Goal: Task Accomplishment & Management: Manage account settings

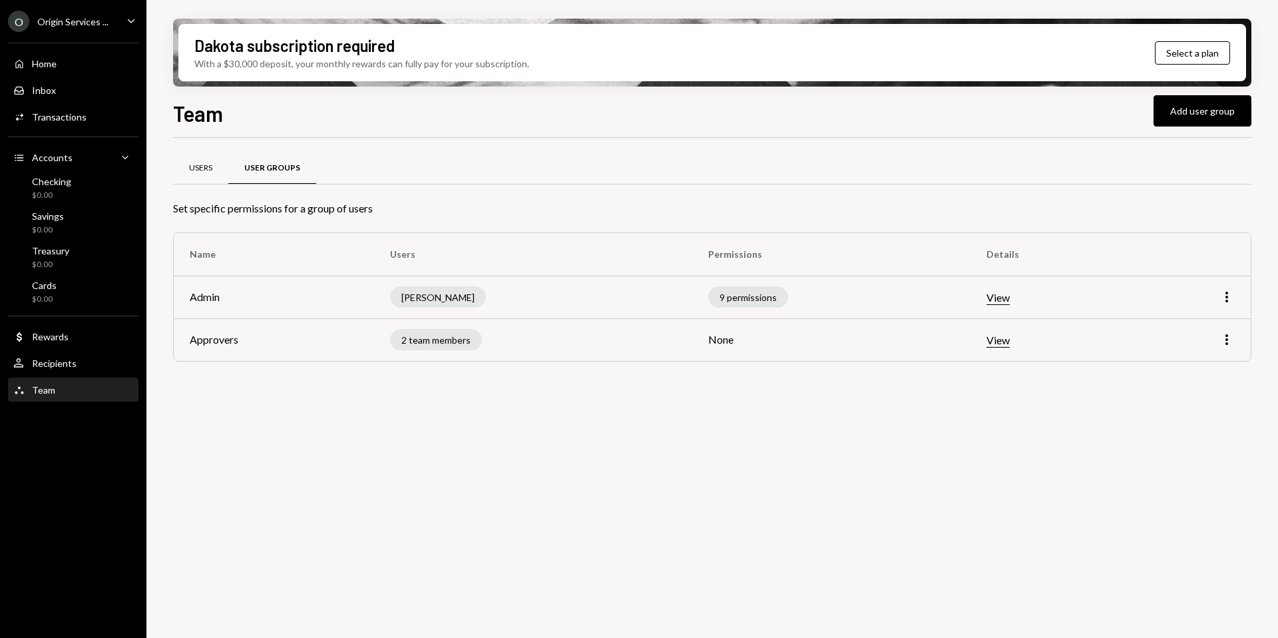
click at [225, 170] on div "Users" at bounding box center [200, 168] width 55 height 32
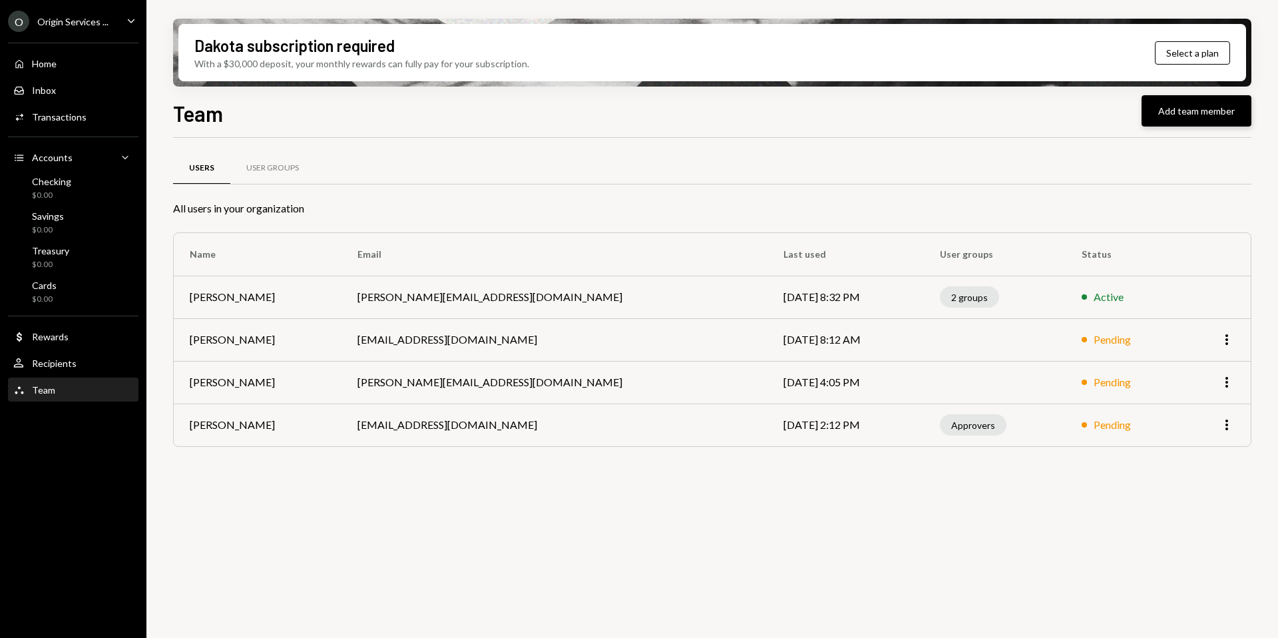
click at [1162, 111] on button "Add team member" at bounding box center [1197, 110] width 110 height 31
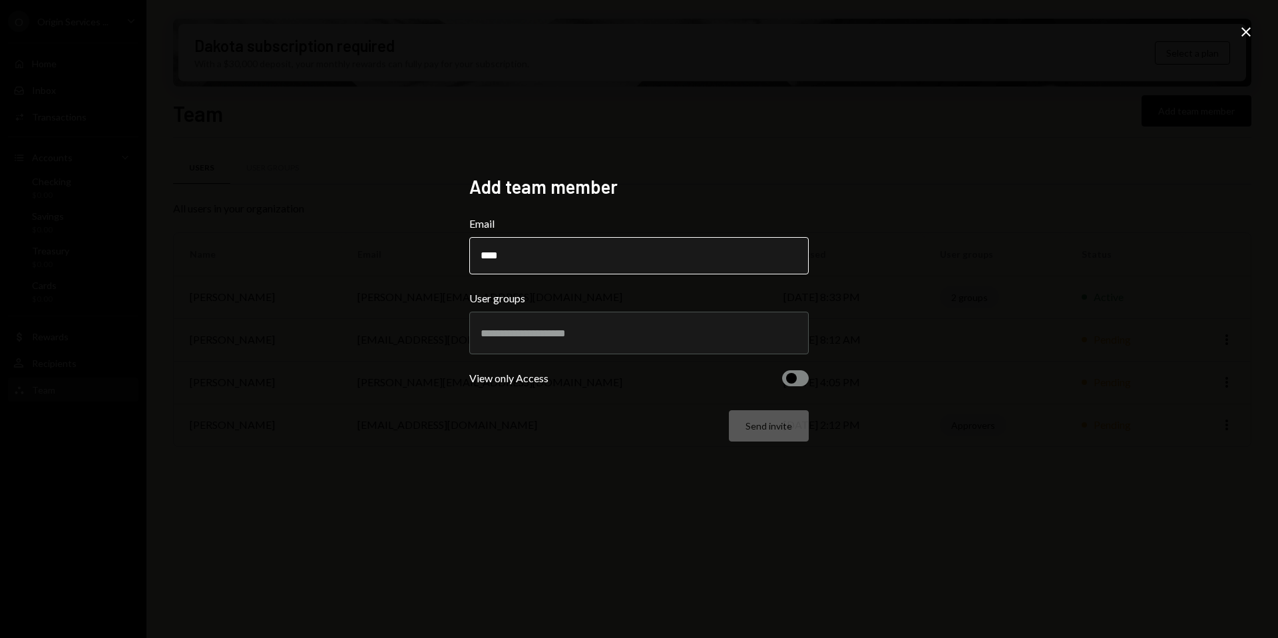
type input "**********"
click at [570, 322] on div at bounding box center [639, 332] width 317 height 33
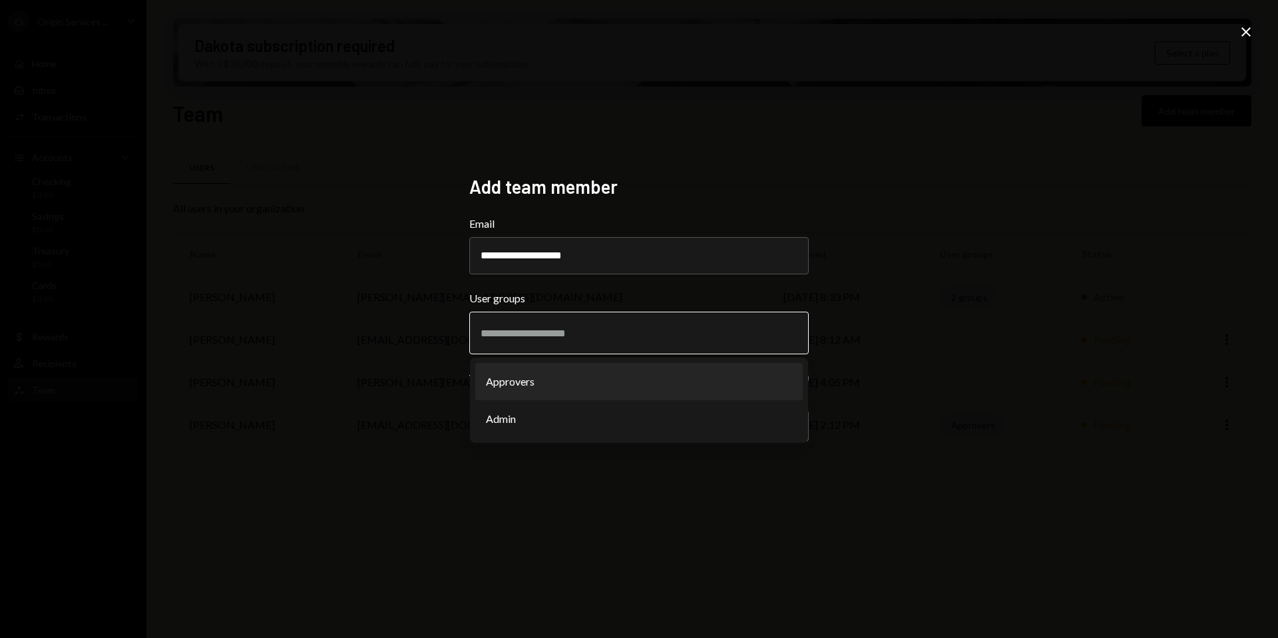
click at [554, 383] on li "Approvers" at bounding box center [639, 381] width 328 height 37
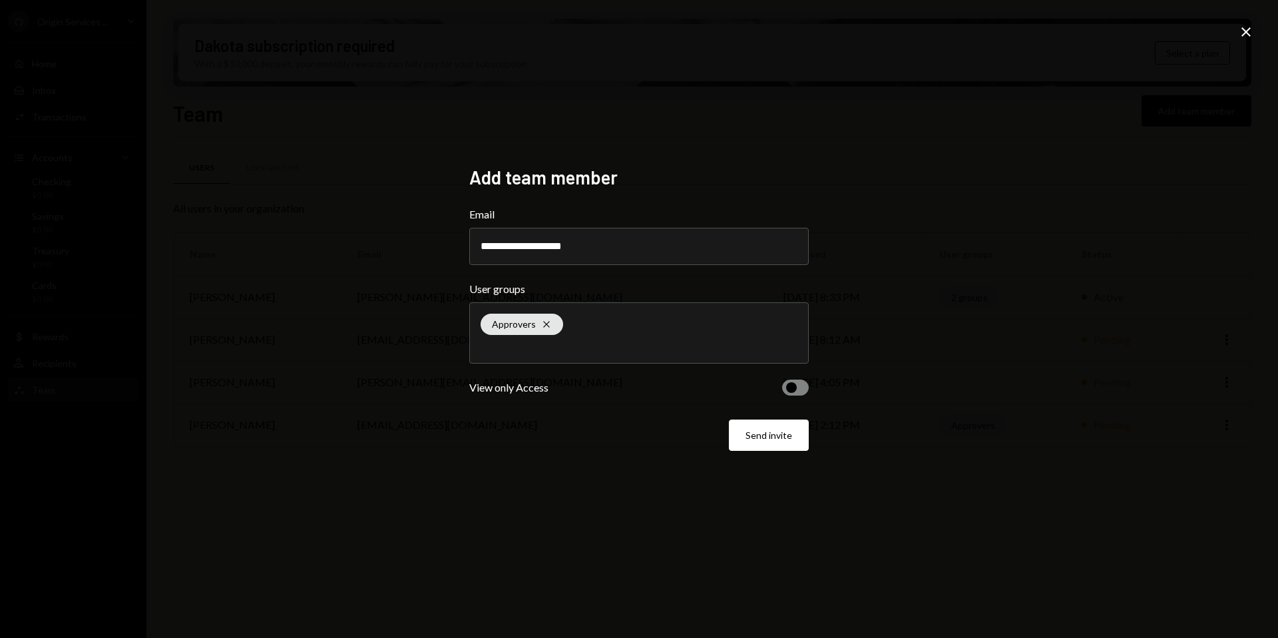
click at [543, 421] on div "Send invite" at bounding box center [638, 434] width 339 height 31
click at [736, 439] on button "Send invite" at bounding box center [769, 434] width 80 height 31
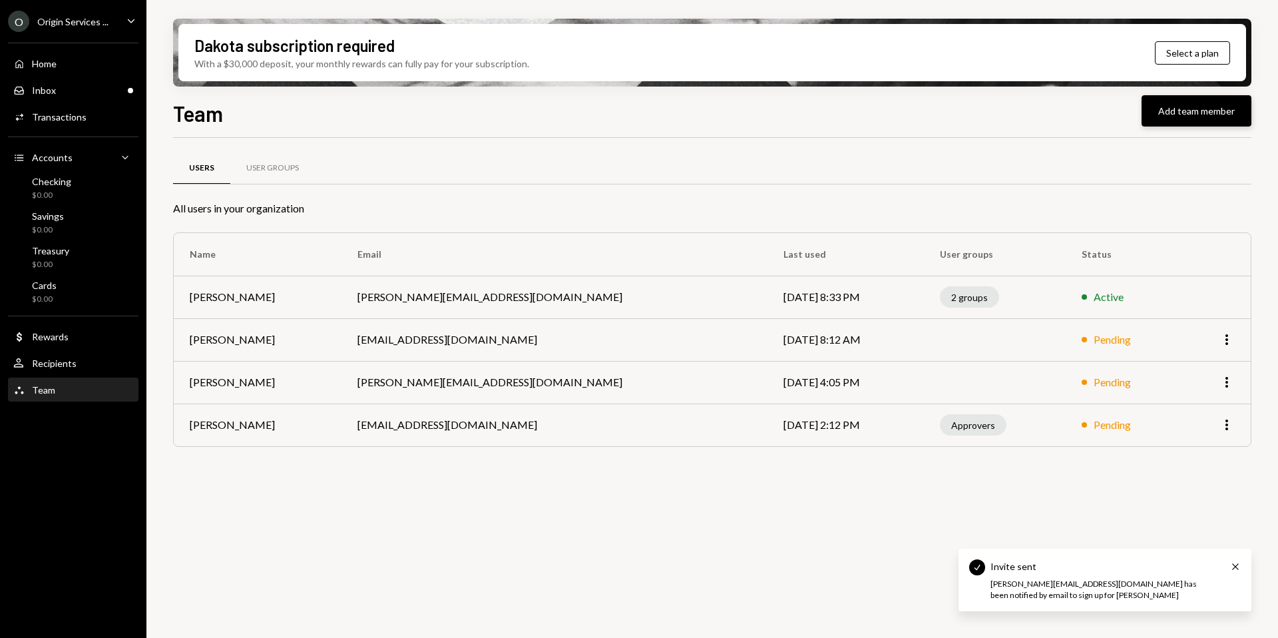
click at [1148, 116] on button "Add team member" at bounding box center [1197, 110] width 110 height 31
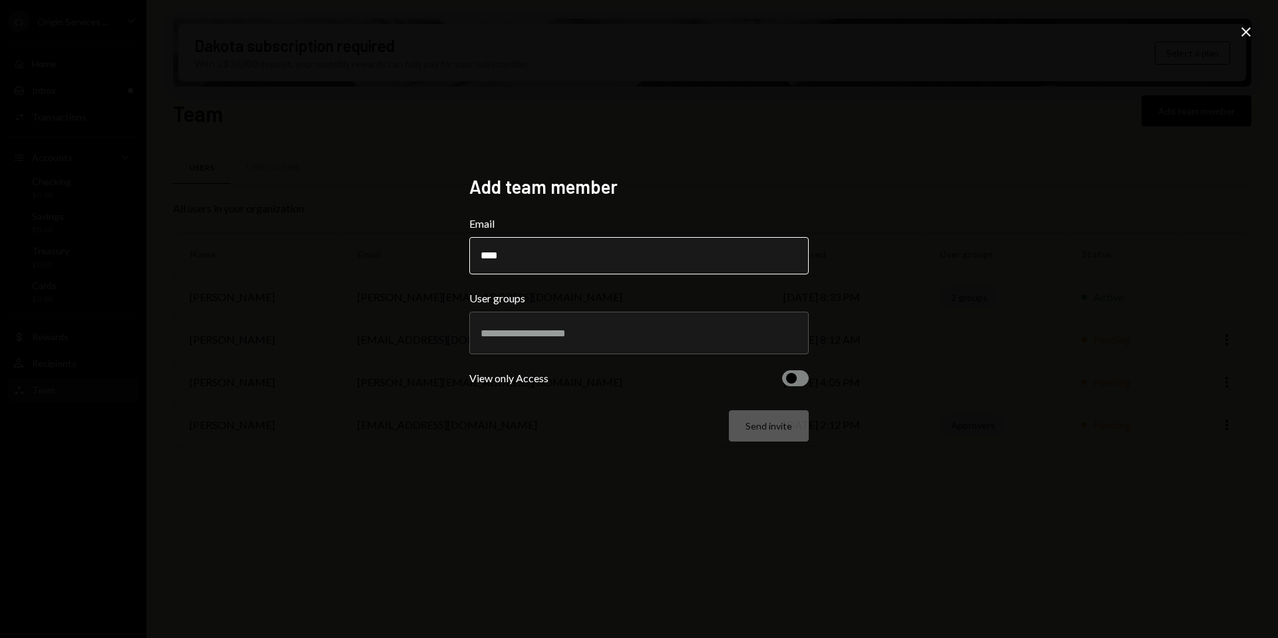
type input "**********"
click at [551, 328] on input "text" at bounding box center [639, 333] width 317 height 12
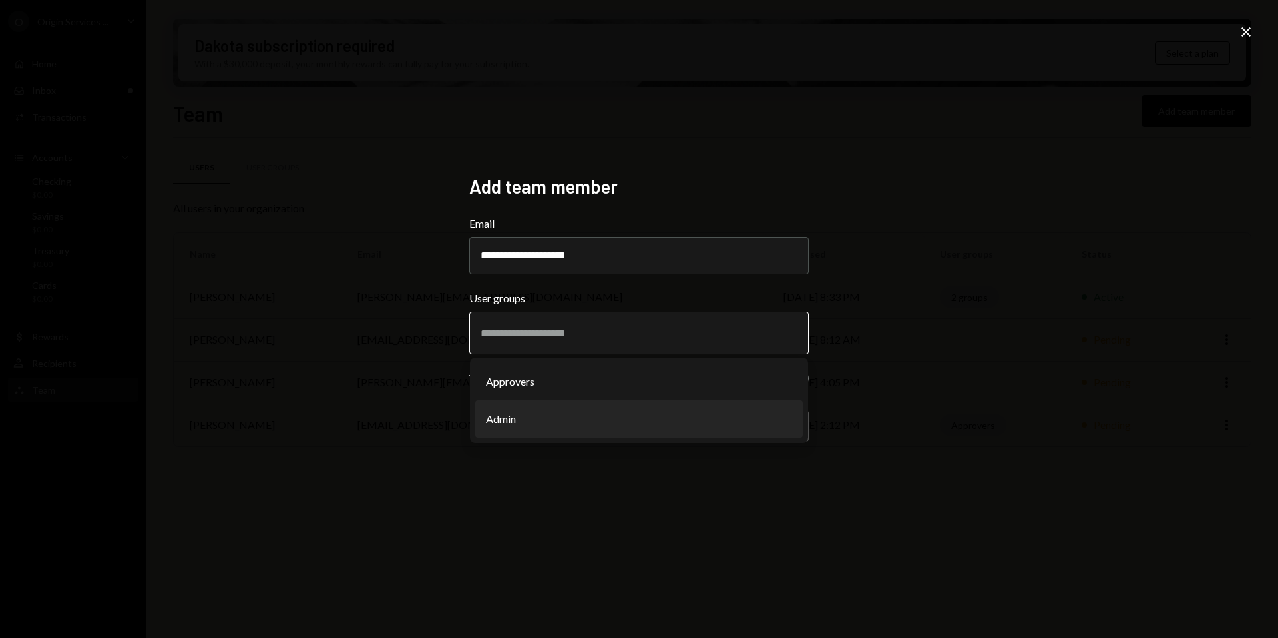
click at [516, 416] on li "Admin" at bounding box center [639, 418] width 328 height 37
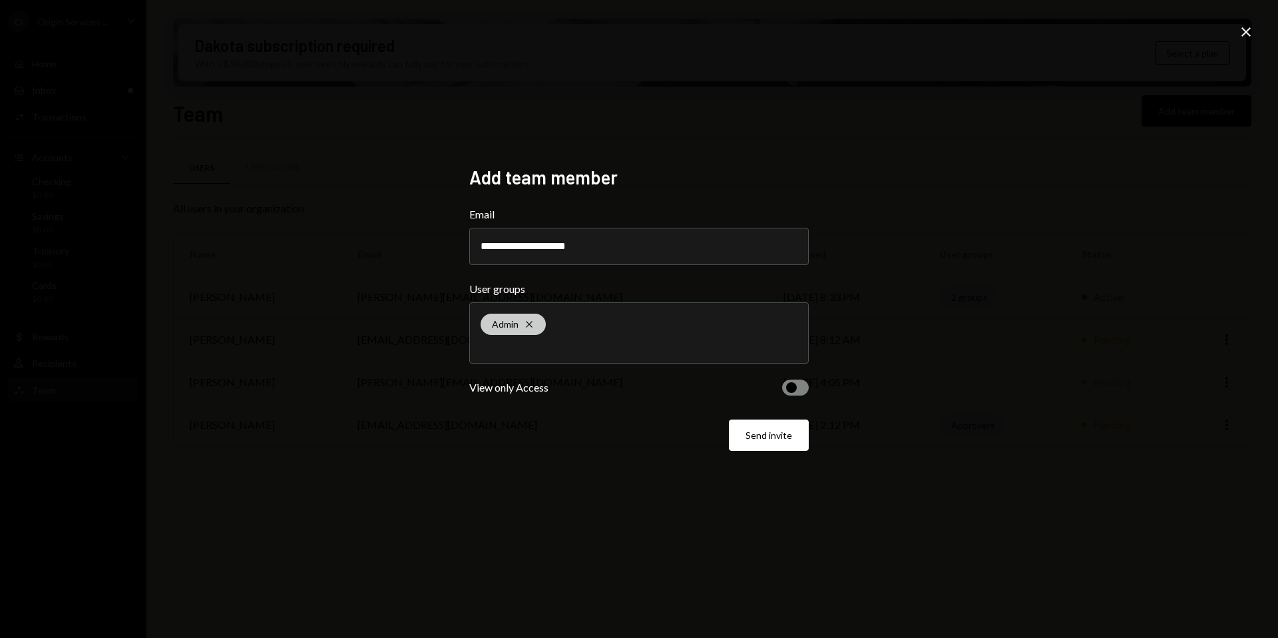
click at [535, 324] on div "Admin Cross" at bounding box center [513, 324] width 65 height 21
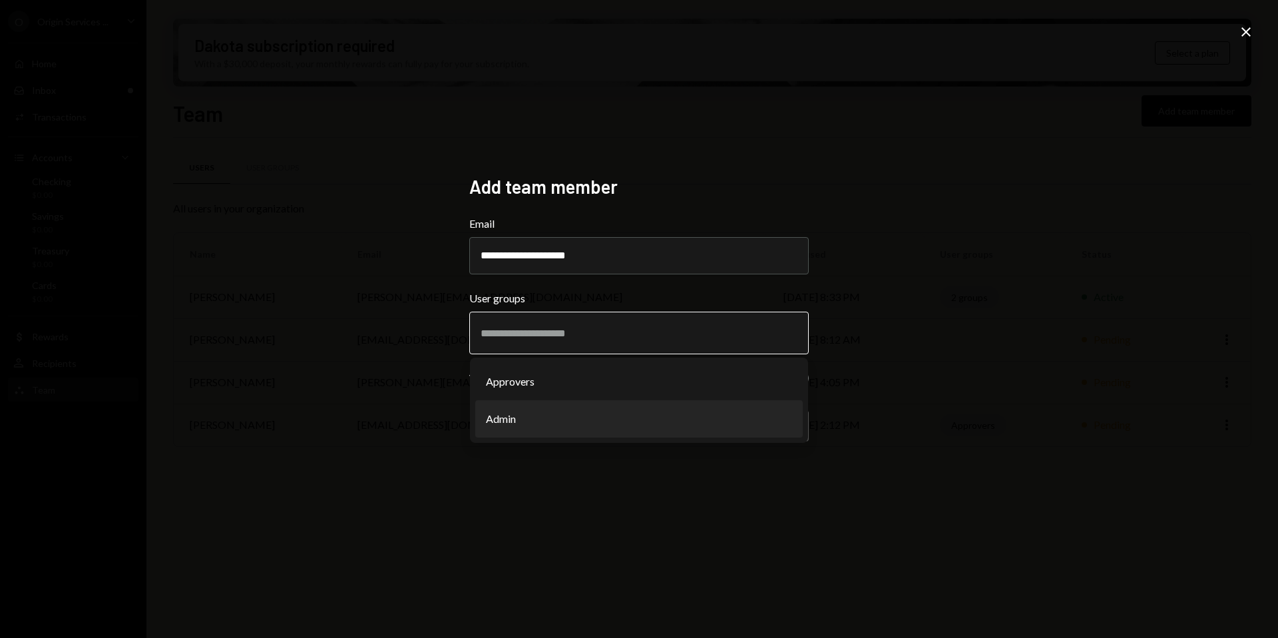
click at [521, 414] on li "Admin" at bounding box center [639, 418] width 328 height 37
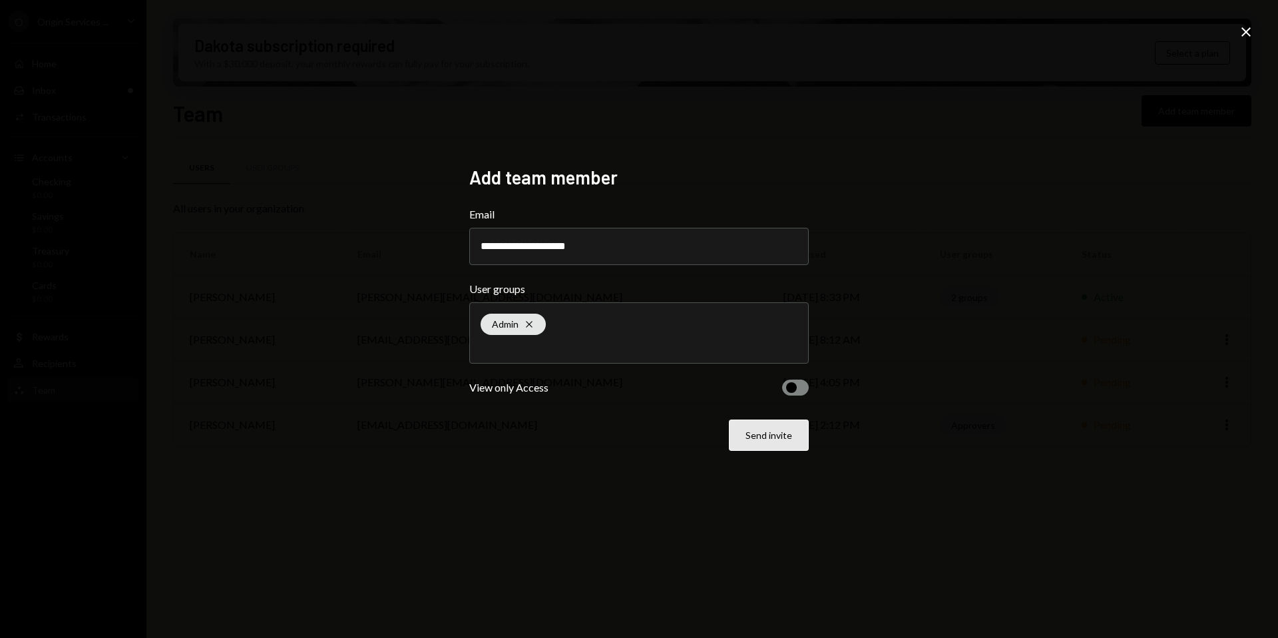
click at [769, 427] on button "Send invite" at bounding box center [769, 434] width 80 height 31
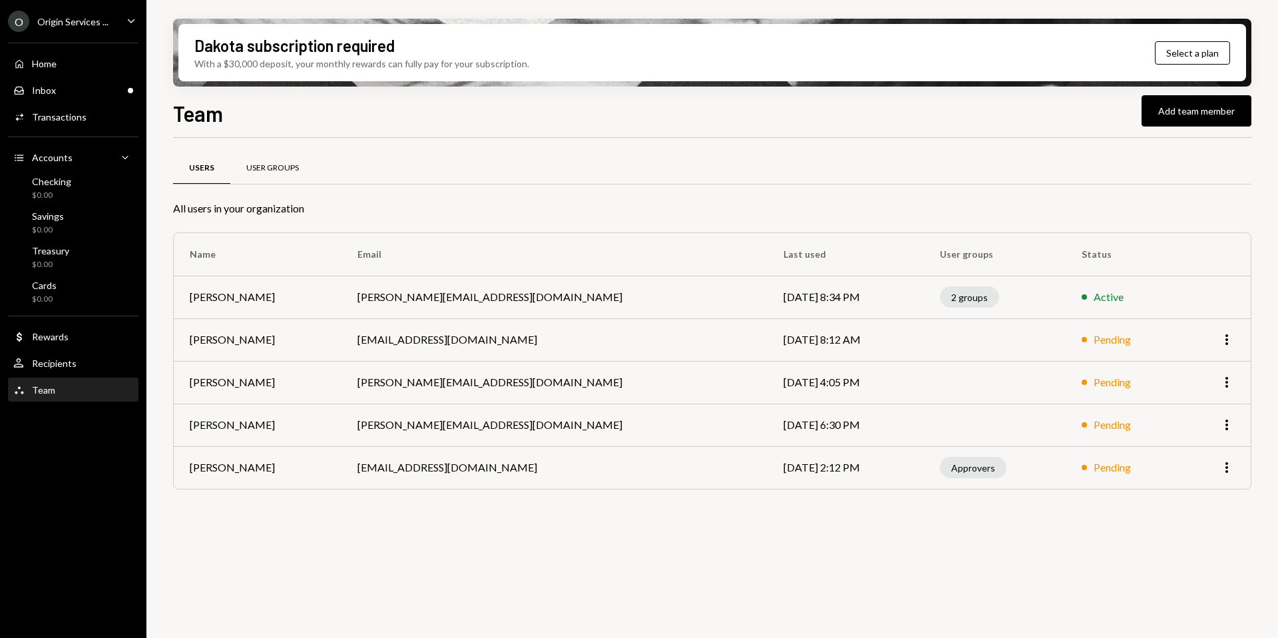
click at [242, 164] on div "User Groups" at bounding box center [272, 168] width 85 height 32
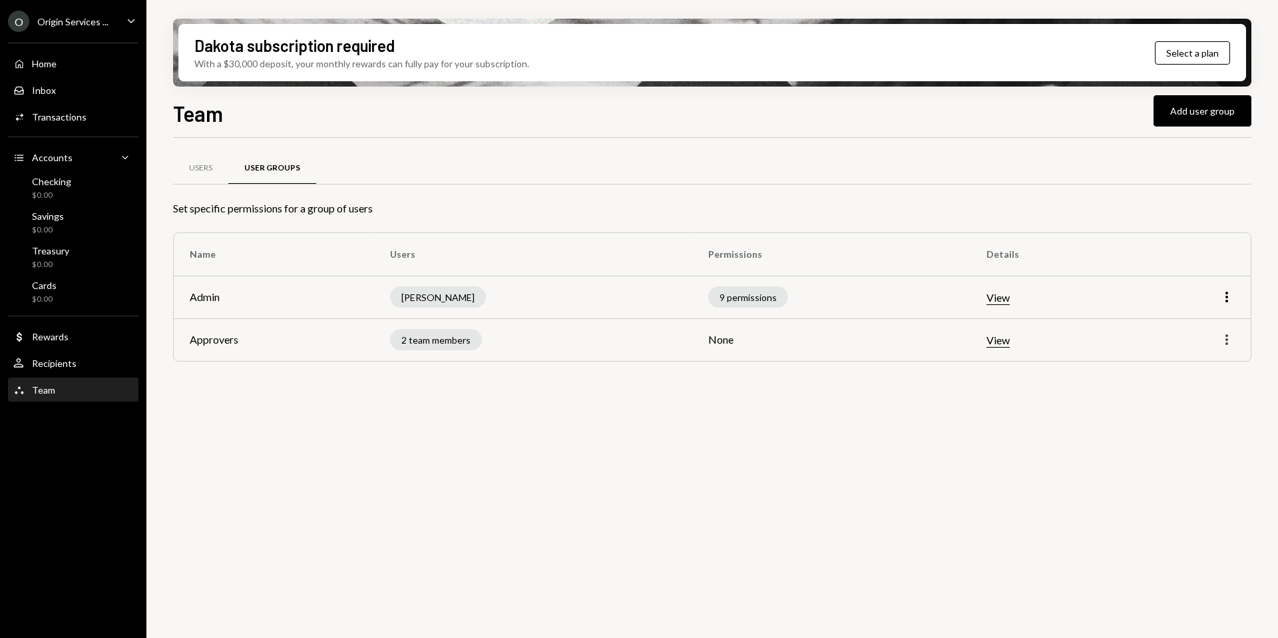
click at [1225, 339] on icon "button" at bounding box center [1226, 339] width 3 height 11
click at [1202, 360] on div "Edit" at bounding box center [1196, 367] width 67 height 23
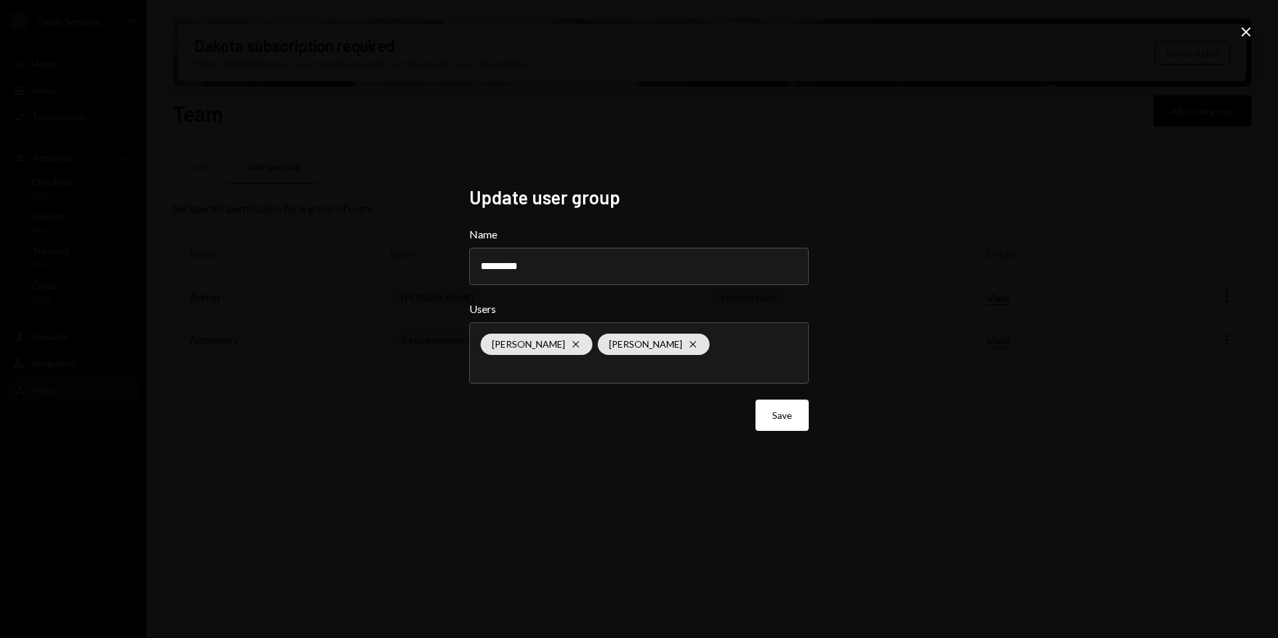
click at [715, 354] on div "Petri Basson Cross Lukas Philipp Cross" at bounding box center [639, 353] width 317 height 60
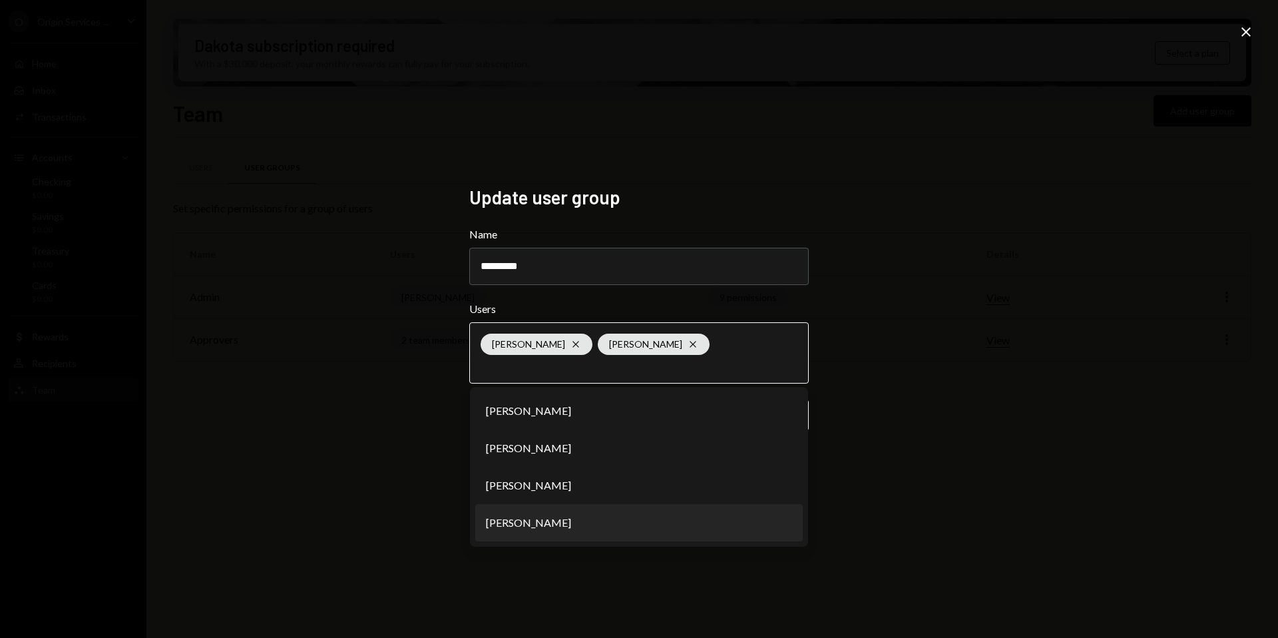
click at [603, 521] on li "[PERSON_NAME]" at bounding box center [639, 522] width 328 height 37
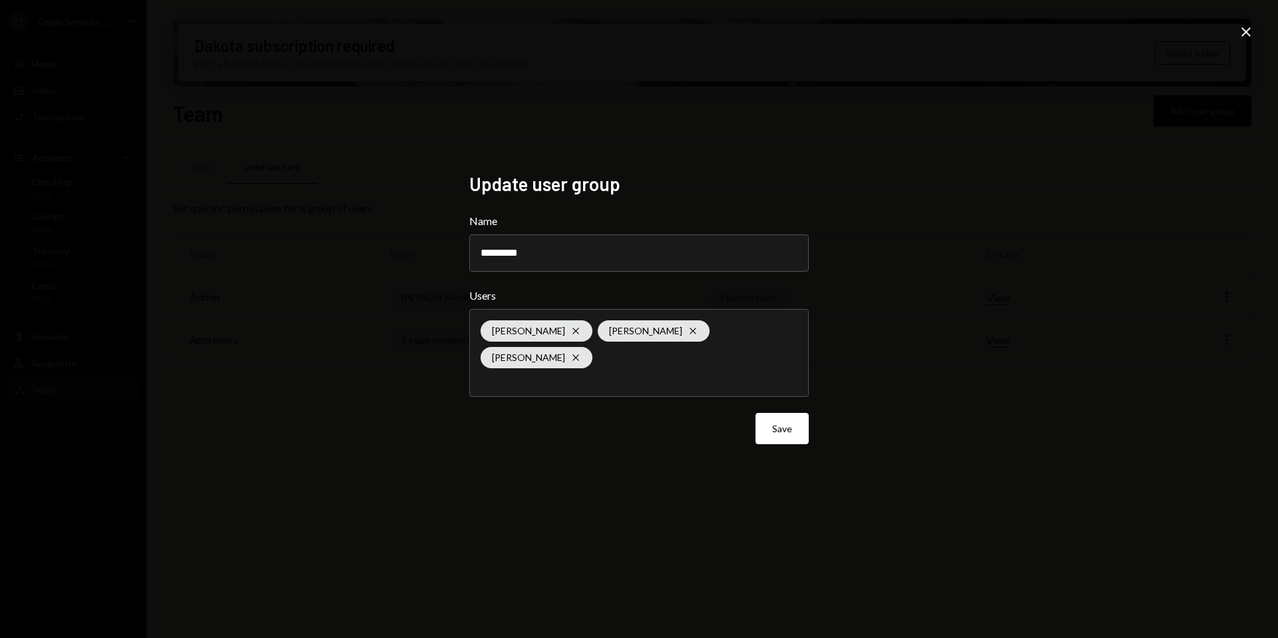
click at [698, 374] on div "Petri Basson Cross Lukas Philipp Cross Karel Olivier Cross" at bounding box center [639, 353] width 317 height 87
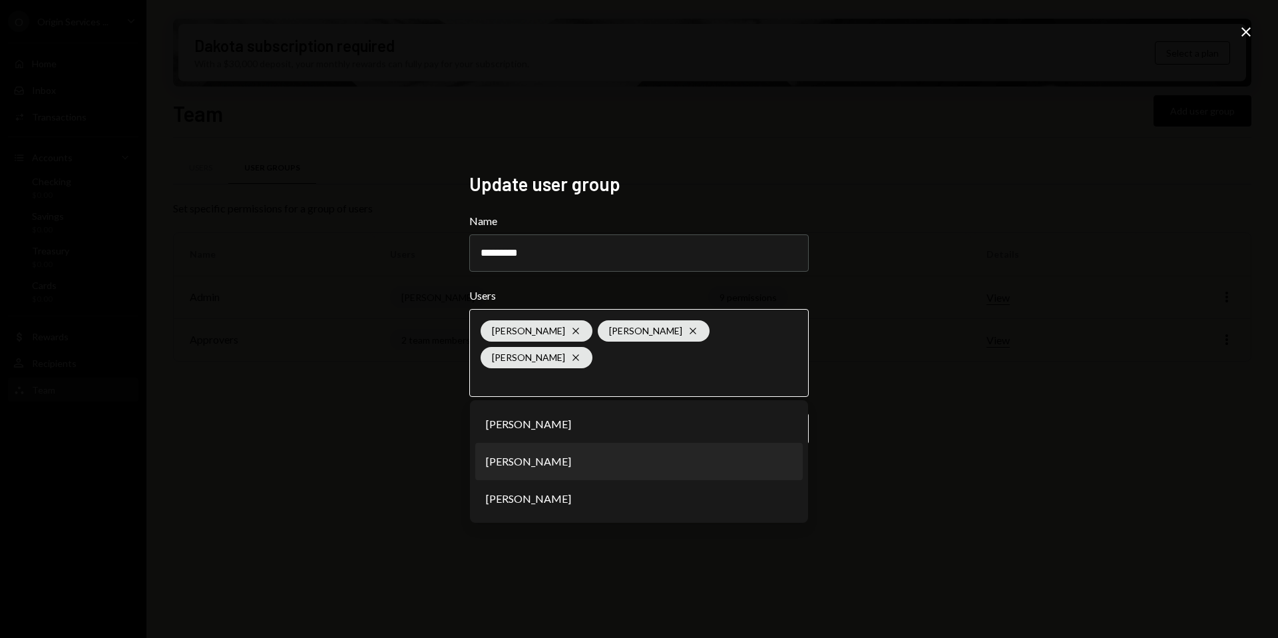
click at [582, 443] on li "[PERSON_NAME]" at bounding box center [639, 461] width 328 height 37
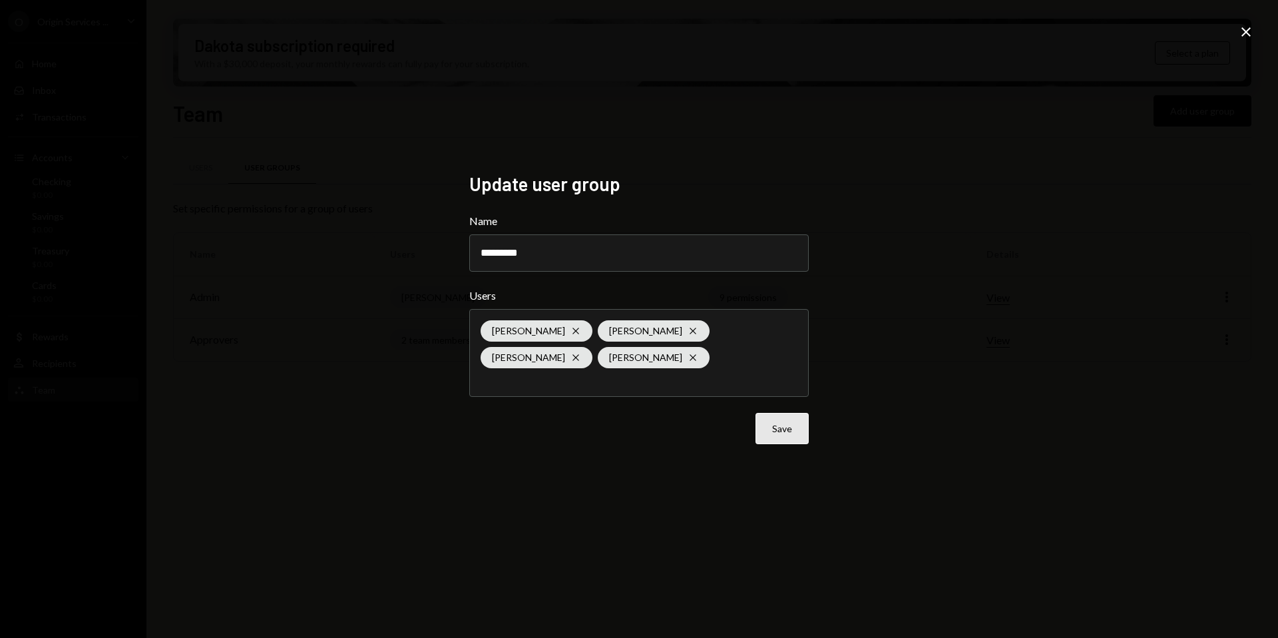
click at [771, 429] on button "Save" at bounding box center [782, 428] width 53 height 31
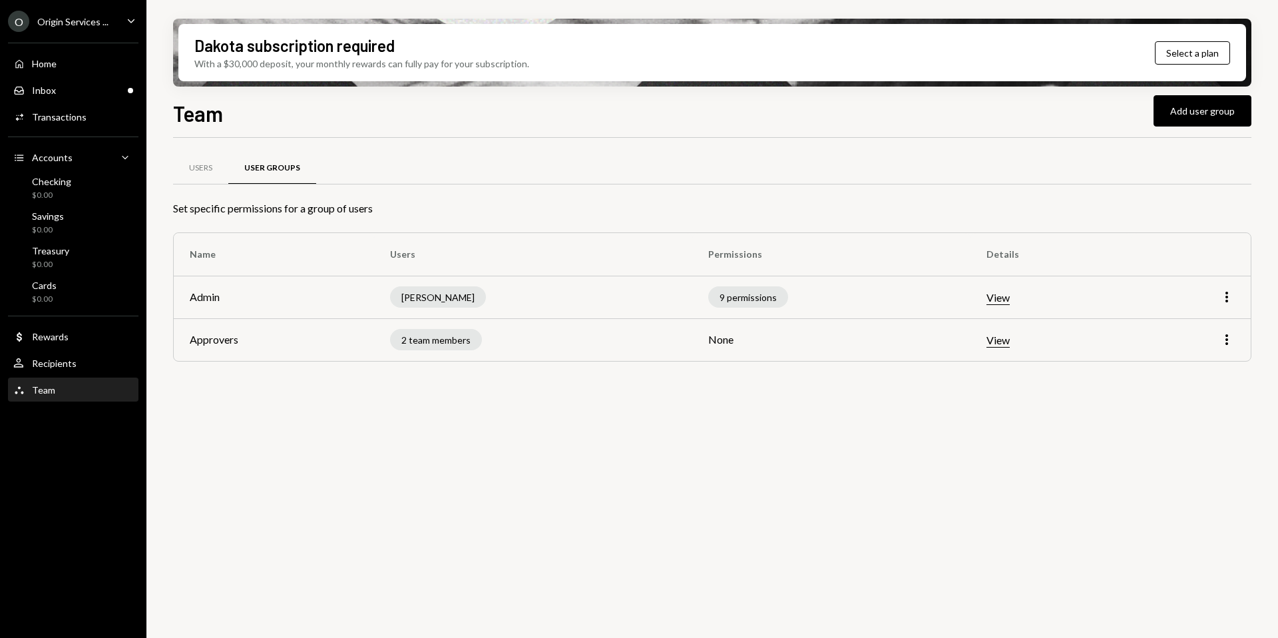
click at [1240, 339] on td "More" at bounding box center [1191, 339] width 119 height 43
click at [1233, 339] on icon "More" at bounding box center [1227, 340] width 16 height 16
click at [1208, 357] on div "Edit" at bounding box center [1196, 367] width 67 height 23
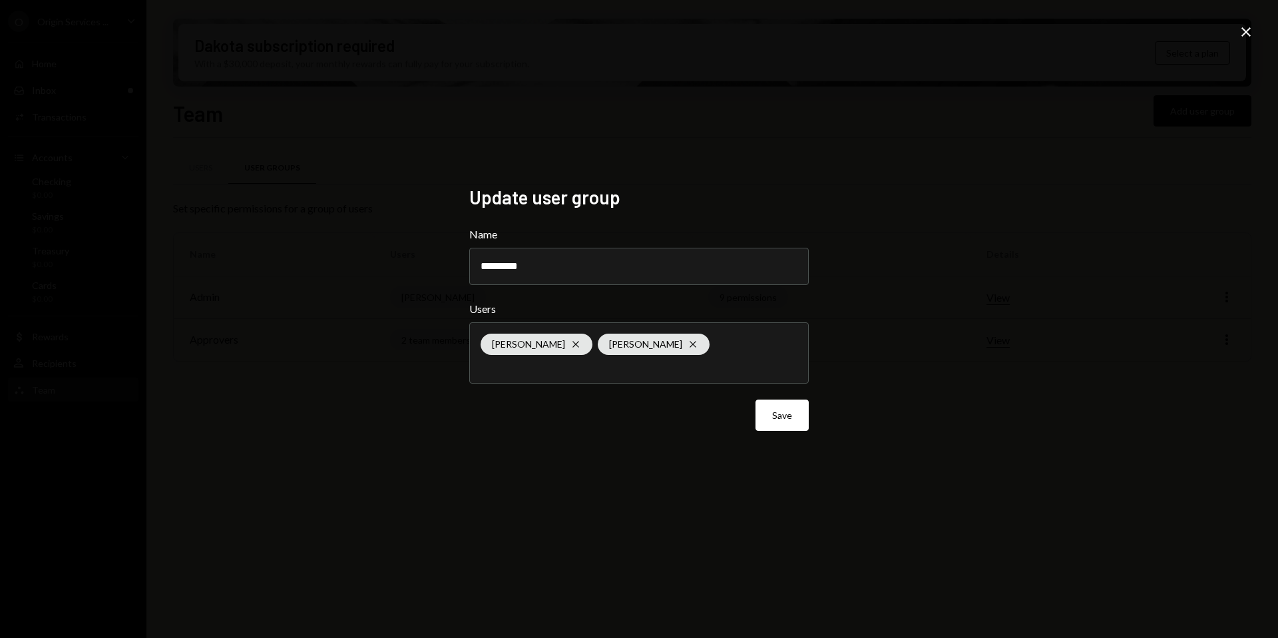
click at [1238, 39] on icon "Close" at bounding box center [1246, 32] width 16 height 16
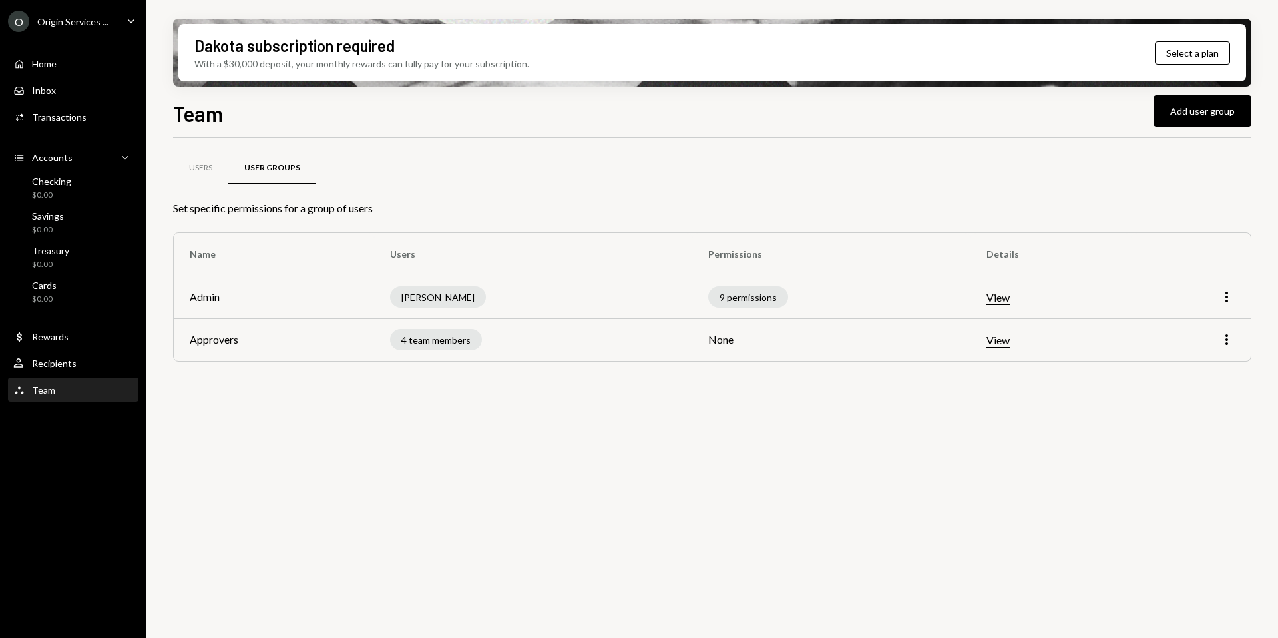
click at [996, 340] on button "View" at bounding box center [998, 340] width 23 height 14
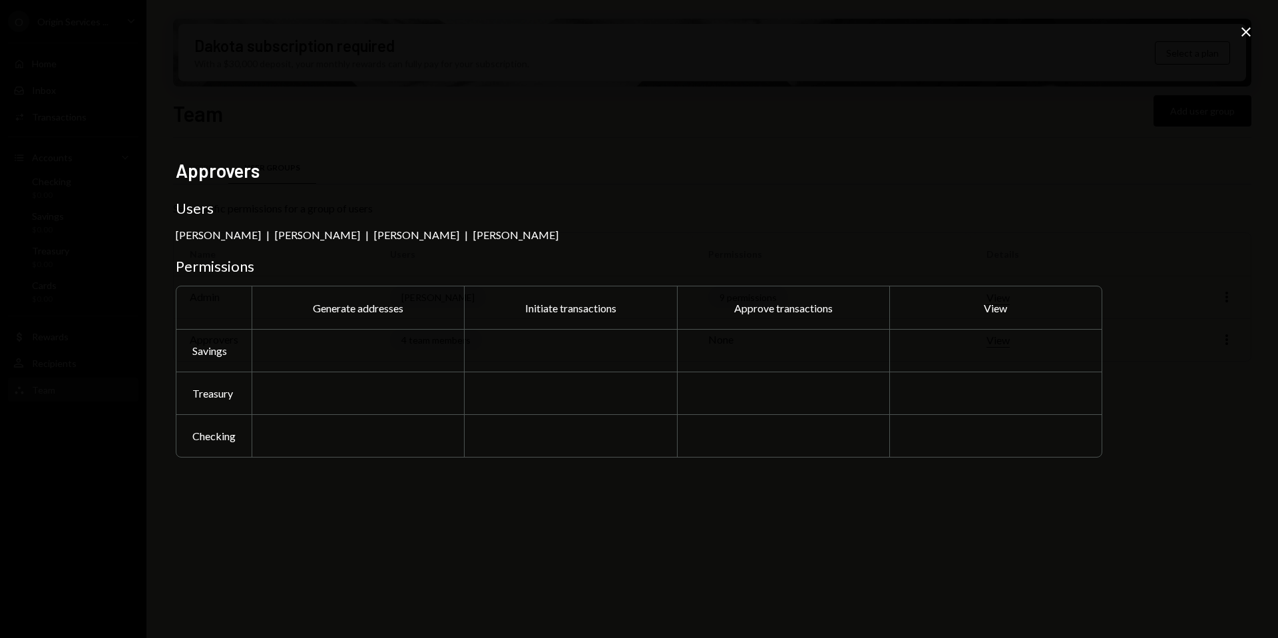
click at [308, 341] on div at bounding box center [358, 350] width 212 height 43
click at [216, 354] on div "Savings" at bounding box center [213, 350] width 75 height 43
click at [342, 313] on div "Generate addresses" at bounding box center [358, 307] width 212 height 43
click at [226, 205] on h3 "Users" at bounding box center [639, 208] width 927 height 19
click at [1245, 43] on div "Approvers Users Jean Du Plessis | Petri Basson | Lukas Philipp | Karel Olivier …" at bounding box center [639, 319] width 1278 height 638
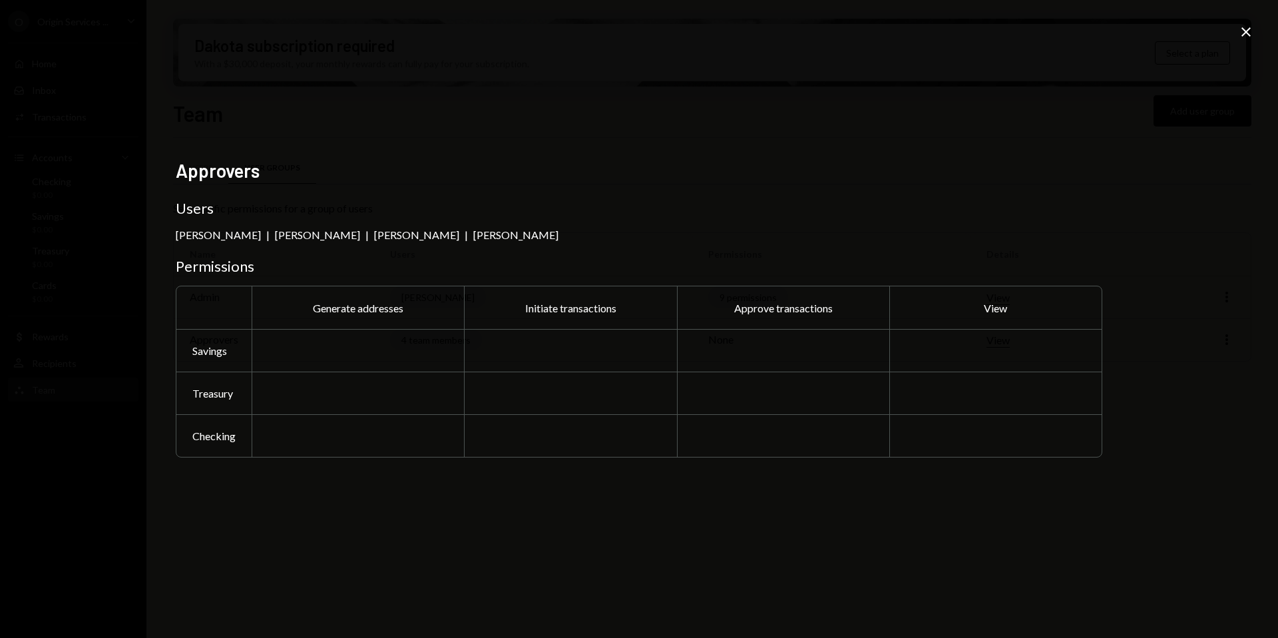
drag, startPoint x: 1247, startPoint y: 38, endPoint x: 1123, endPoint y: 84, distance: 132.1
click at [1246, 38] on icon "Close" at bounding box center [1246, 32] width 16 height 16
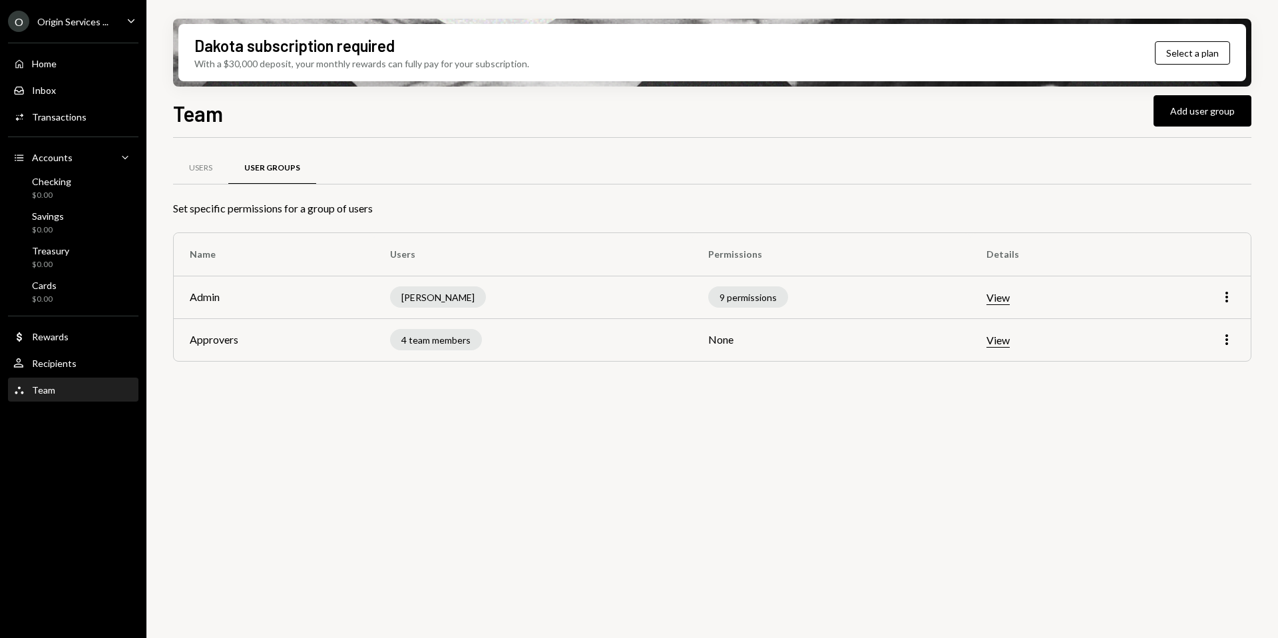
click at [25, 24] on div "O" at bounding box center [18, 21] width 21 height 21
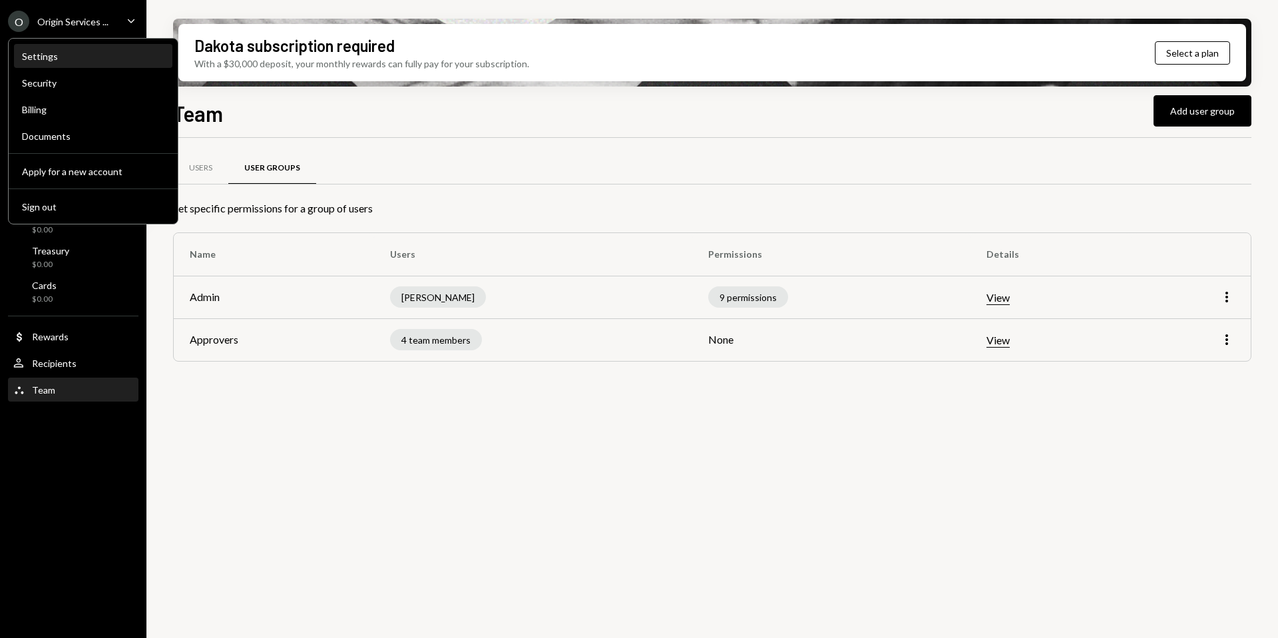
click at [55, 61] on div "Settings" at bounding box center [93, 56] width 142 height 11
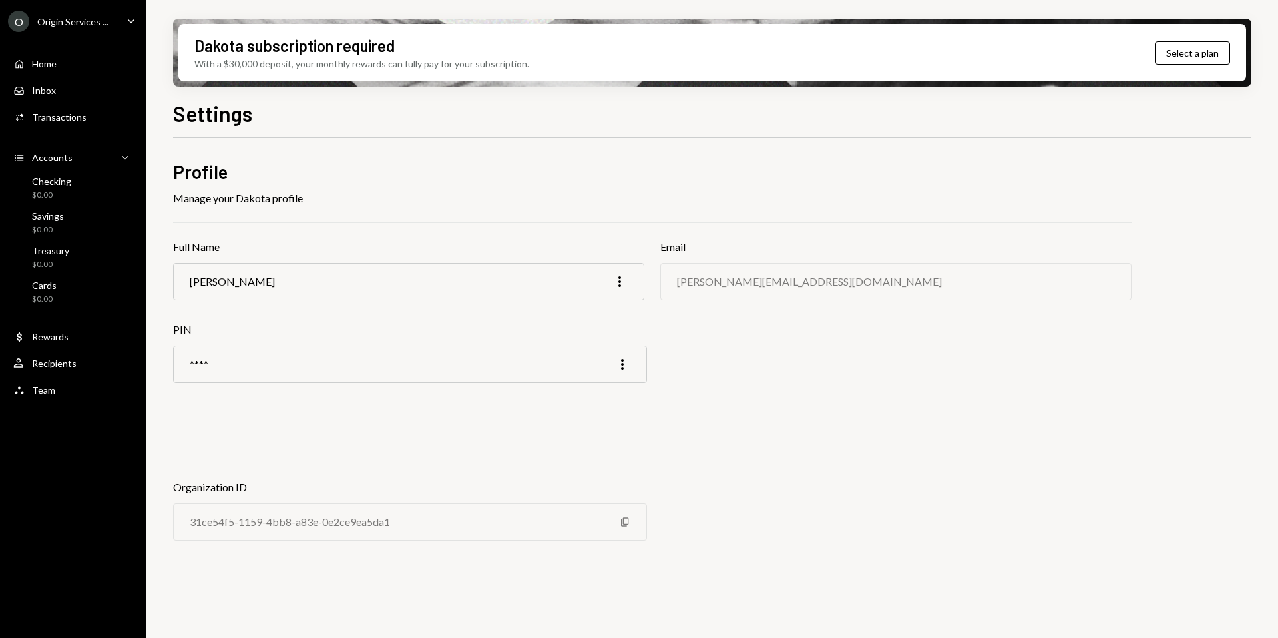
click at [13, 15] on div "O" at bounding box center [18, 21] width 21 height 21
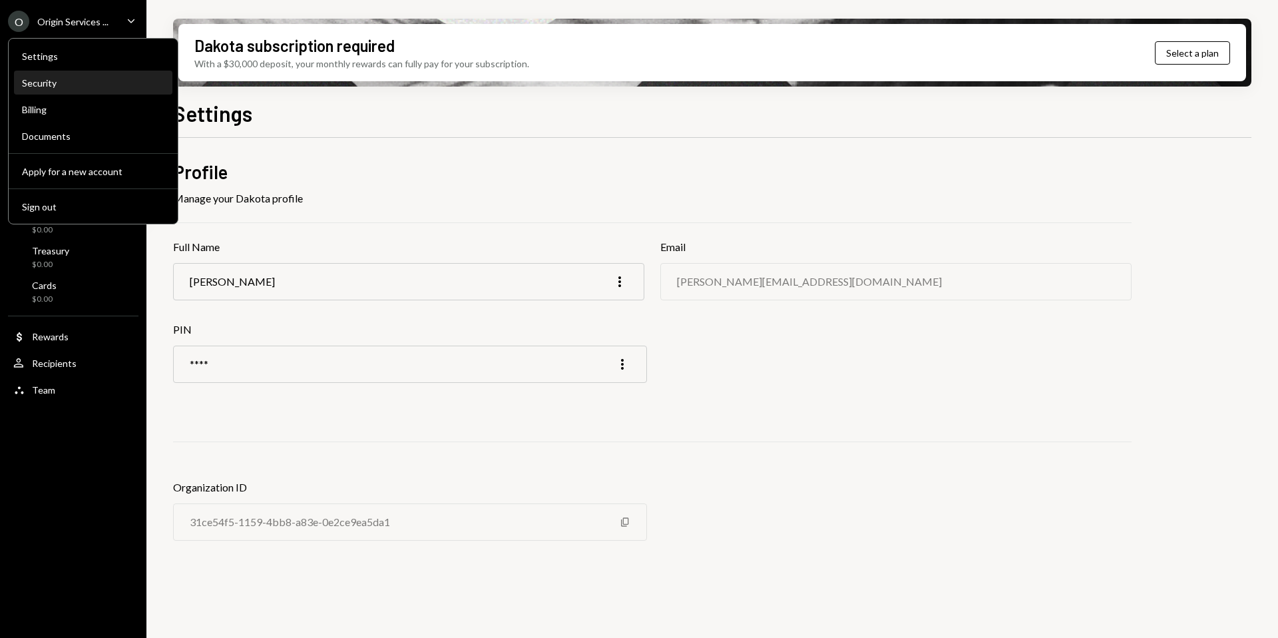
click at [50, 83] on div "Security" at bounding box center [93, 82] width 142 height 11
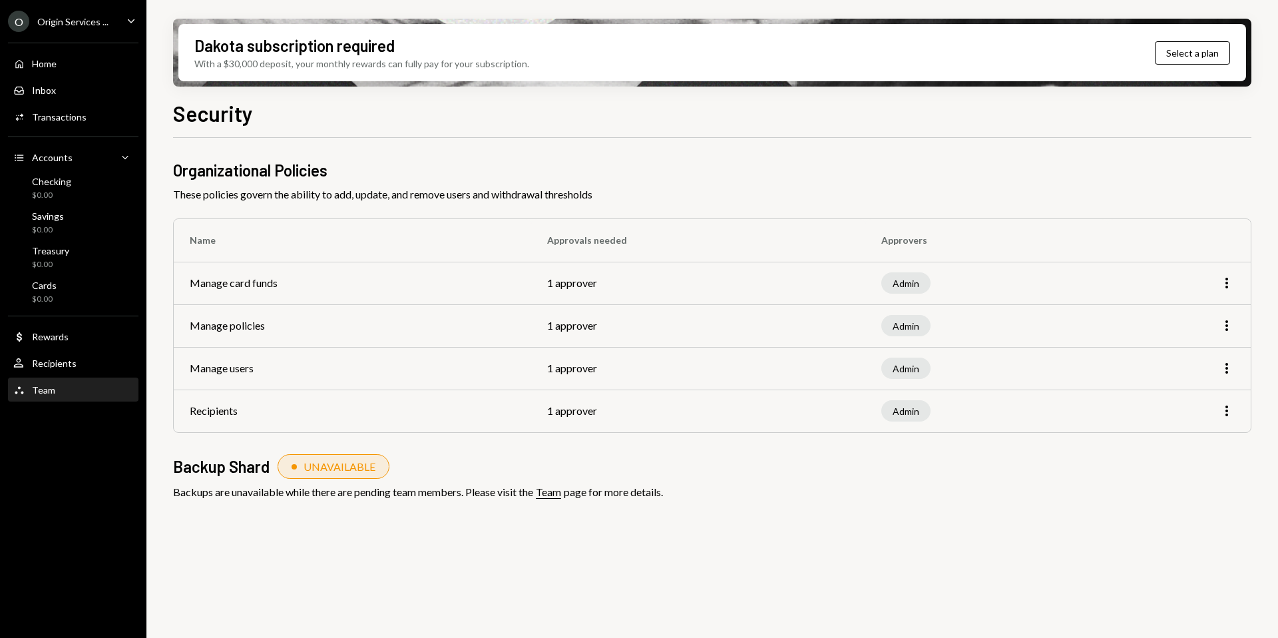
click at [79, 382] on div "Team Team" at bounding box center [73, 390] width 120 height 23
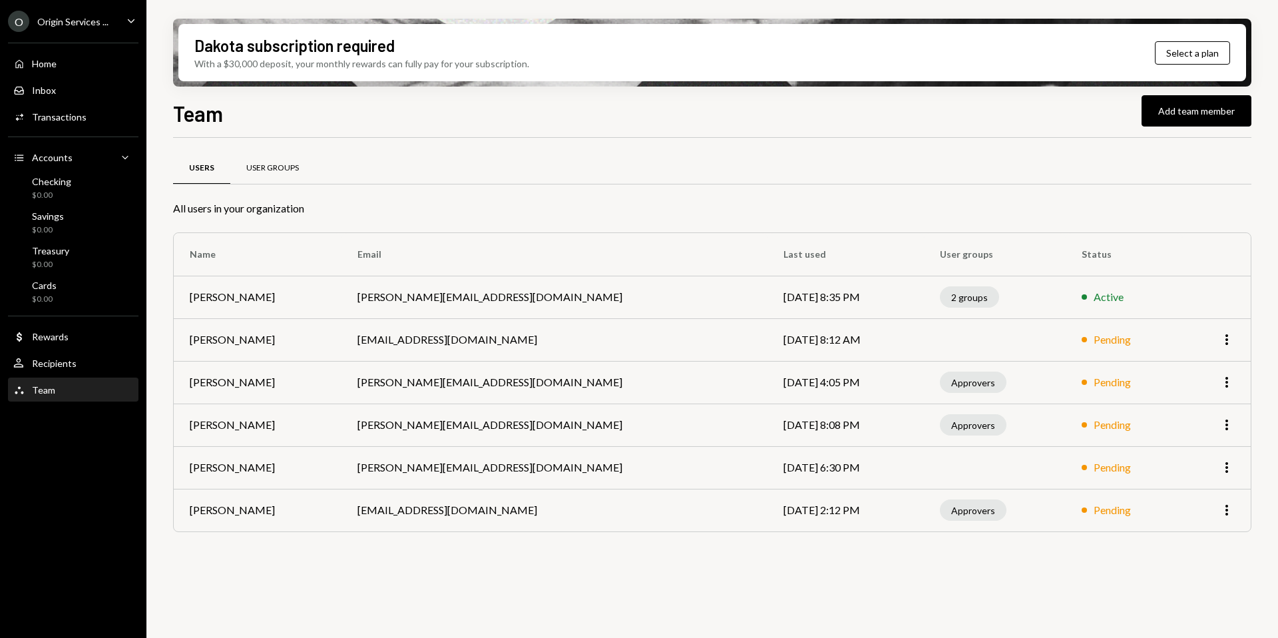
click at [264, 154] on div "User Groups" at bounding box center [272, 168] width 85 height 32
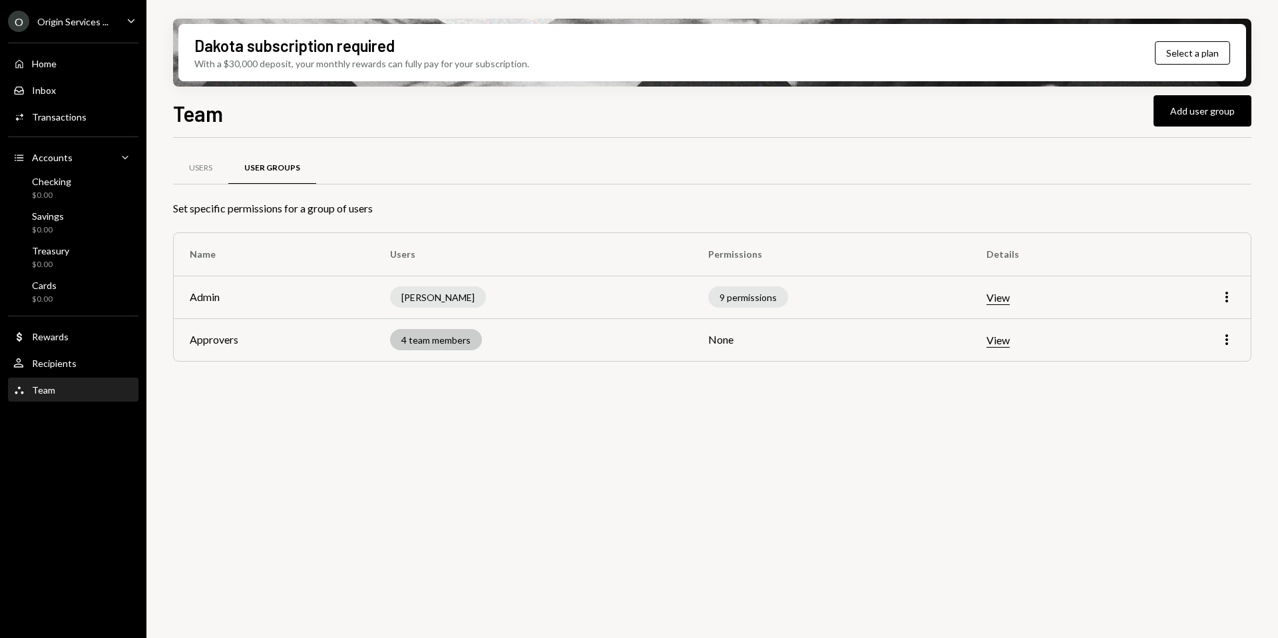
click at [216, 335] on td "Approvers" at bounding box center [274, 339] width 200 height 43
click at [222, 341] on td "Approvers" at bounding box center [274, 339] width 200 height 43
click at [448, 345] on div "4 team members" at bounding box center [436, 339] width 92 height 21
click at [708, 345] on td "None" at bounding box center [831, 339] width 278 height 43
click at [746, 244] on th "Permissions" at bounding box center [831, 254] width 278 height 43
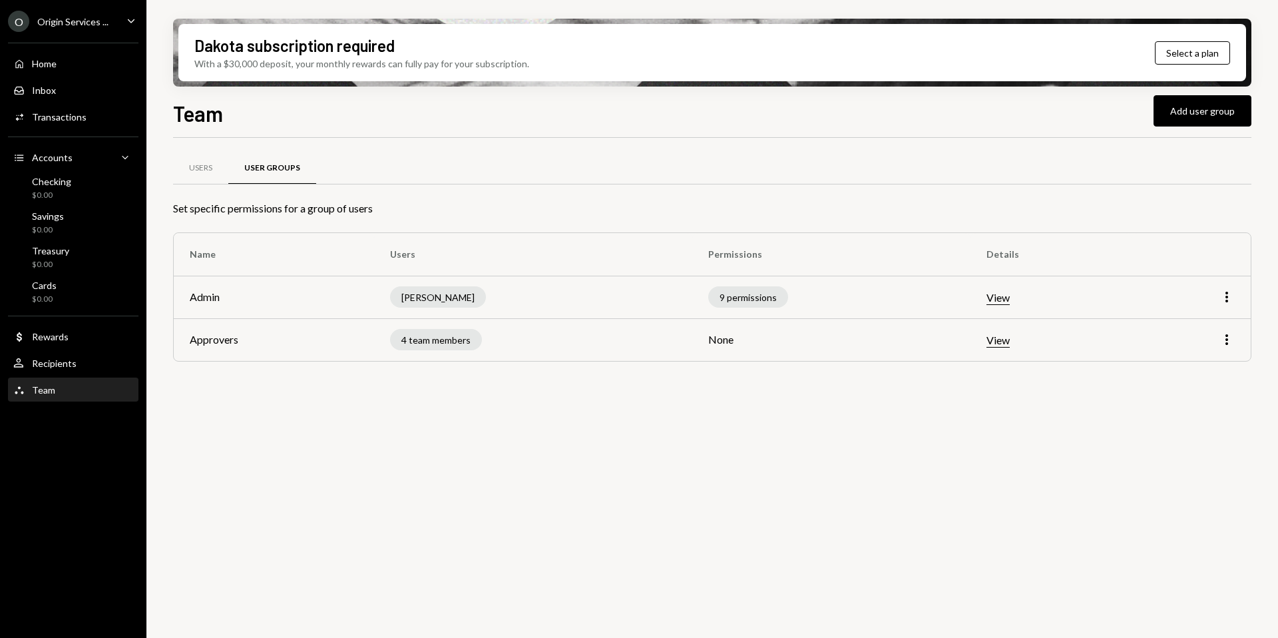
click at [998, 338] on button "View" at bounding box center [998, 340] width 23 height 14
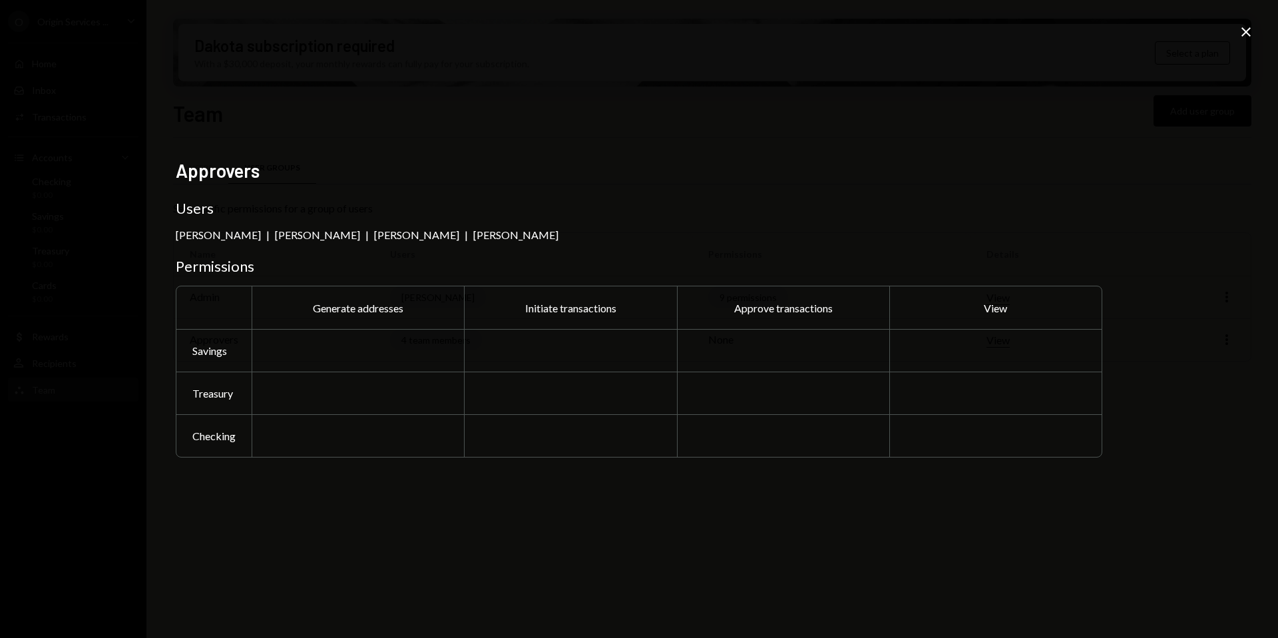
click at [591, 174] on h2 "Approvers" at bounding box center [639, 171] width 927 height 26
click at [273, 250] on div "Approvers Users Jean Du Plessis | Petri Basson | Lukas Philipp | Karel Olivier …" at bounding box center [639, 319] width 927 height 320
click at [262, 287] on div "Generate addresses" at bounding box center [358, 307] width 212 height 43
click at [1249, 38] on icon "Close" at bounding box center [1246, 32] width 16 height 16
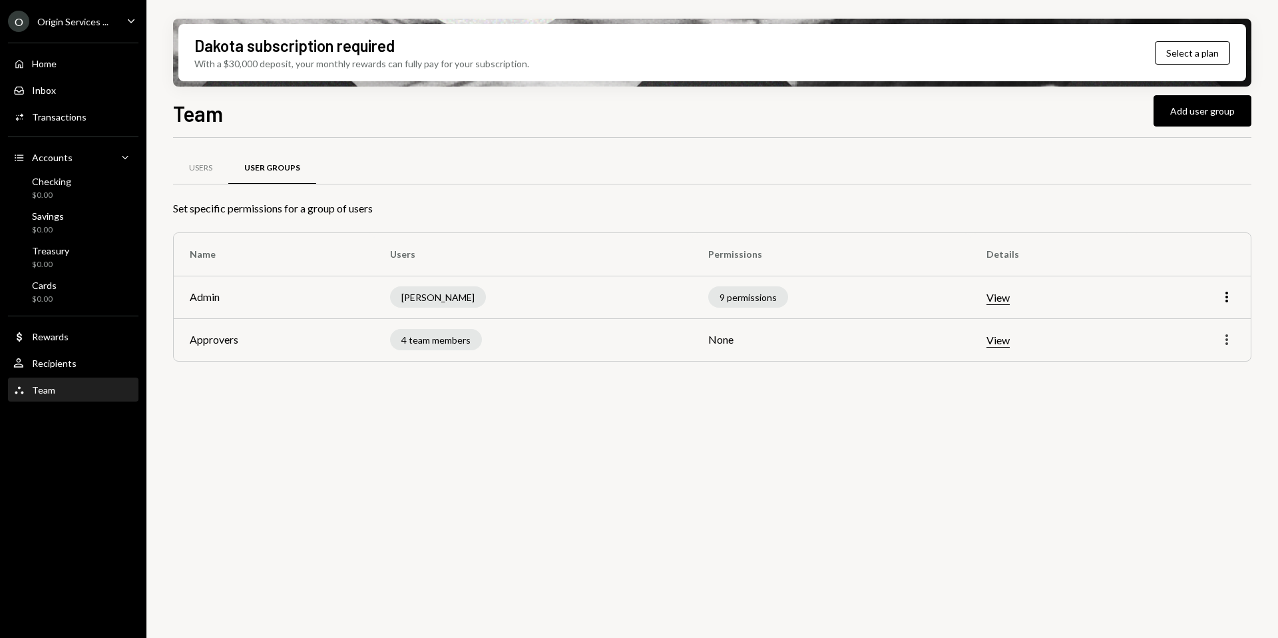
click at [1219, 338] on icon "More" at bounding box center [1227, 340] width 16 height 16
click at [1179, 368] on div "Edit" at bounding box center [1196, 367] width 67 height 23
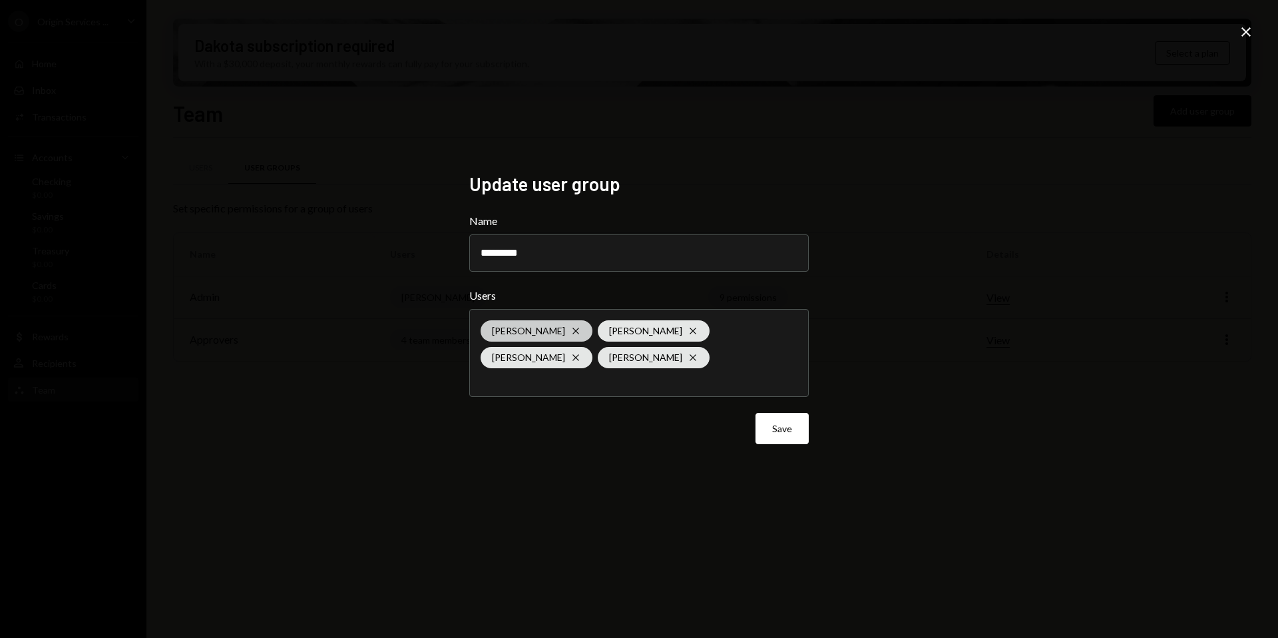
click at [572, 328] on icon at bounding box center [575, 331] width 6 height 6
click at [405, 390] on div "Update user group Name ********* Users Petri Basson Cross Lukas Philipp Cross K…" at bounding box center [639, 319] width 1278 height 638
click at [545, 373] on input "text" at bounding box center [639, 379] width 317 height 12
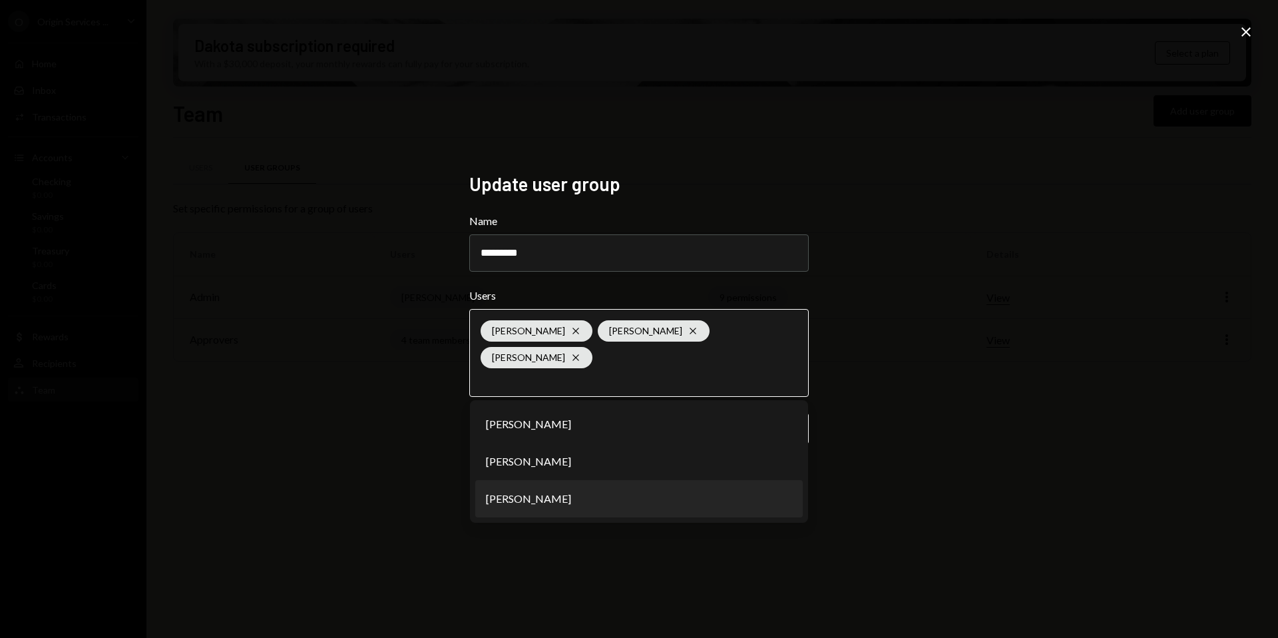
click at [517, 497] on li "[PERSON_NAME]" at bounding box center [639, 498] width 328 height 37
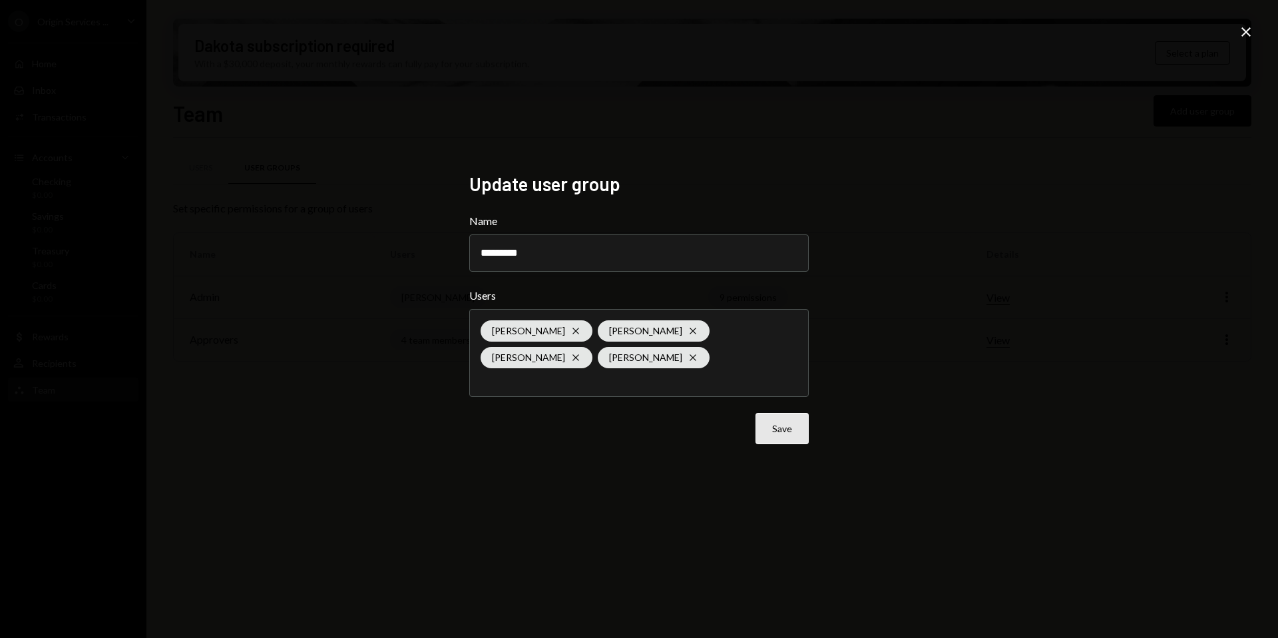
click at [775, 425] on button "Save" at bounding box center [782, 428] width 53 height 31
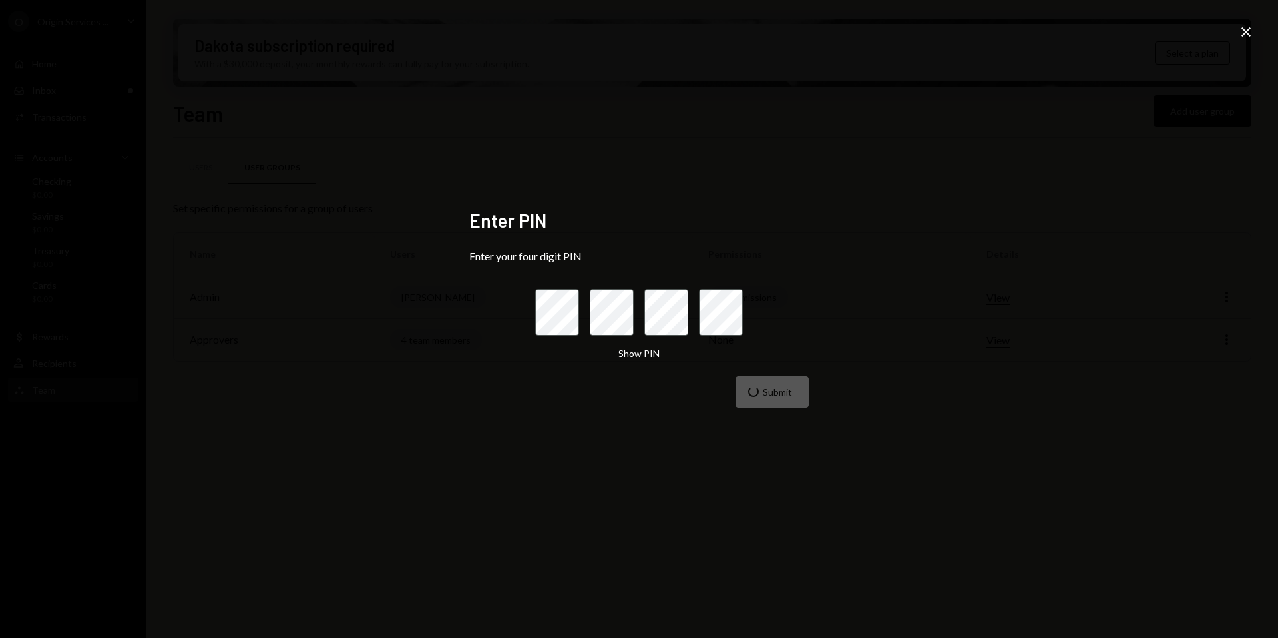
click at [780, 391] on div "Submit" at bounding box center [638, 391] width 339 height 31
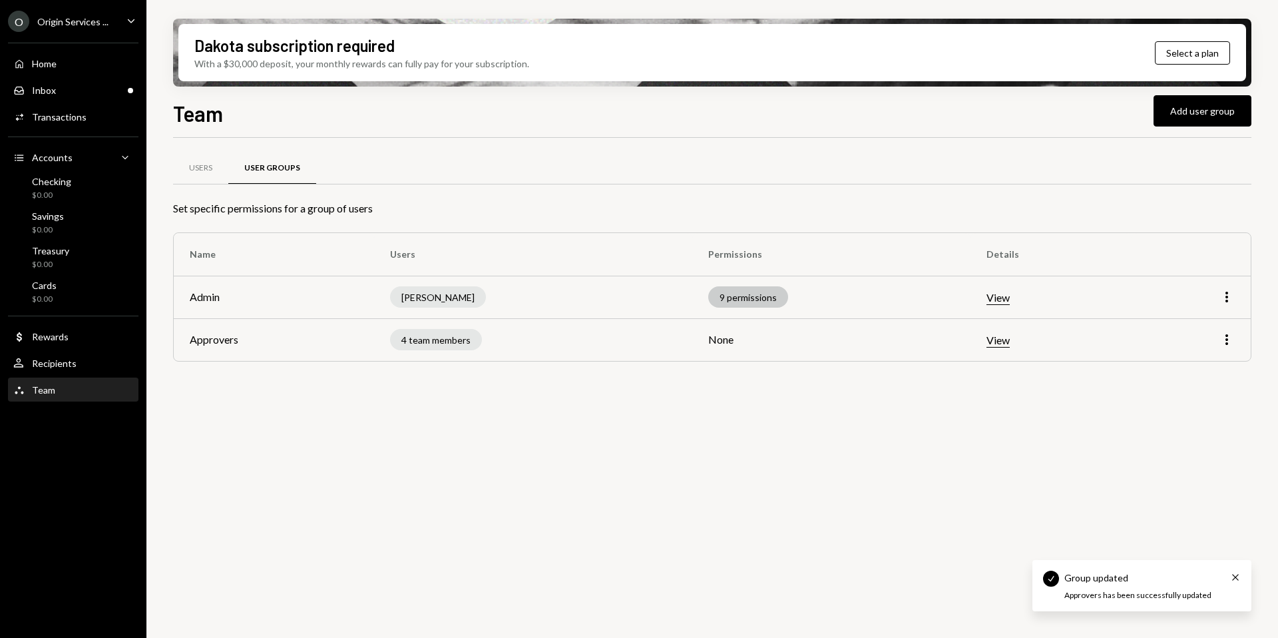
click at [731, 292] on div "9 permissions" at bounding box center [748, 296] width 80 height 21
click at [724, 302] on div "9 permissions" at bounding box center [748, 296] width 80 height 21
click at [725, 300] on div "9 permissions" at bounding box center [748, 296] width 80 height 21
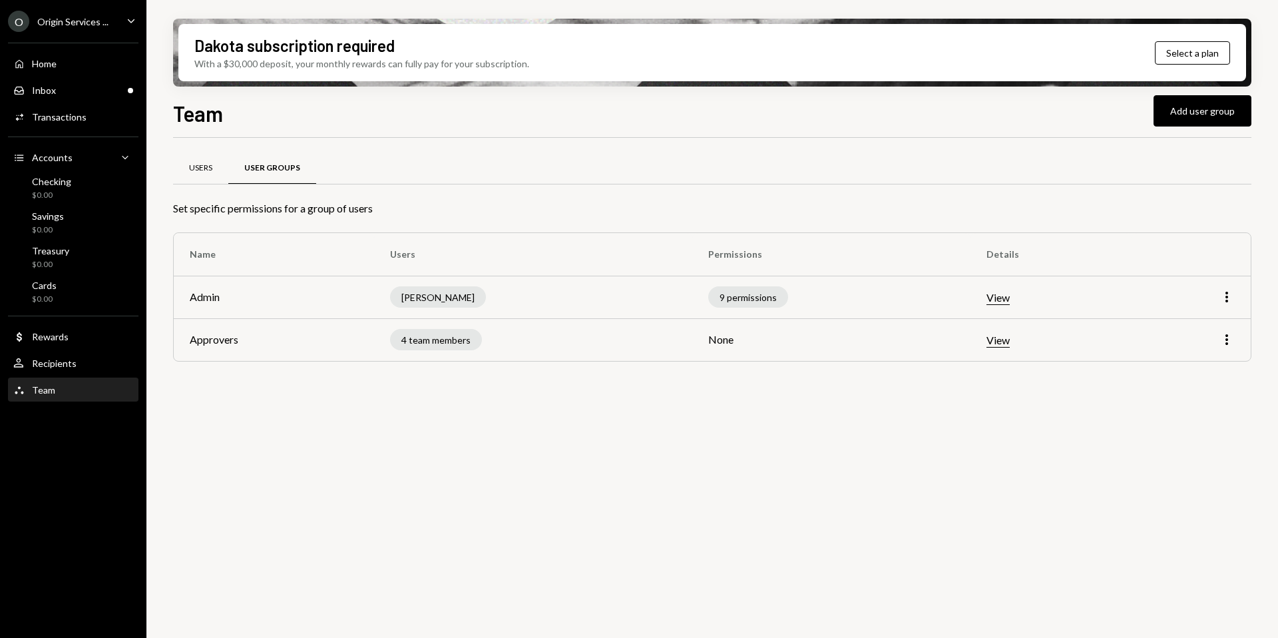
click at [216, 162] on div "Users" at bounding box center [200, 168] width 55 height 32
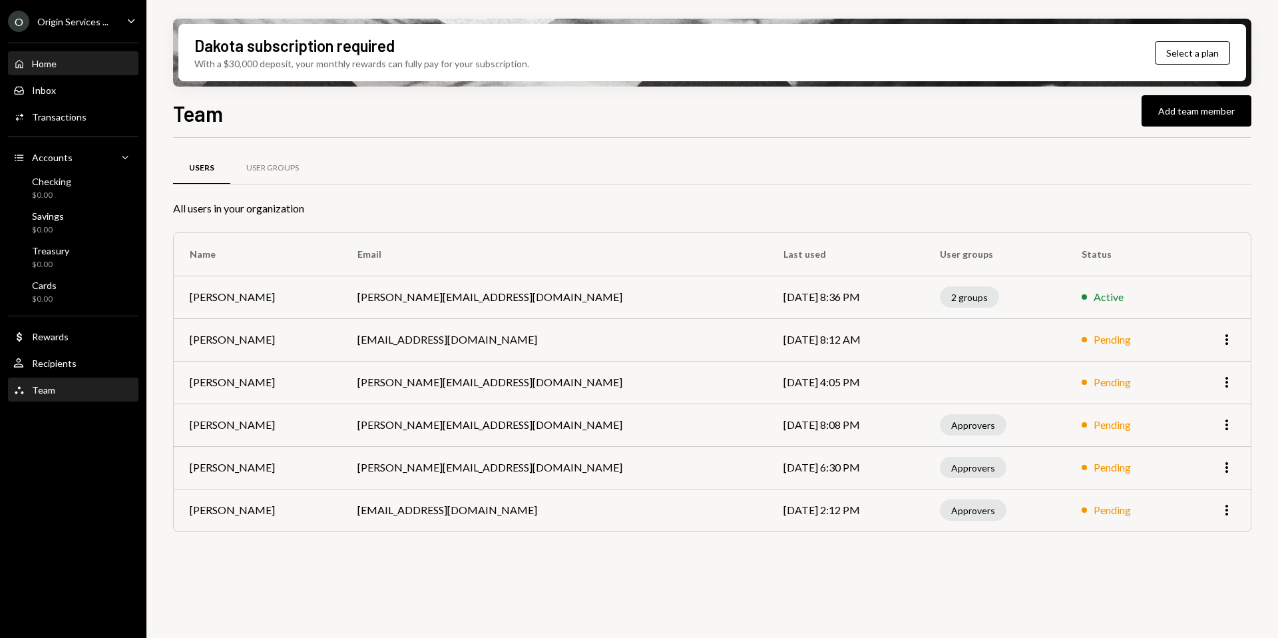
click at [65, 69] on div "Home Home" at bounding box center [73, 64] width 120 height 23
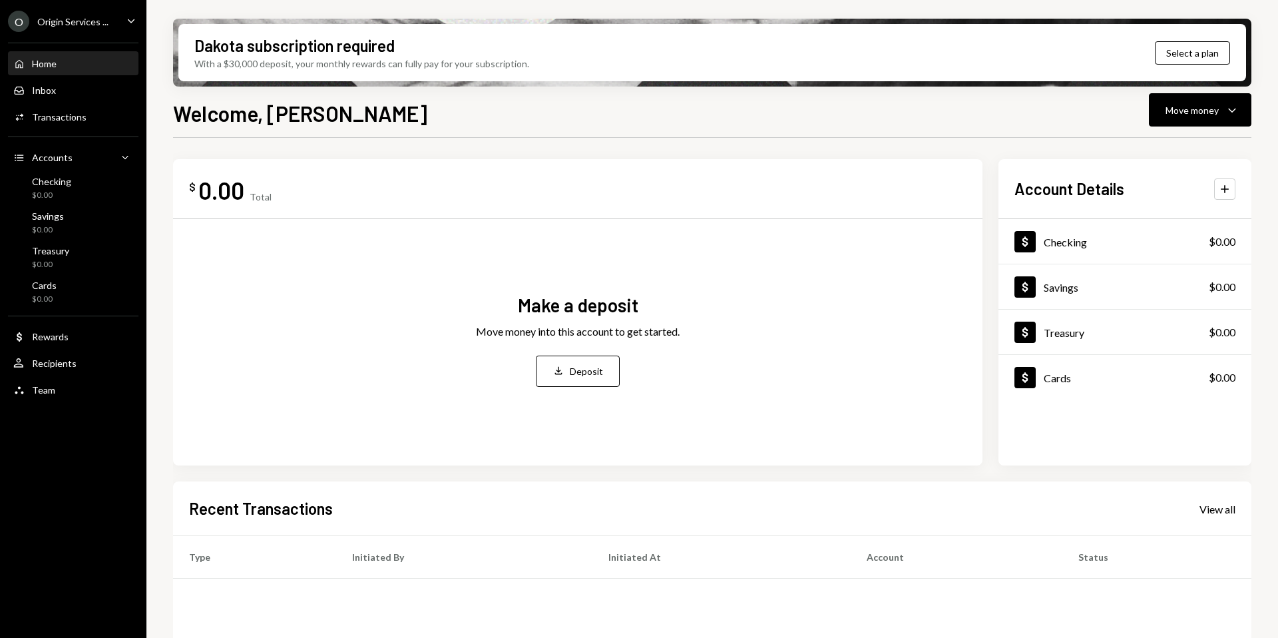
click at [75, 21] on div "Origin Services ..." at bounding box center [72, 21] width 71 height 11
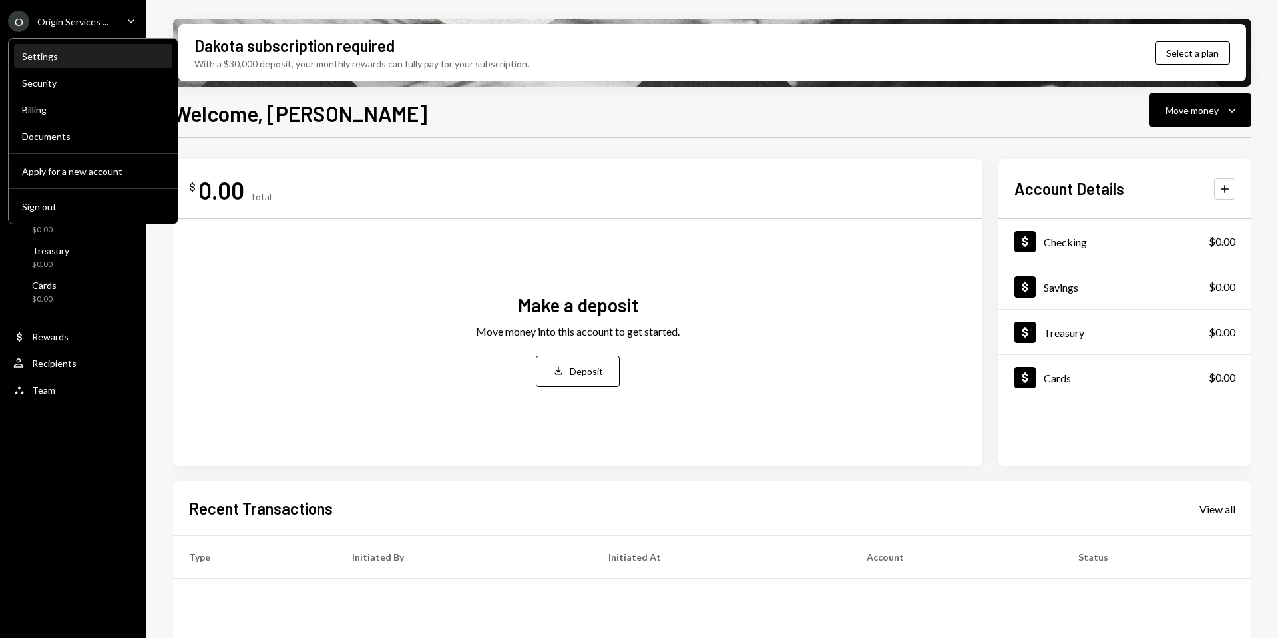
click at [44, 59] on div "Settings" at bounding box center [93, 56] width 142 height 11
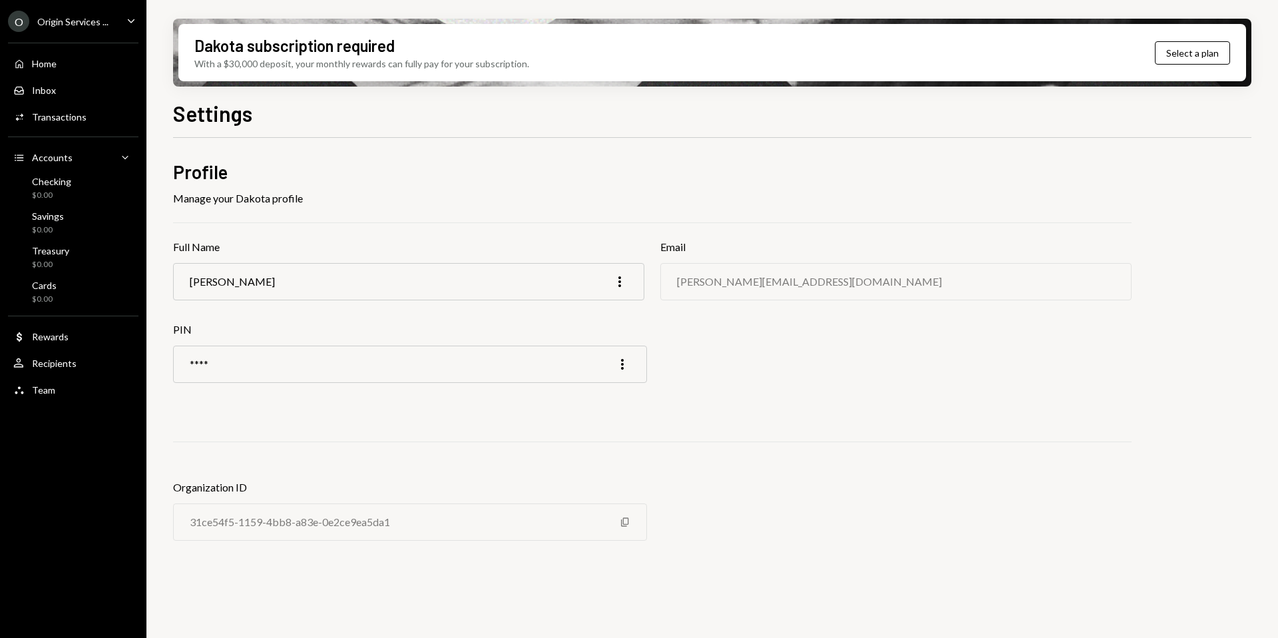
click at [77, 25] on div "Origin Services ..." at bounding box center [72, 21] width 71 height 11
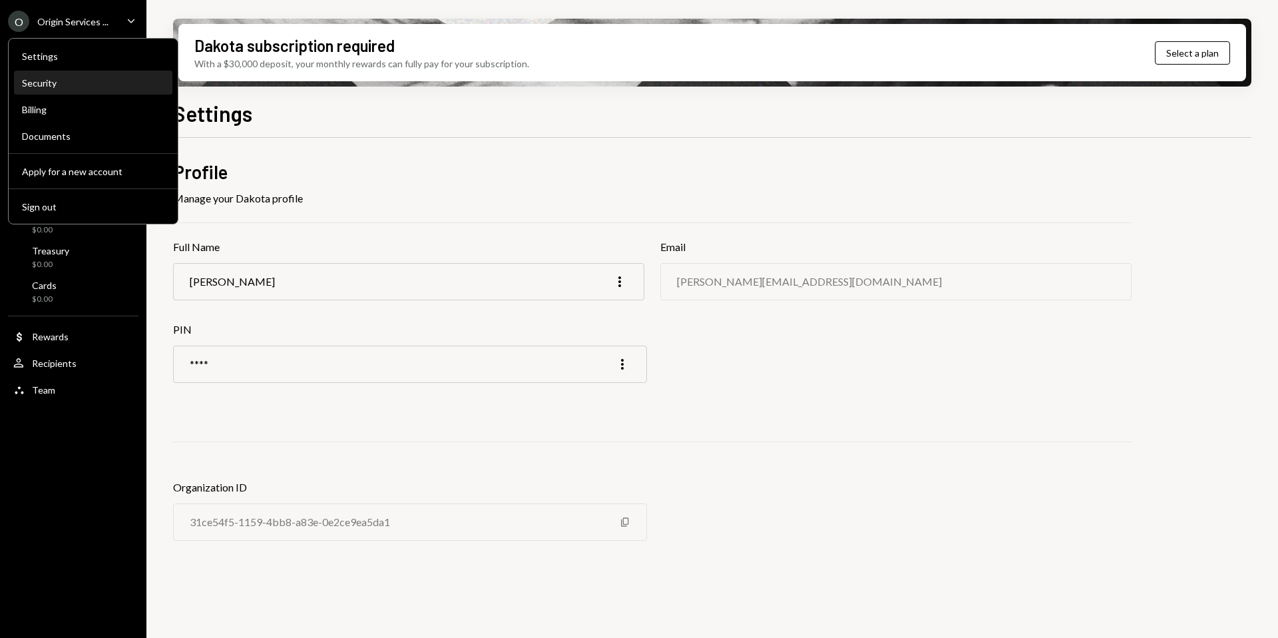
click at [74, 86] on div "Security" at bounding box center [93, 82] width 142 height 11
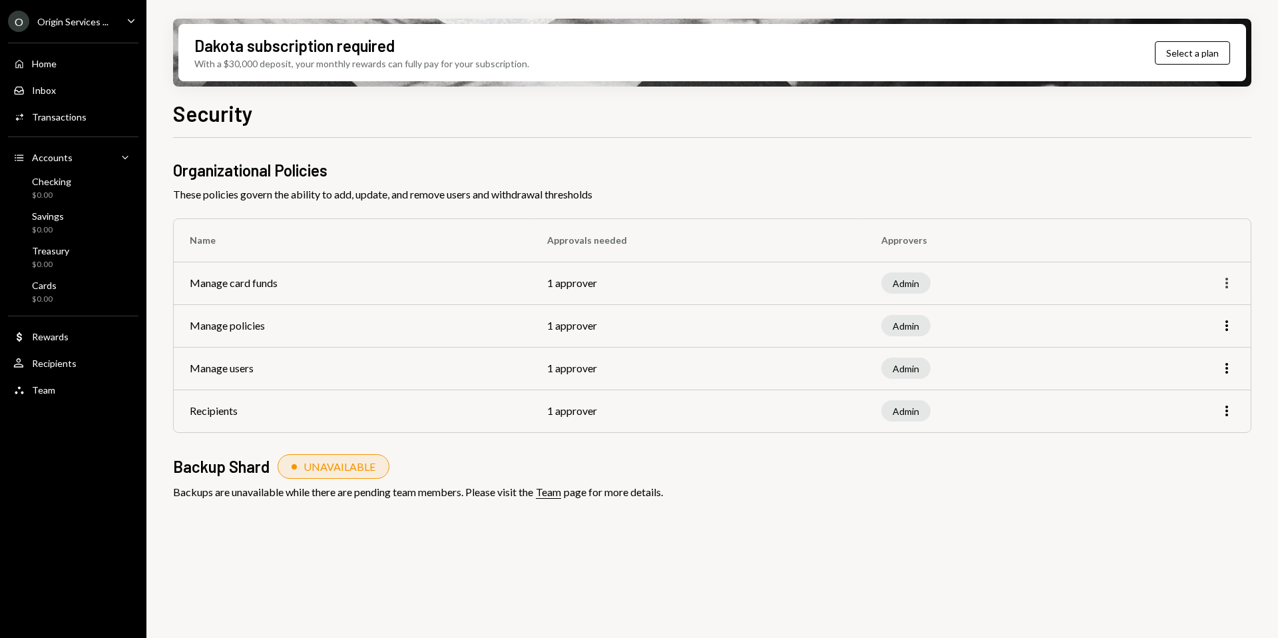
click at [1221, 285] on icon "More" at bounding box center [1227, 283] width 16 height 16
click at [1176, 304] on div "Edit" at bounding box center [1196, 311] width 67 height 23
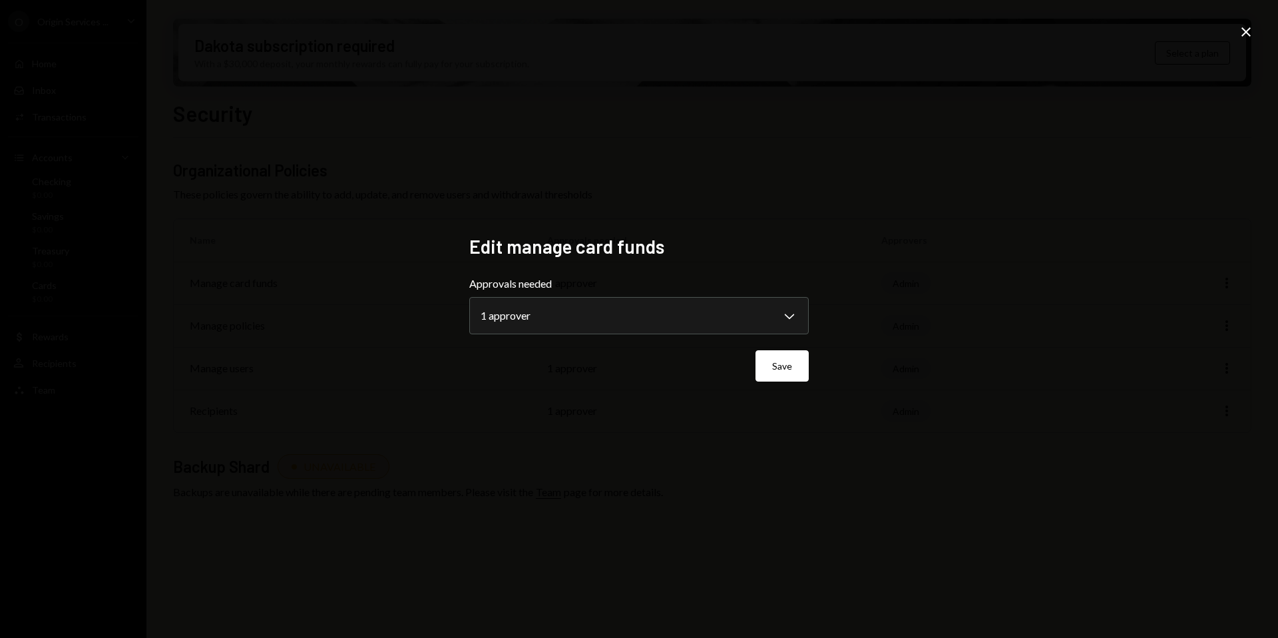
click at [1238, 36] on icon "Close" at bounding box center [1246, 32] width 16 height 16
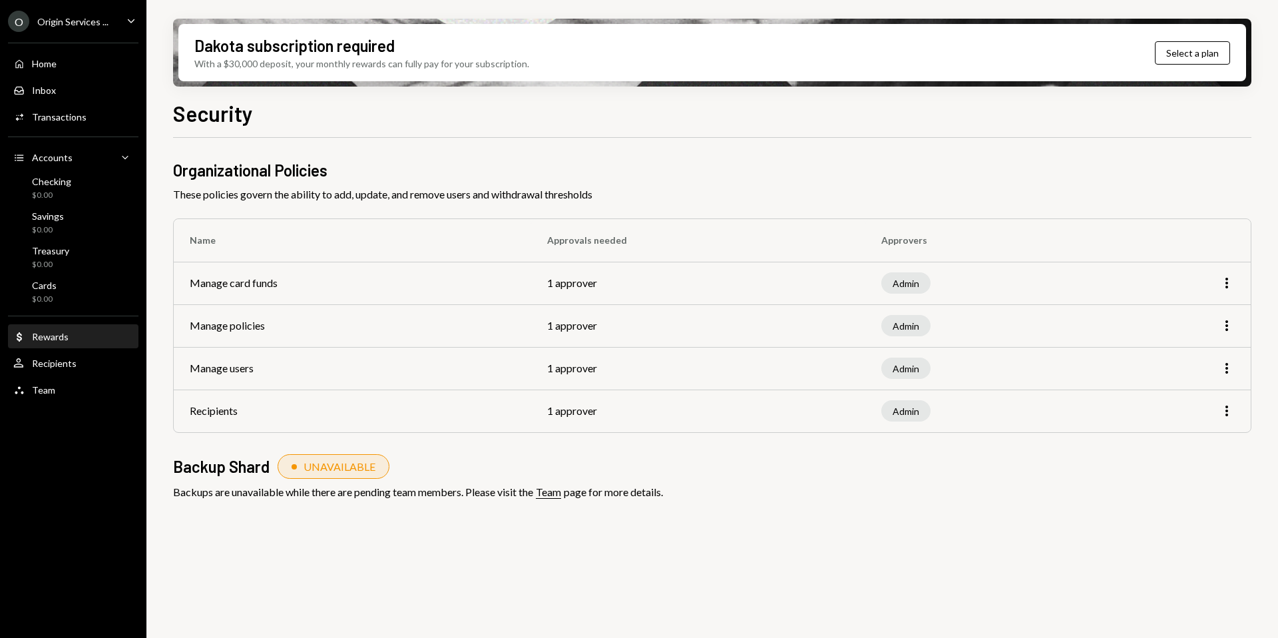
click at [39, 345] on div "Dollar Rewards" at bounding box center [73, 337] width 120 height 23
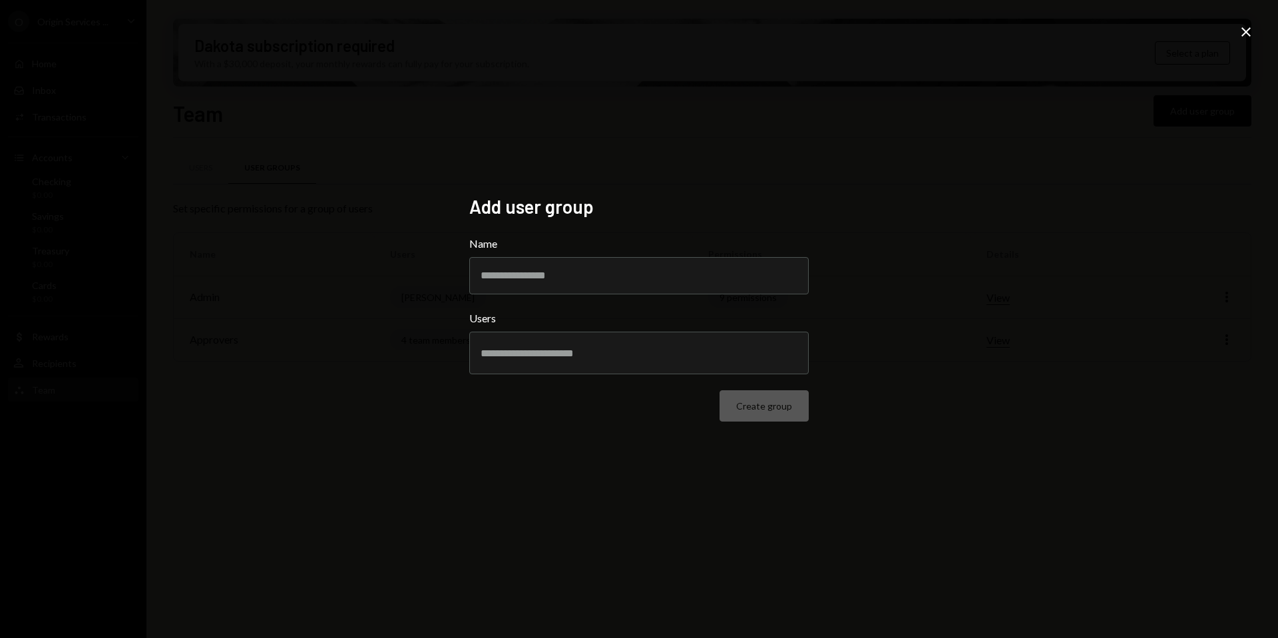
click at [1245, 37] on icon "Close" at bounding box center [1246, 32] width 16 height 16
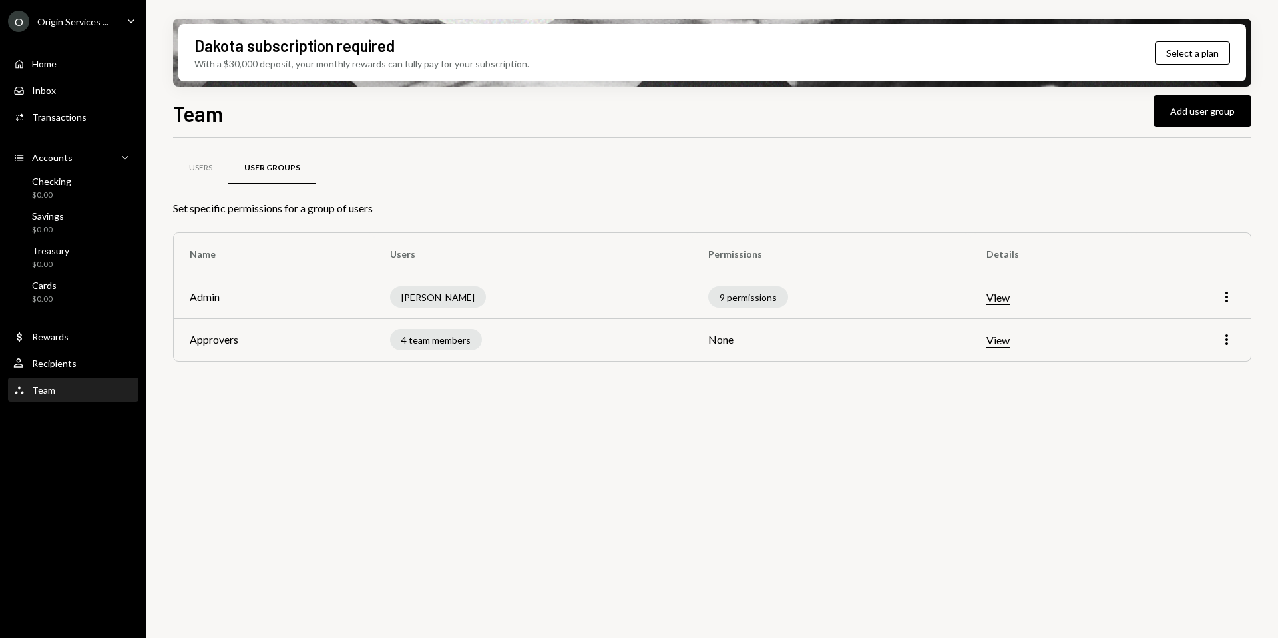
drag, startPoint x: 433, startPoint y: 301, endPoint x: 295, endPoint y: 300, distance: 138.5
click at [431, 301] on div "[PERSON_NAME]" at bounding box center [438, 296] width 96 height 21
drag, startPoint x: 198, startPoint y: 297, endPoint x: 270, endPoint y: 297, distance: 71.9
click at [198, 297] on td "Admin" at bounding box center [274, 297] width 200 height 43
click at [1221, 298] on icon "More" at bounding box center [1227, 297] width 16 height 16
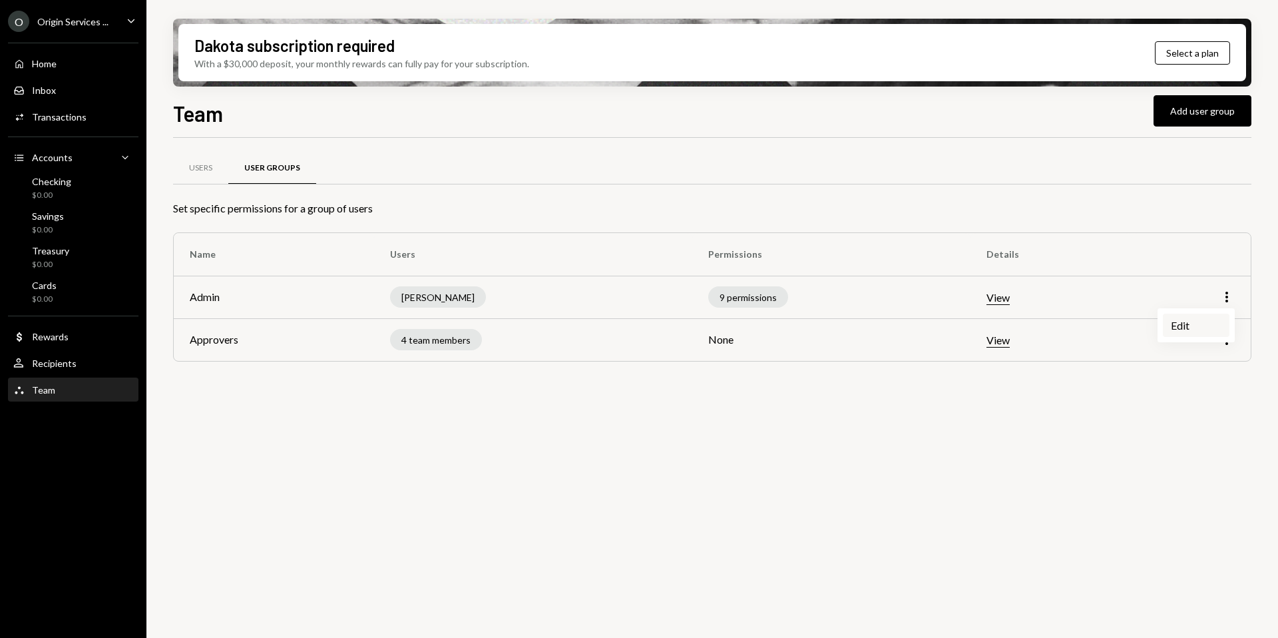
click at [1200, 318] on div "Edit" at bounding box center [1196, 325] width 67 height 23
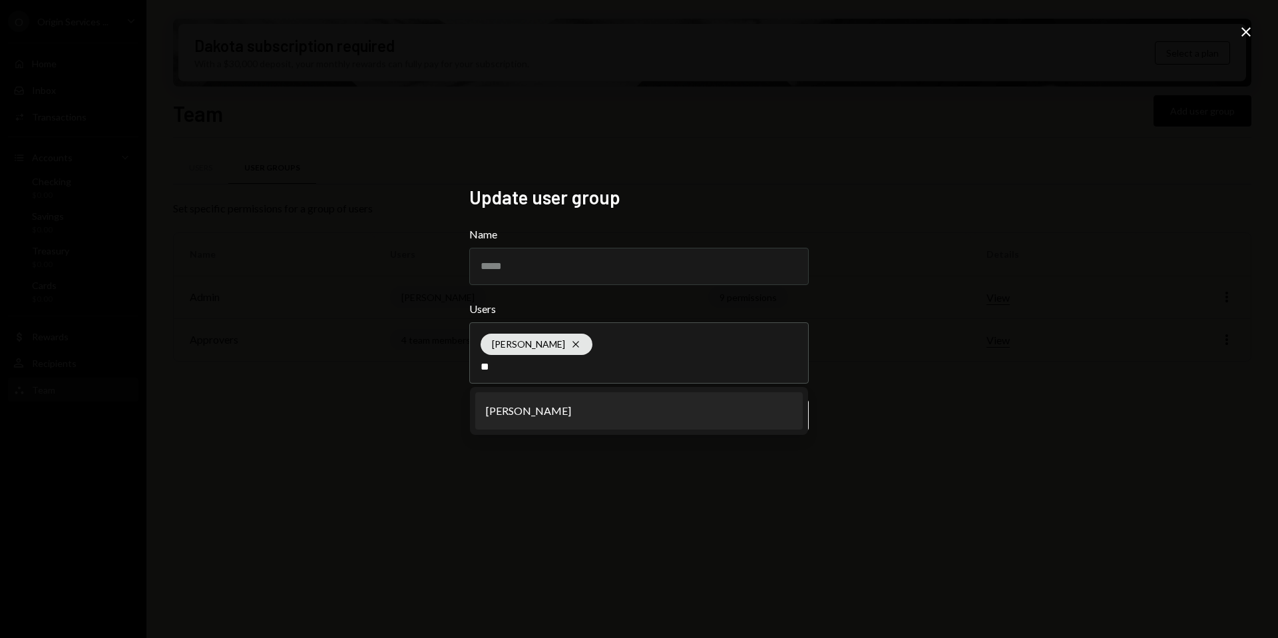
type input "**"
click at [665, 403] on li "[PERSON_NAME]" at bounding box center [639, 410] width 328 height 37
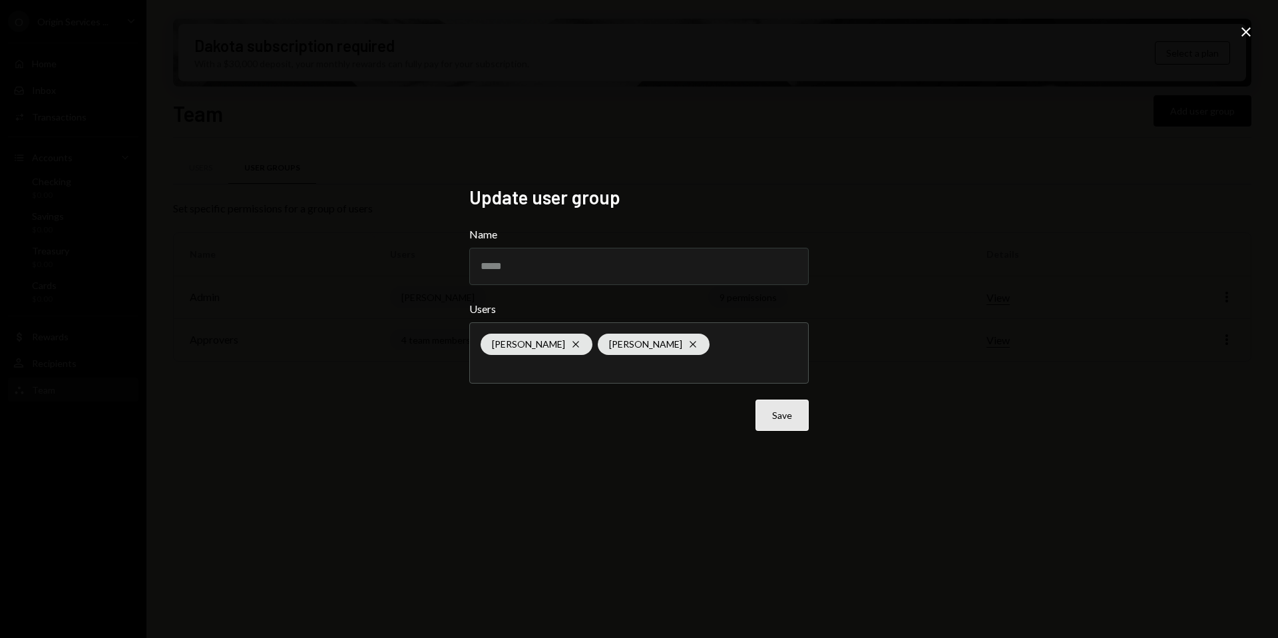
click at [799, 419] on button "Save" at bounding box center [782, 414] width 53 height 31
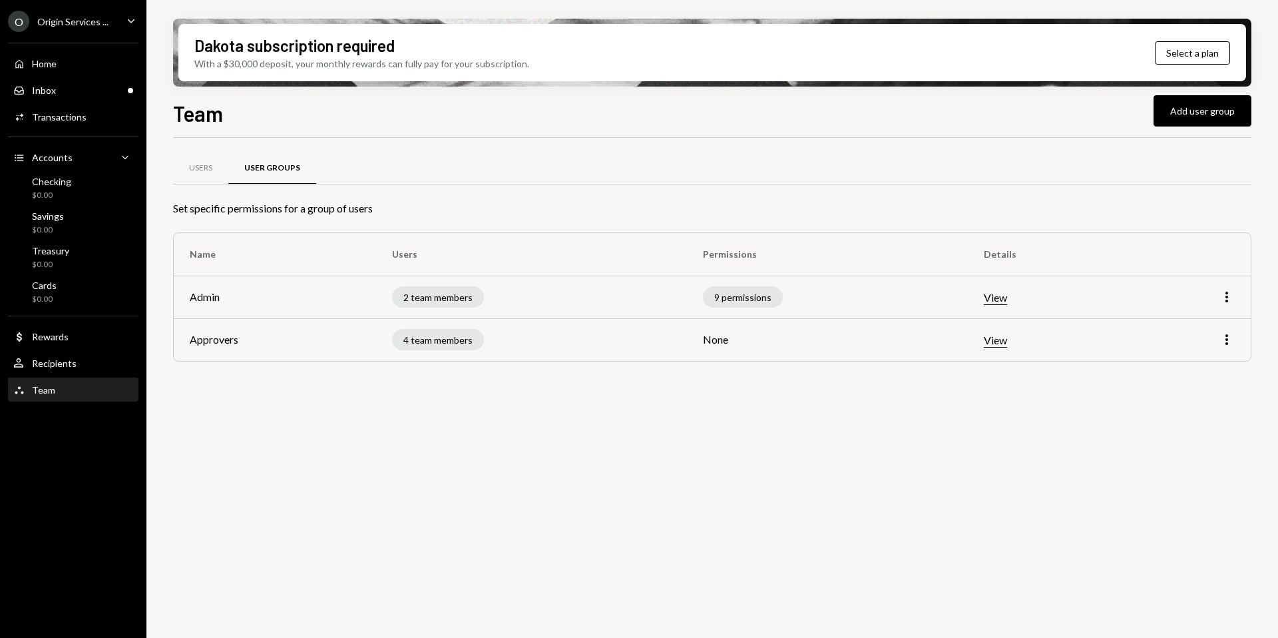
click at [222, 345] on td "Approvers" at bounding box center [275, 339] width 202 height 43
click at [998, 250] on th "Details" at bounding box center [1049, 254] width 162 height 43
click at [1007, 307] on td "View" at bounding box center [1049, 297] width 162 height 43
click at [1001, 302] on button "View" at bounding box center [995, 298] width 23 height 14
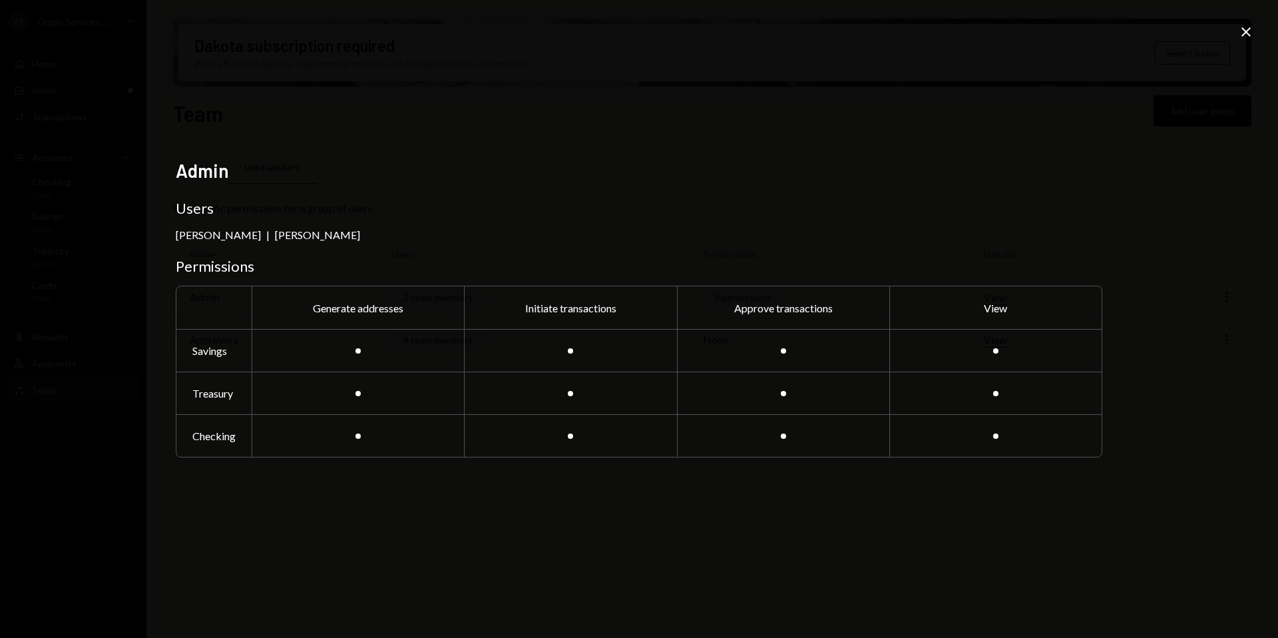
click at [344, 343] on div at bounding box center [358, 350] width 212 height 43
drag, startPoint x: 353, startPoint y: 349, endPoint x: 321, endPoint y: 296, distance: 62.1
click at [353, 349] on div at bounding box center [358, 350] width 212 height 43
drag, startPoint x: 280, startPoint y: 241, endPoint x: 307, endPoint y: 229, distance: 29.8
click at [280, 241] on div "Admin Users Lukas Philipp | Petri Basson Permissions Generate addresses Initiat…" at bounding box center [639, 319] width 927 height 320
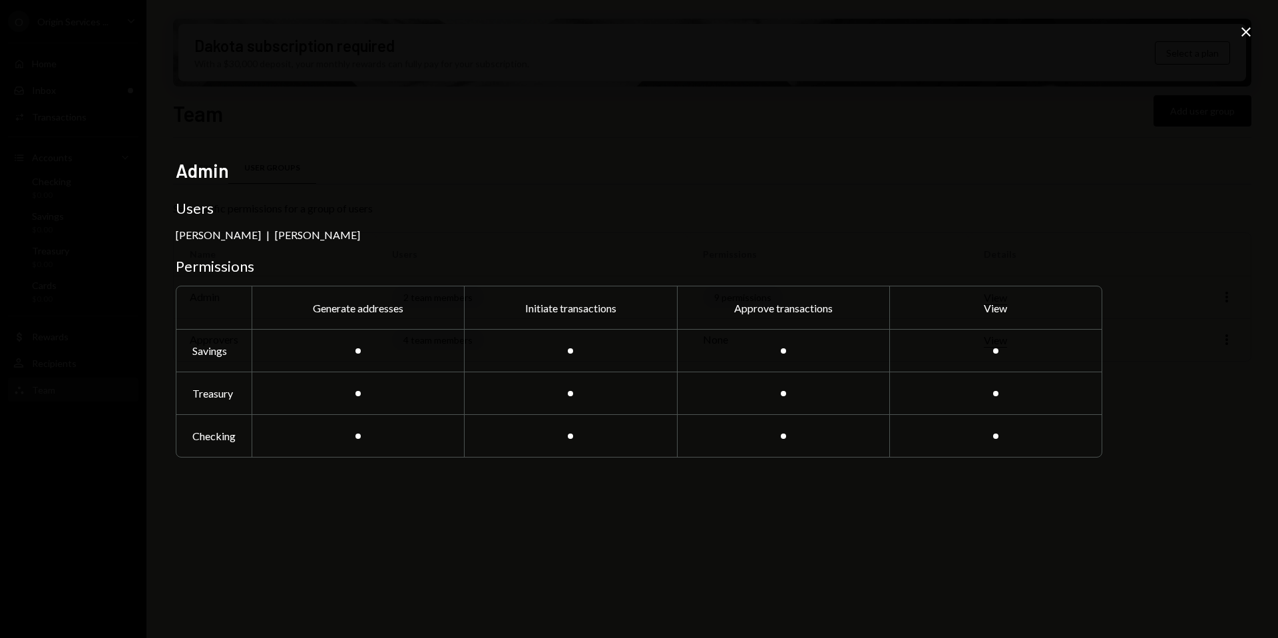
click at [1239, 33] on icon "Close" at bounding box center [1246, 32] width 16 height 16
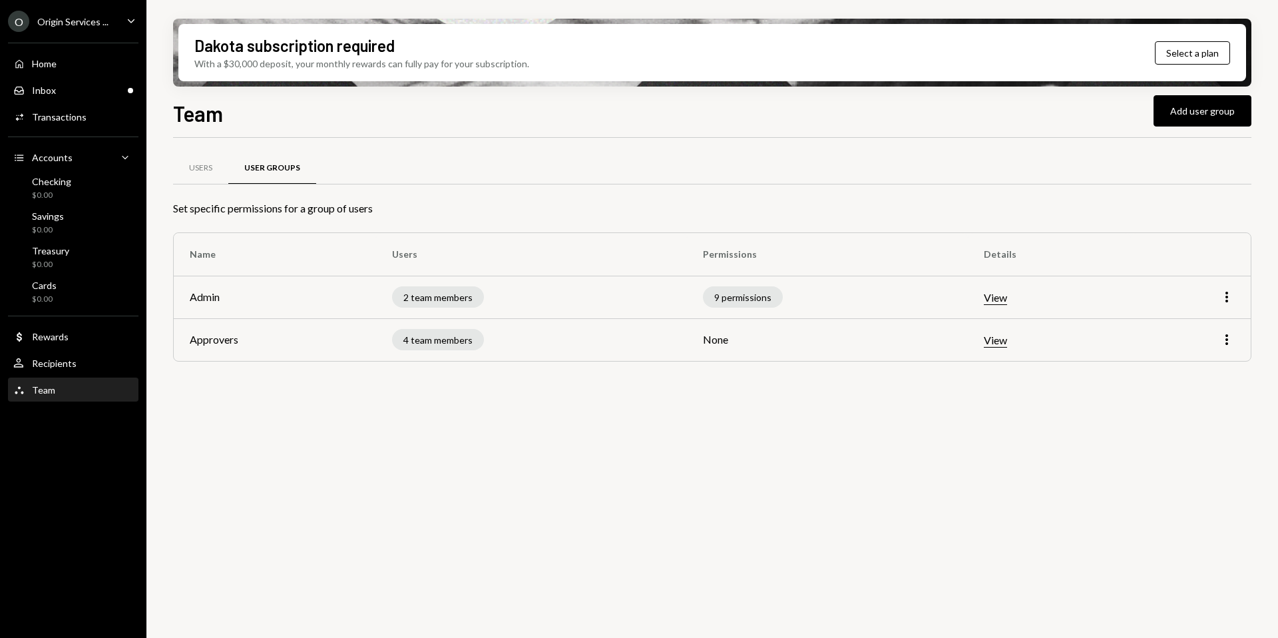
click at [1002, 355] on td "View" at bounding box center [1049, 339] width 162 height 43
click at [1002, 350] on td "View" at bounding box center [1049, 339] width 162 height 43
click at [997, 343] on button "View" at bounding box center [995, 340] width 23 height 14
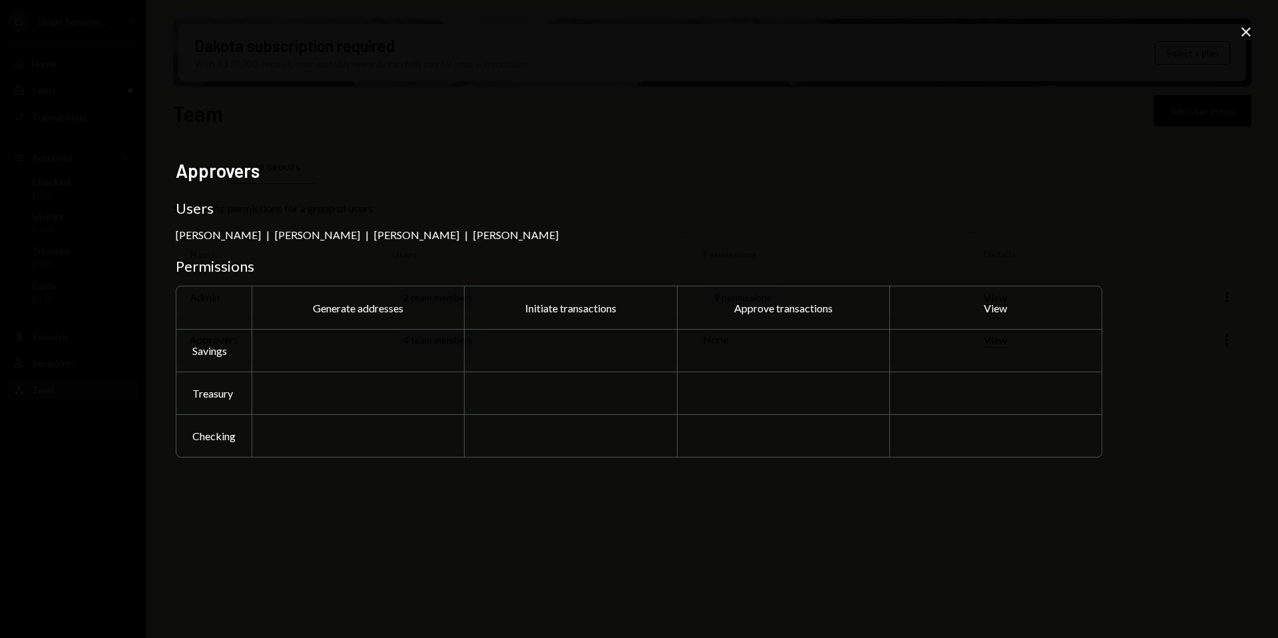
click at [1245, 32] on icon at bounding box center [1245, 31] width 9 height 9
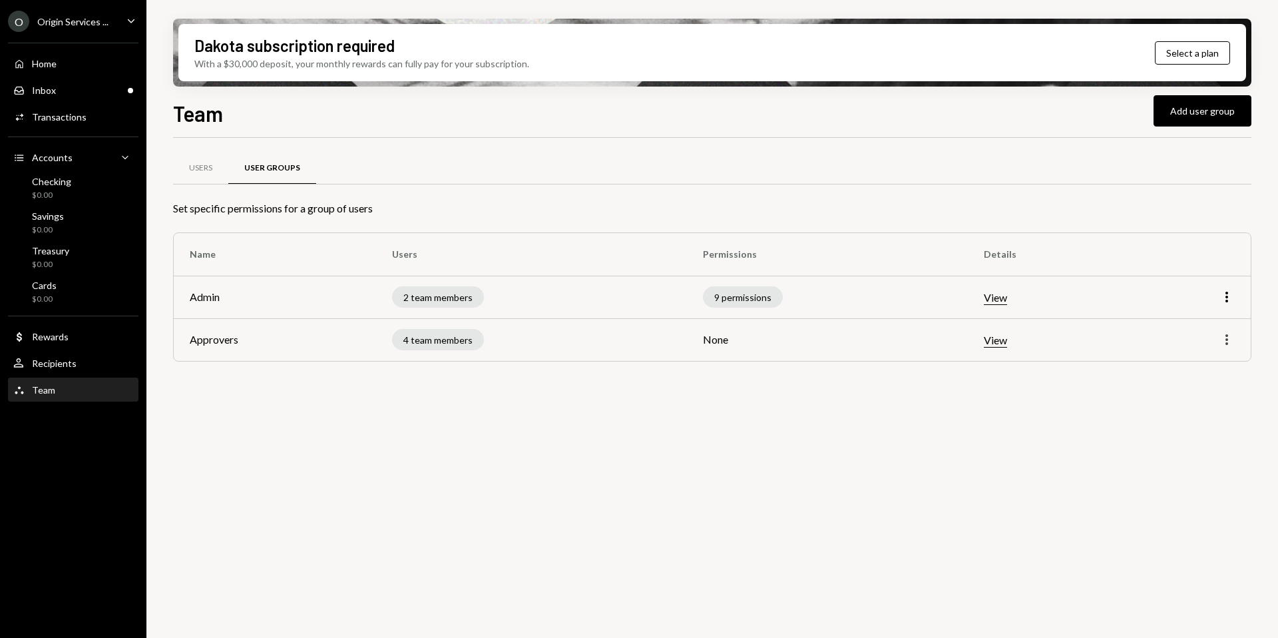
click at [1231, 339] on icon "More" at bounding box center [1227, 340] width 16 height 16
click at [1192, 364] on div "Edit" at bounding box center [1196, 367] width 67 height 23
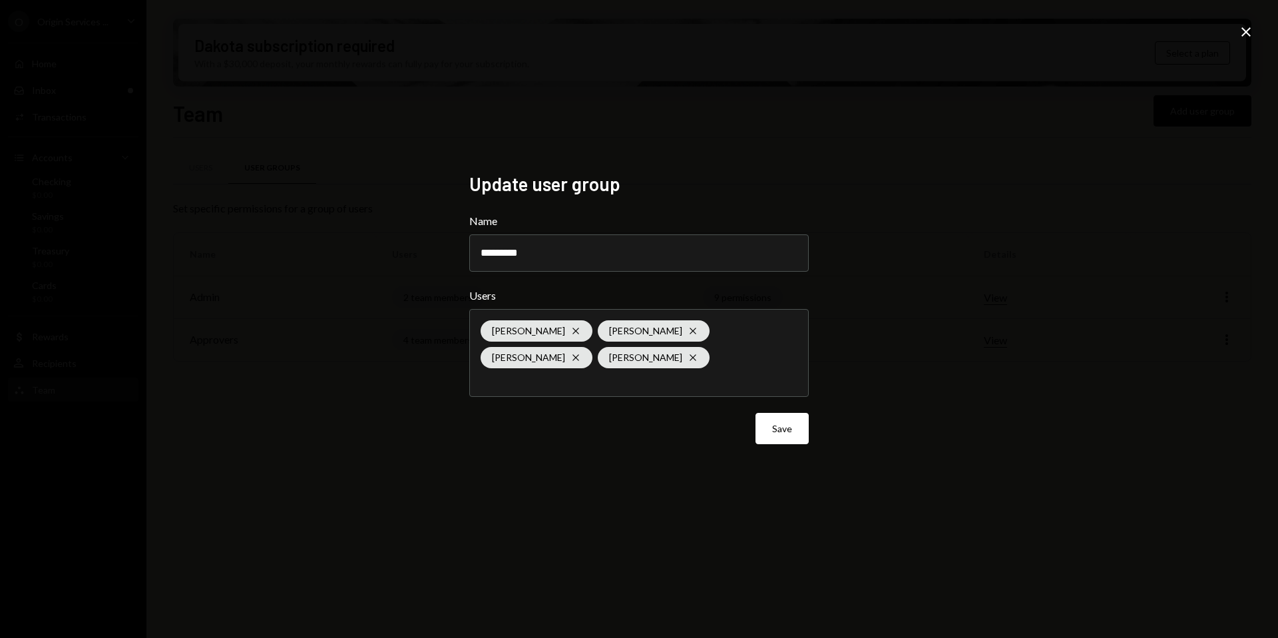
click at [1247, 30] on icon "Close" at bounding box center [1246, 32] width 16 height 16
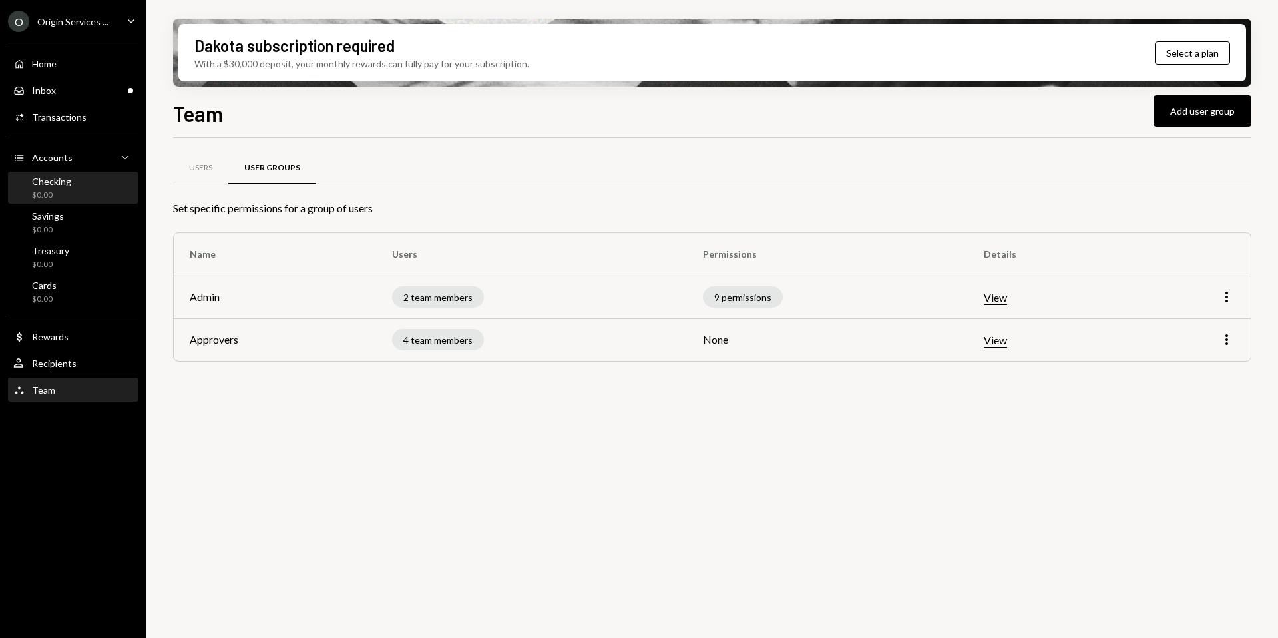
click at [54, 190] on div "$0.00" at bounding box center [51, 195] width 39 height 11
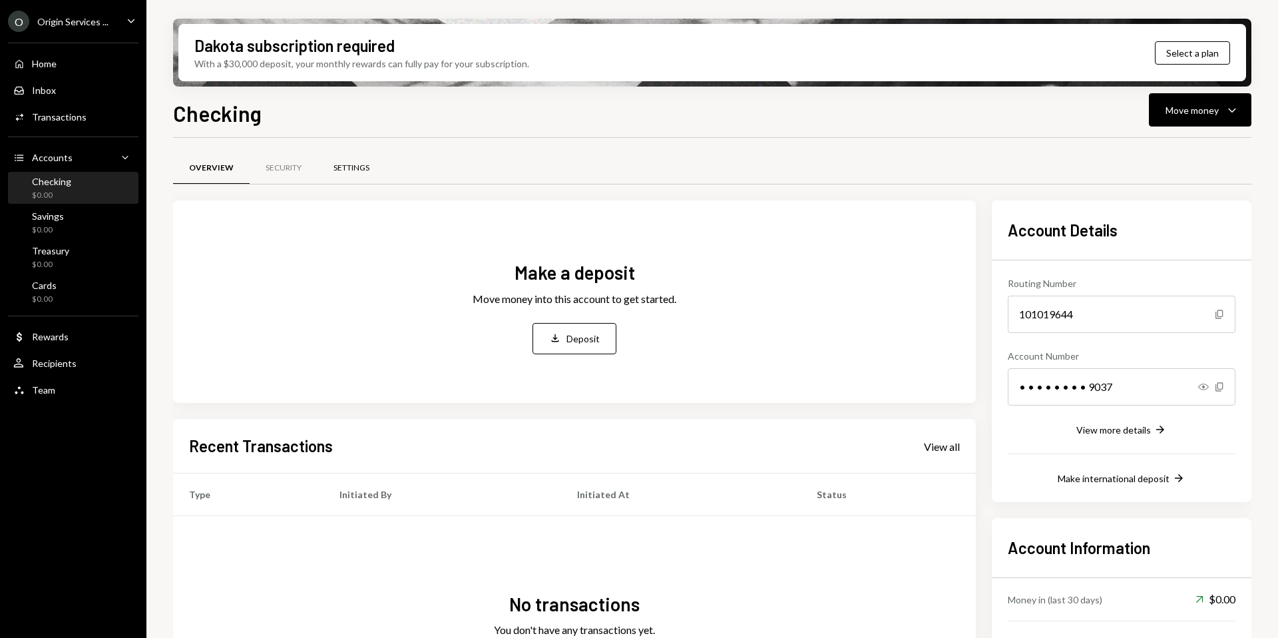
click at [357, 160] on div "Settings" at bounding box center [352, 168] width 68 height 32
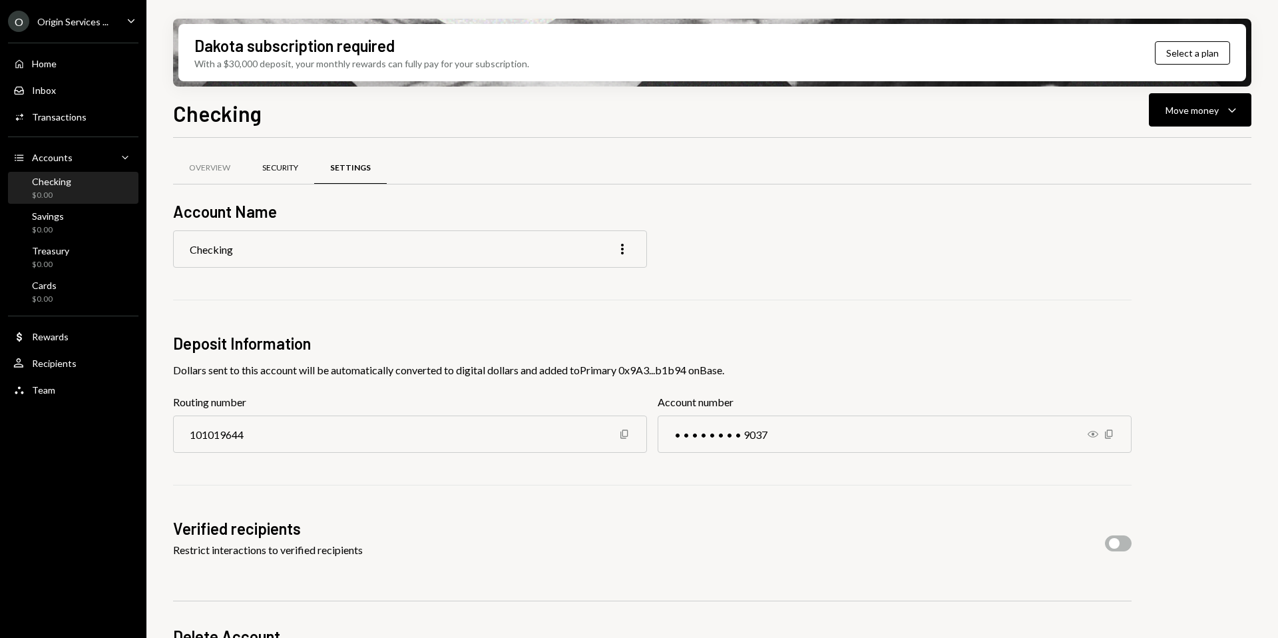
click at [272, 171] on div "Security" at bounding box center [280, 167] width 36 height 11
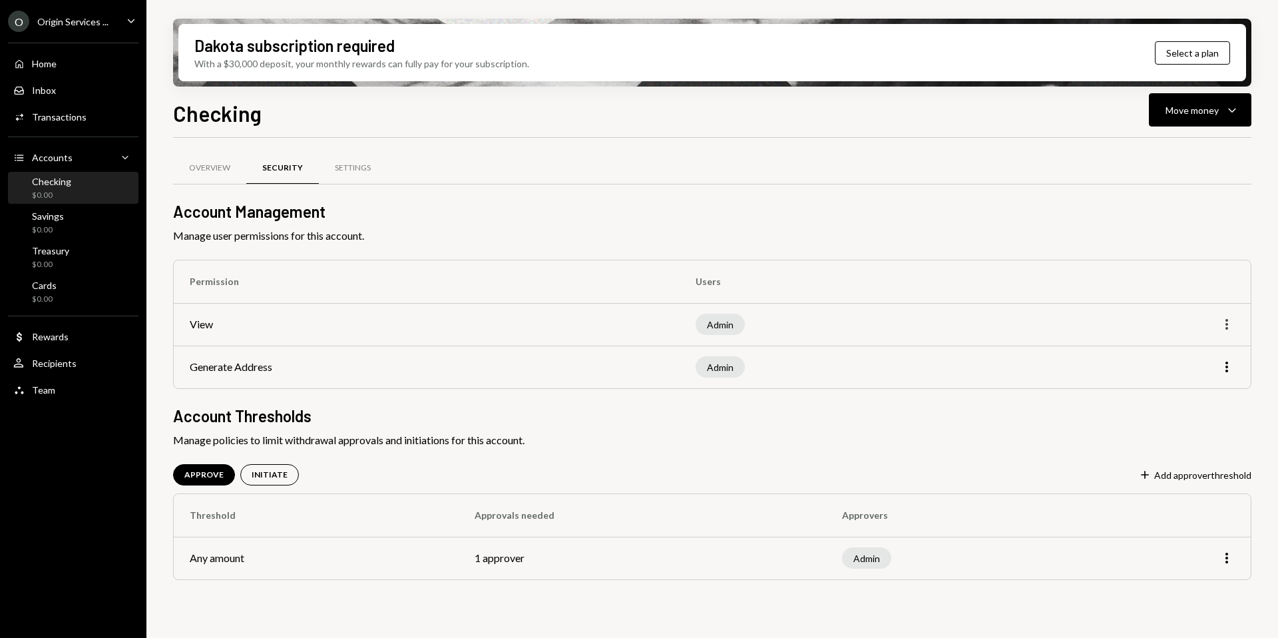
click at [1229, 316] on div "More" at bounding box center [1227, 324] width 16 height 16
click at [1227, 322] on icon "More" at bounding box center [1227, 324] width 16 height 16
click at [1225, 327] on icon "More" at bounding box center [1227, 324] width 16 height 16
click at [1204, 353] on div "Edit" at bounding box center [1196, 352] width 67 height 23
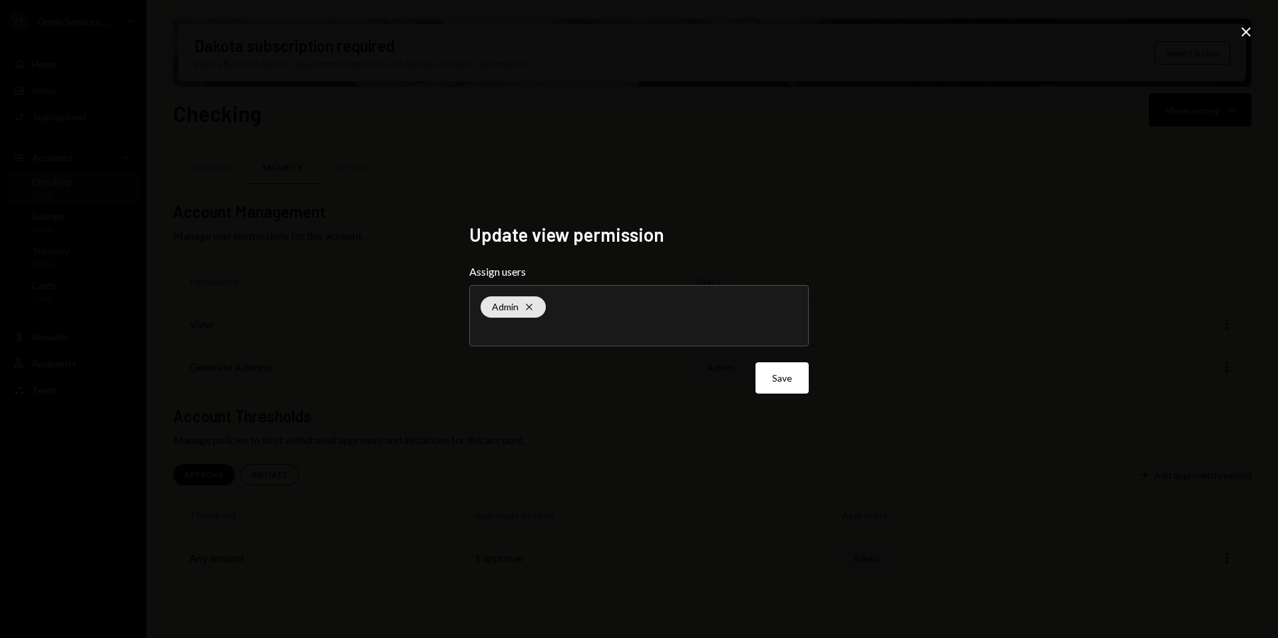
click at [627, 324] on input "text" at bounding box center [639, 329] width 317 height 12
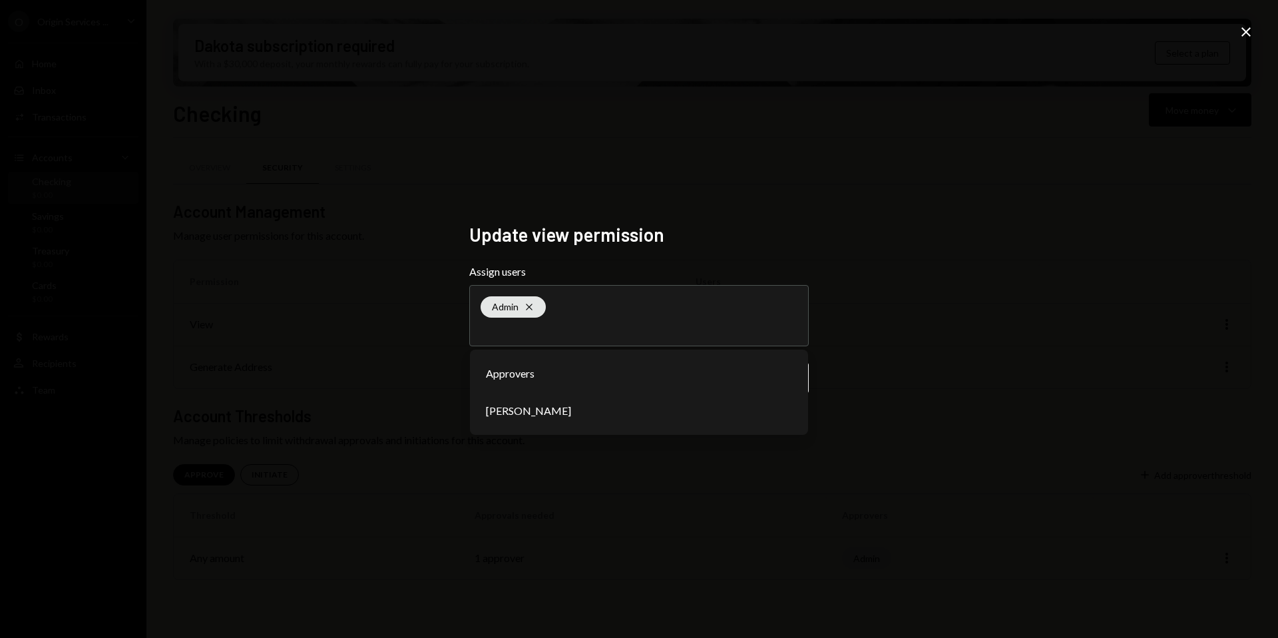
click at [388, 374] on div "Update view permission Assign users Admin Cross Approvers Lukas Philipp Save Cl…" at bounding box center [639, 319] width 1278 height 638
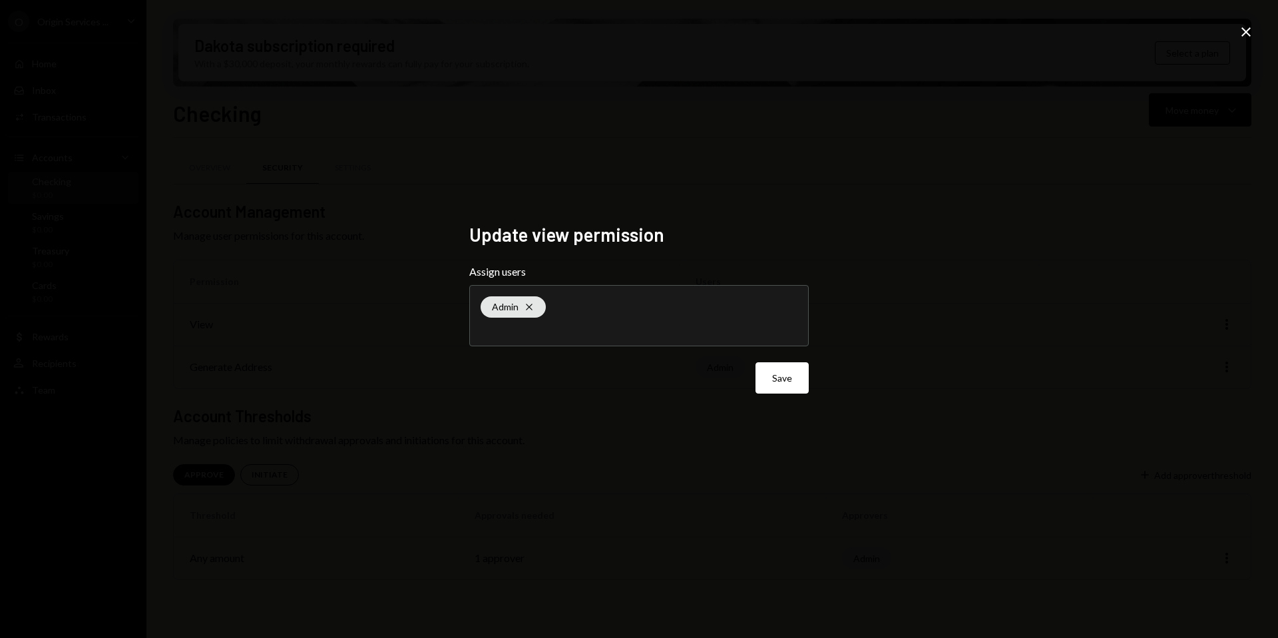
click at [1241, 32] on icon "Close" at bounding box center [1246, 32] width 16 height 16
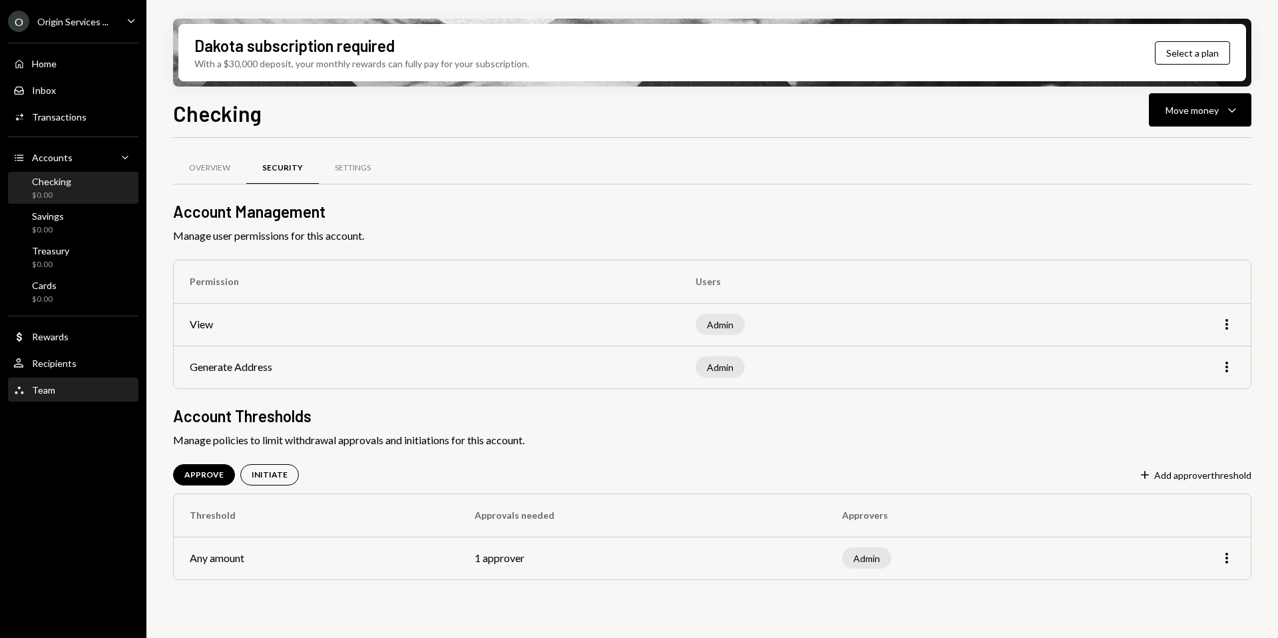
click at [42, 384] on div "Team" at bounding box center [43, 389] width 23 height 11
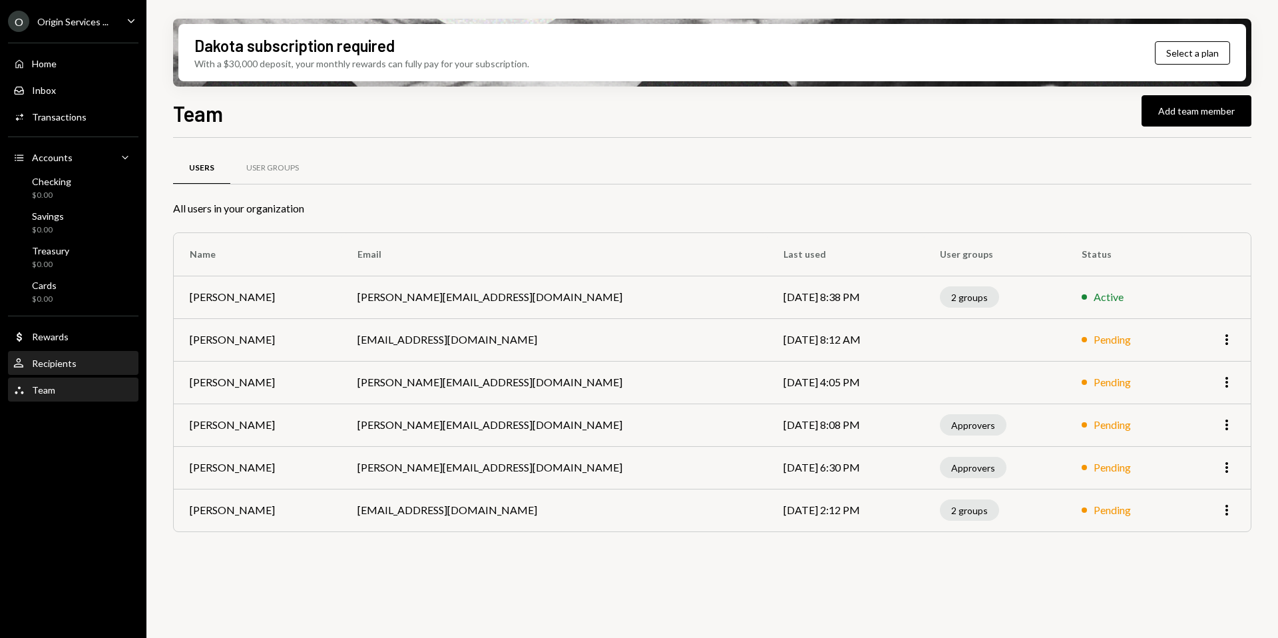
click at [88, 359] on div "User Recipients" at bounding box center [73, 363] width 120 height 12
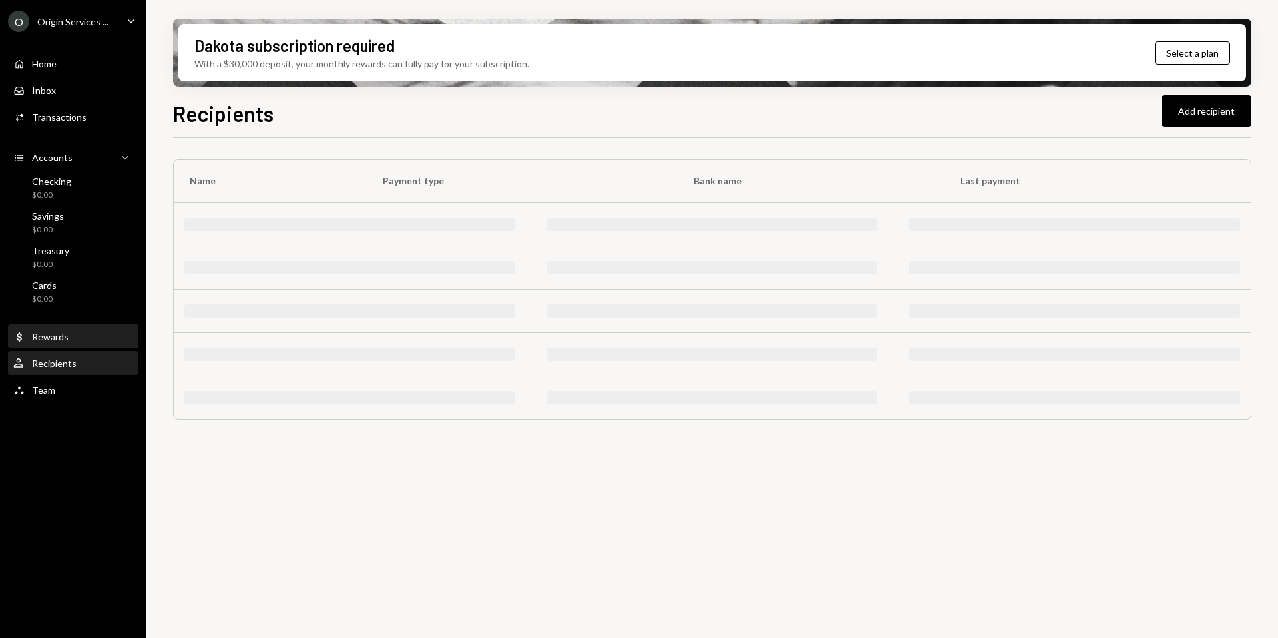
click at [70, 341] on div "Dollar Rewards" at bounding box center [73, 337] width 120 height 12
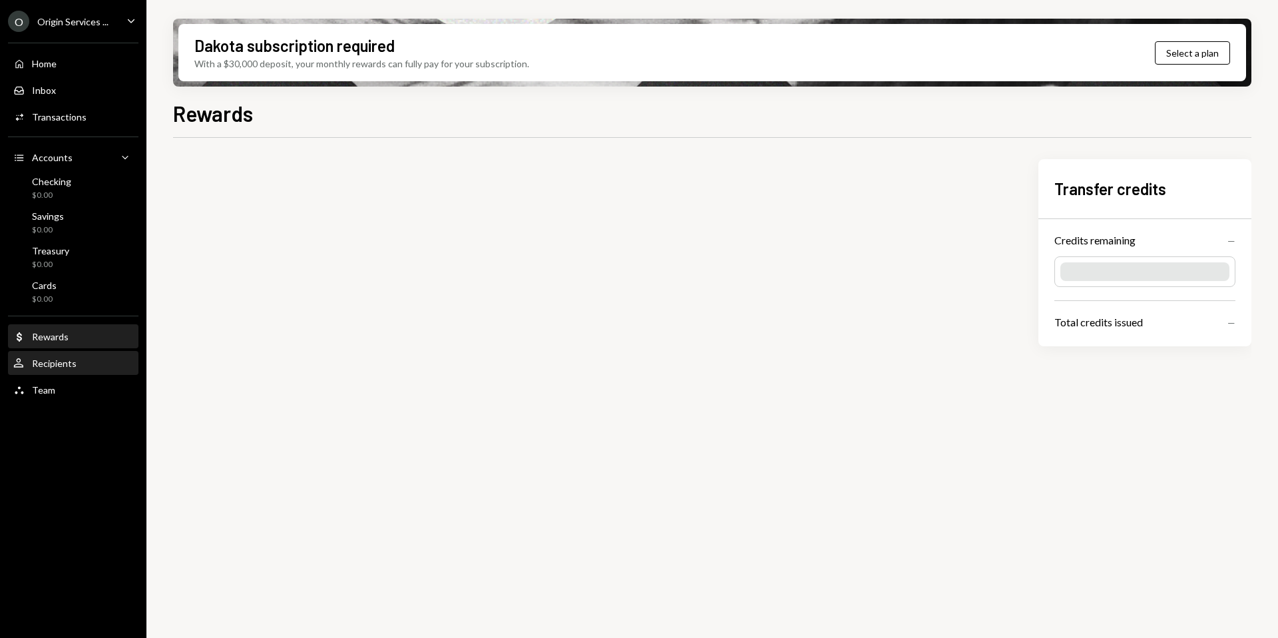
click at [67, 357] on div "User Recipients" at bounding box center [44, 363] width 63 height 12
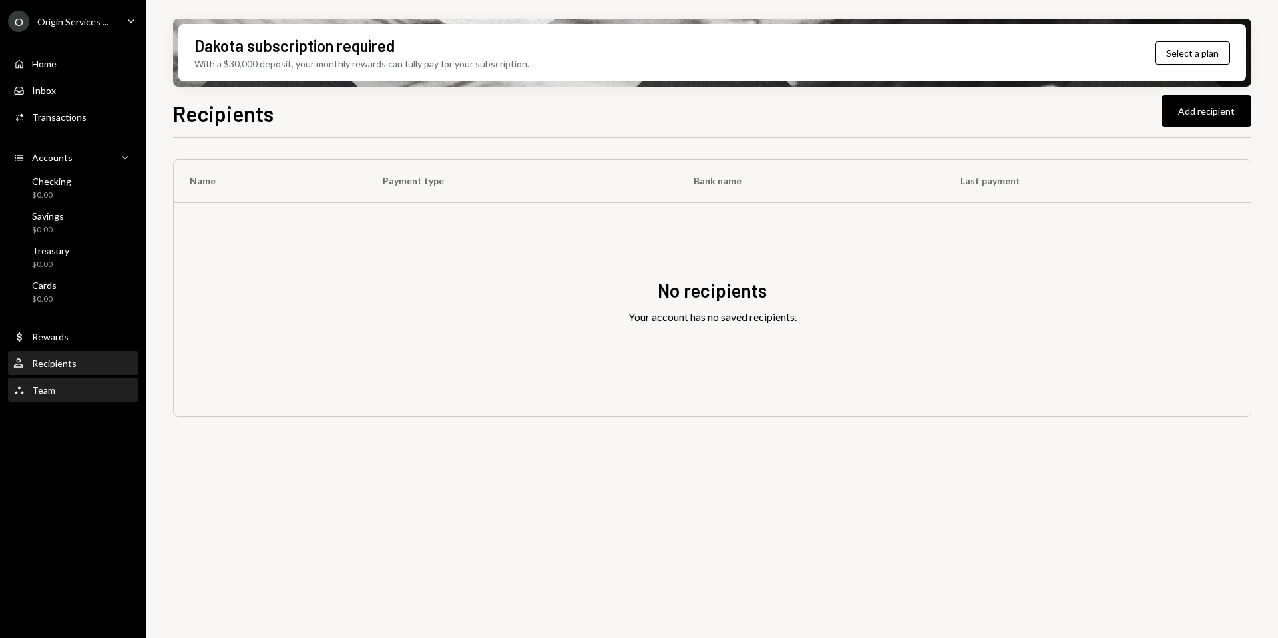
click at [39, 391] on div "Team" at bounding box center [43, 389] width 23 height 11
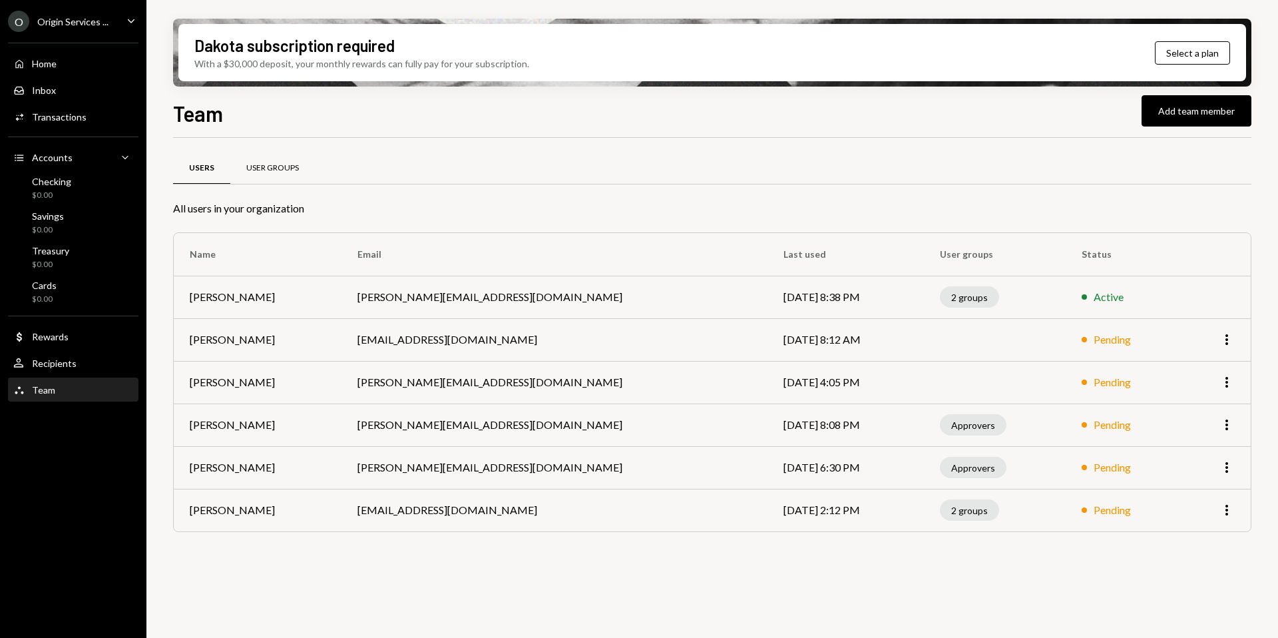
click at [283, 170] on div "User Groups" at bounding box center [272, 167] width 53 height 11
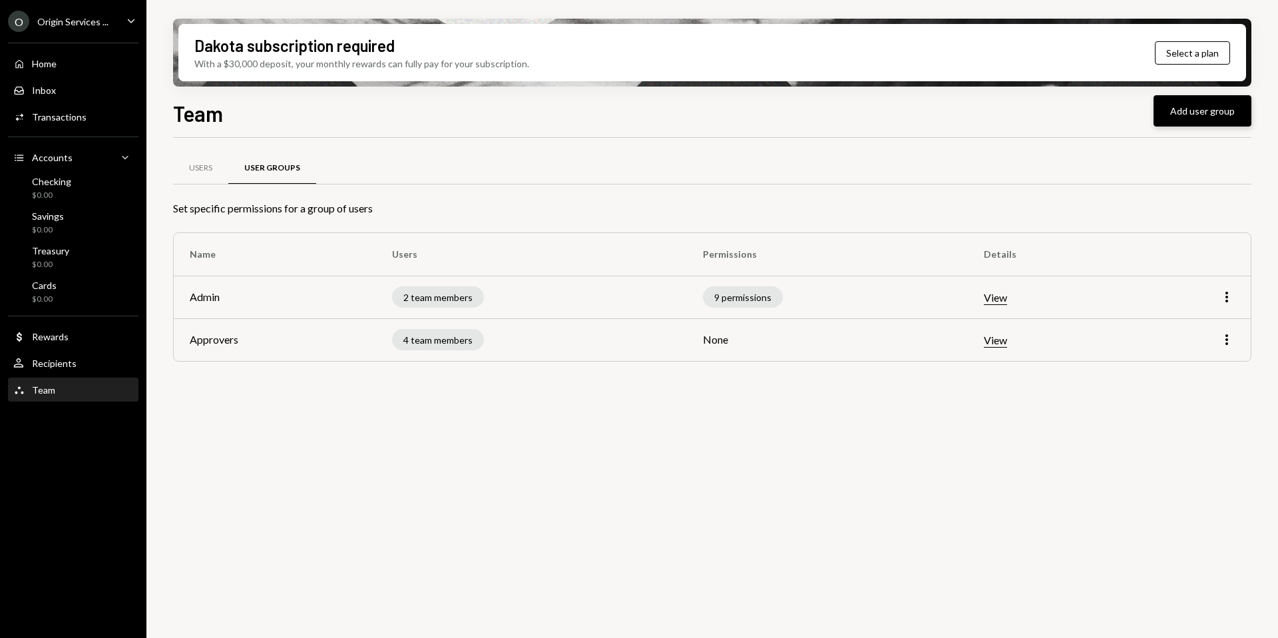
click at [1181, 114] on button "Add user group" at bounding box center [1203, 110] width 98 height 31
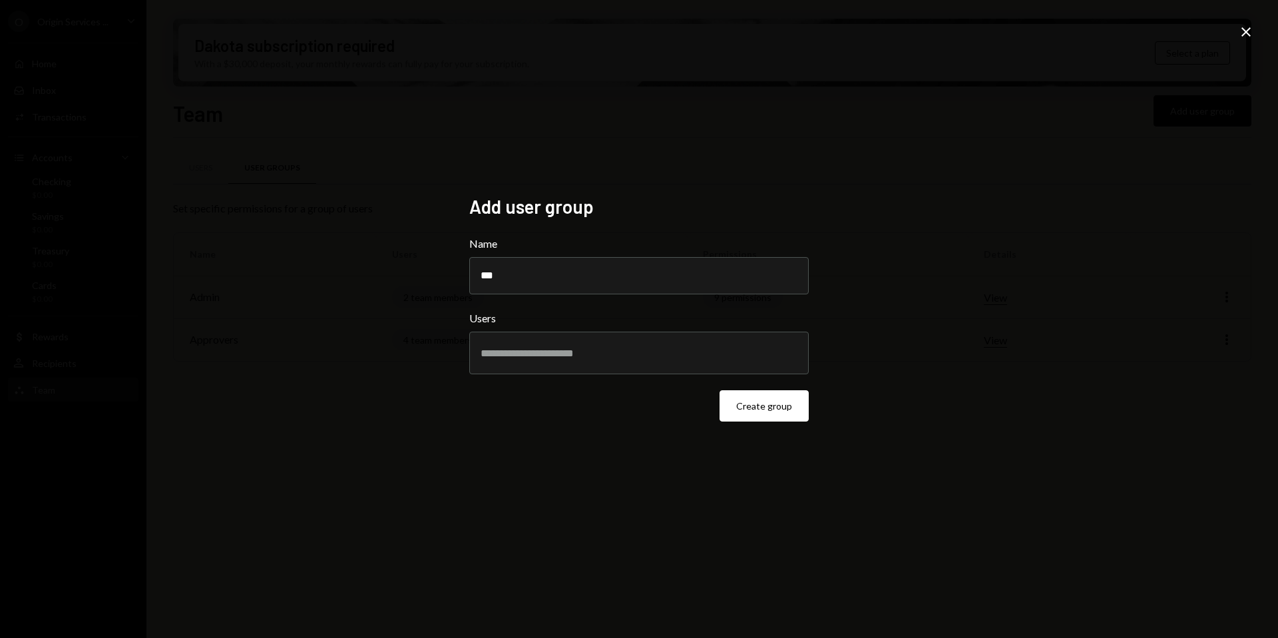
type input "***"
click at [524, 343] on div at bounding box center [639, 352] width 317 height 33
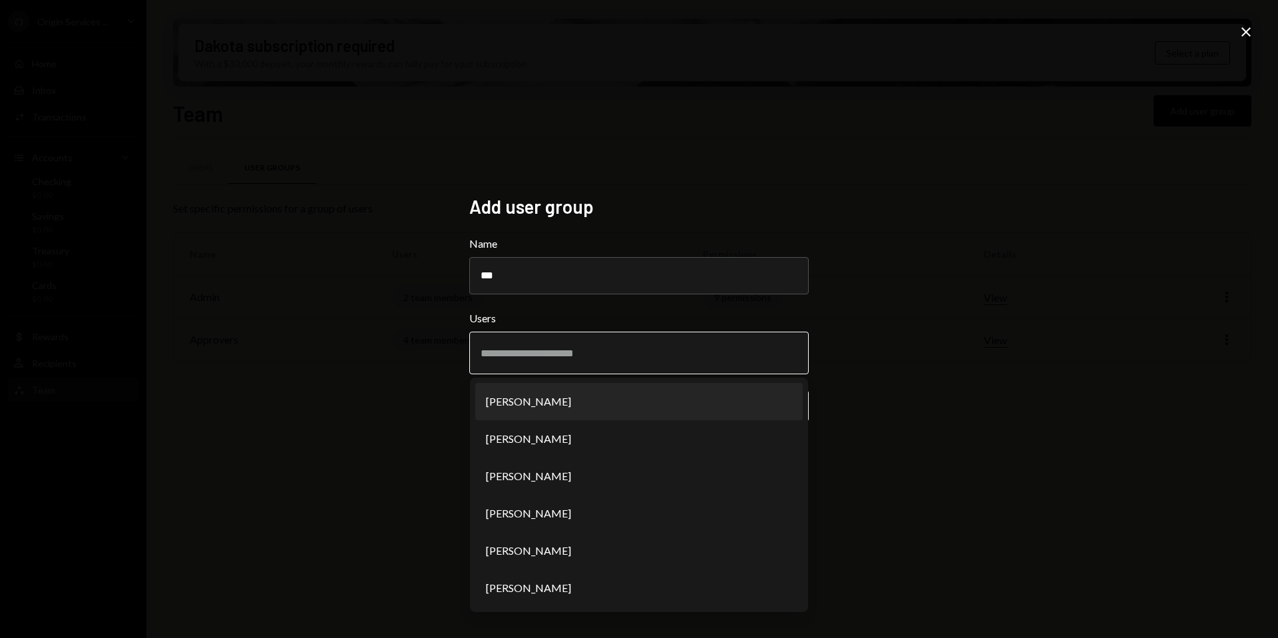
click at [531, 402] on li "[PERSON_NAME]" at bounding box center [639, 401] width 328 height 37
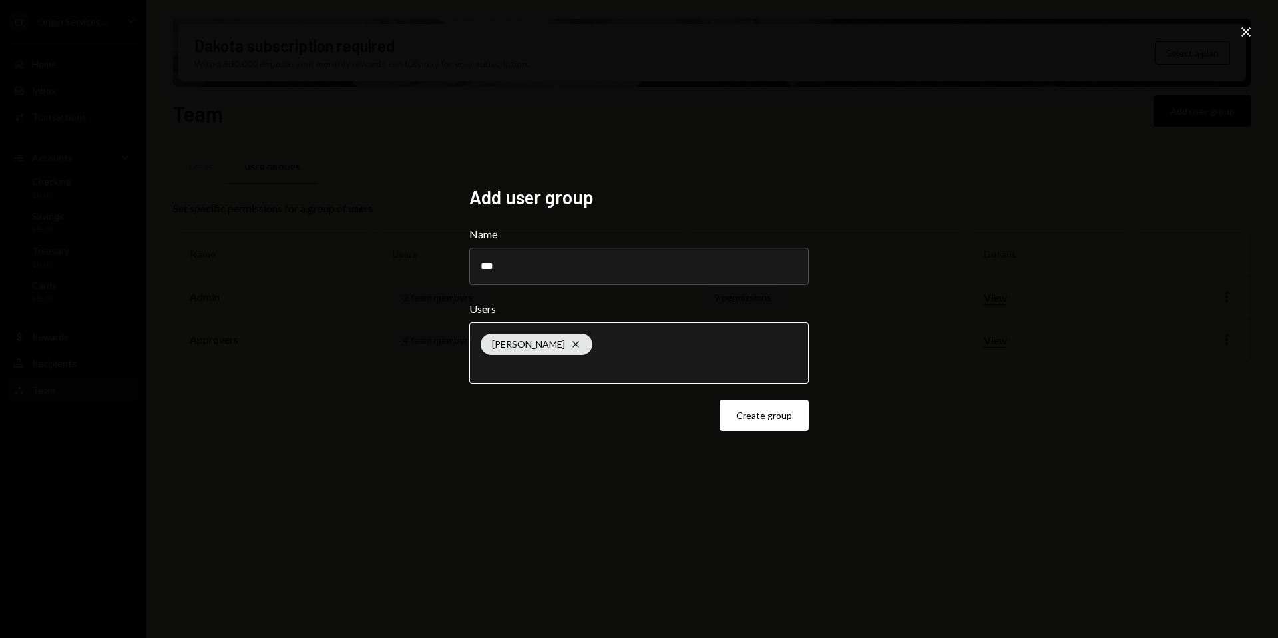
click at [546, 369] on input "text" at bounding box center [639, 366] width 317 height 12
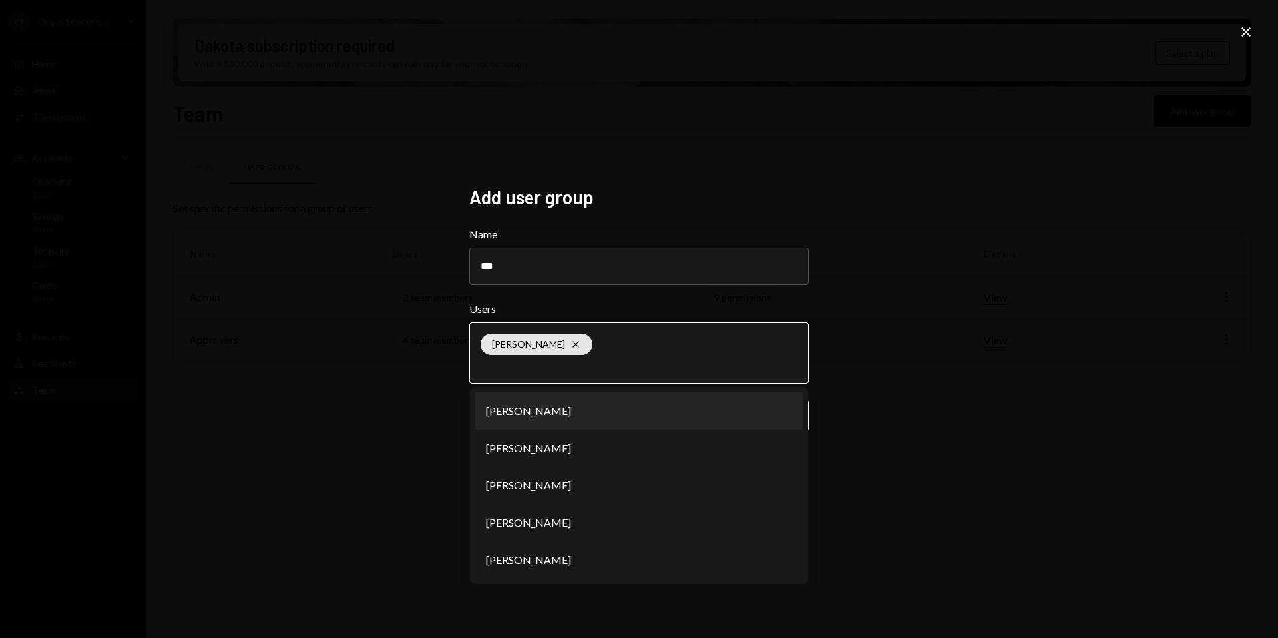
click at [535, 411] on li "[PERSON_NAME]" at bounding box center [639, 410] width 328 height 37
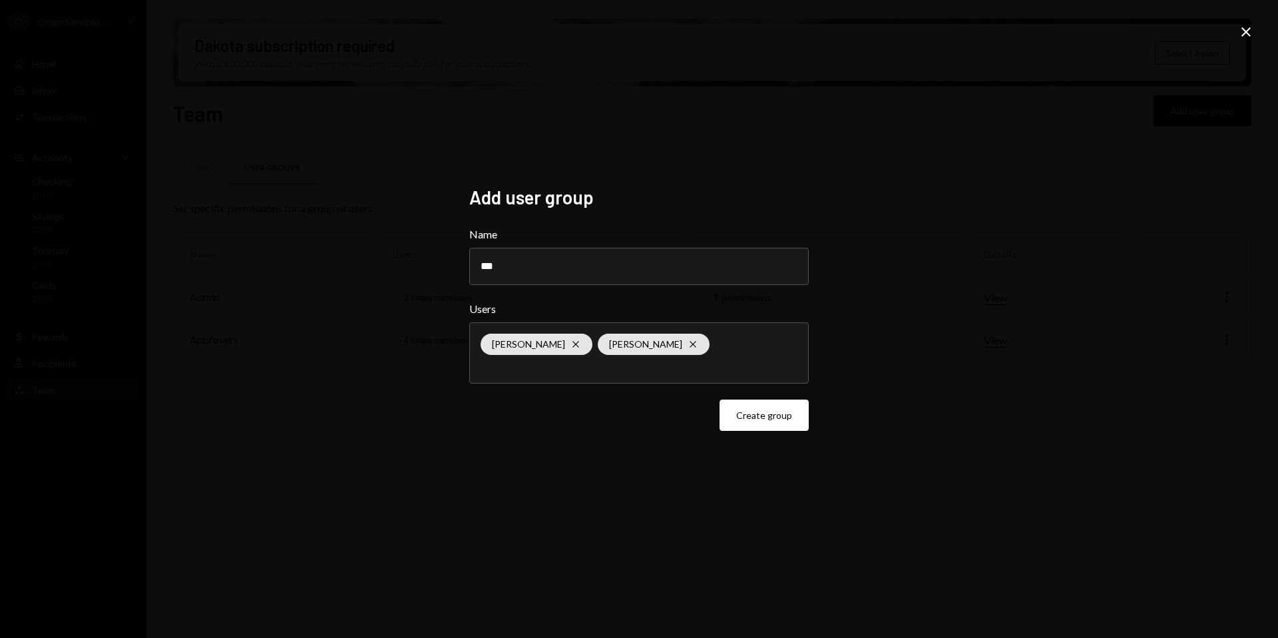
click at [537, 378] on div "Lukas Philipp Cross Petri Basson Cross" at bounding box center [639, 353] width 317 height 60
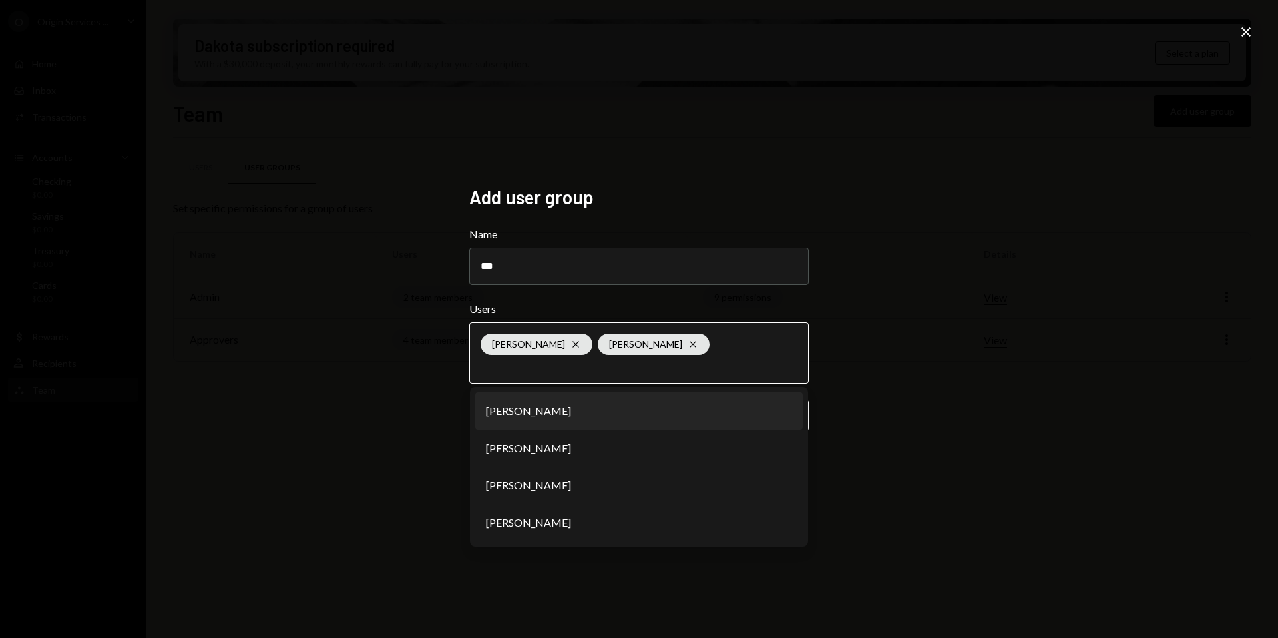
click at [525, 415] on li "[PERSON_NAME]" at bounding box center [639, 410] width 328 height 37
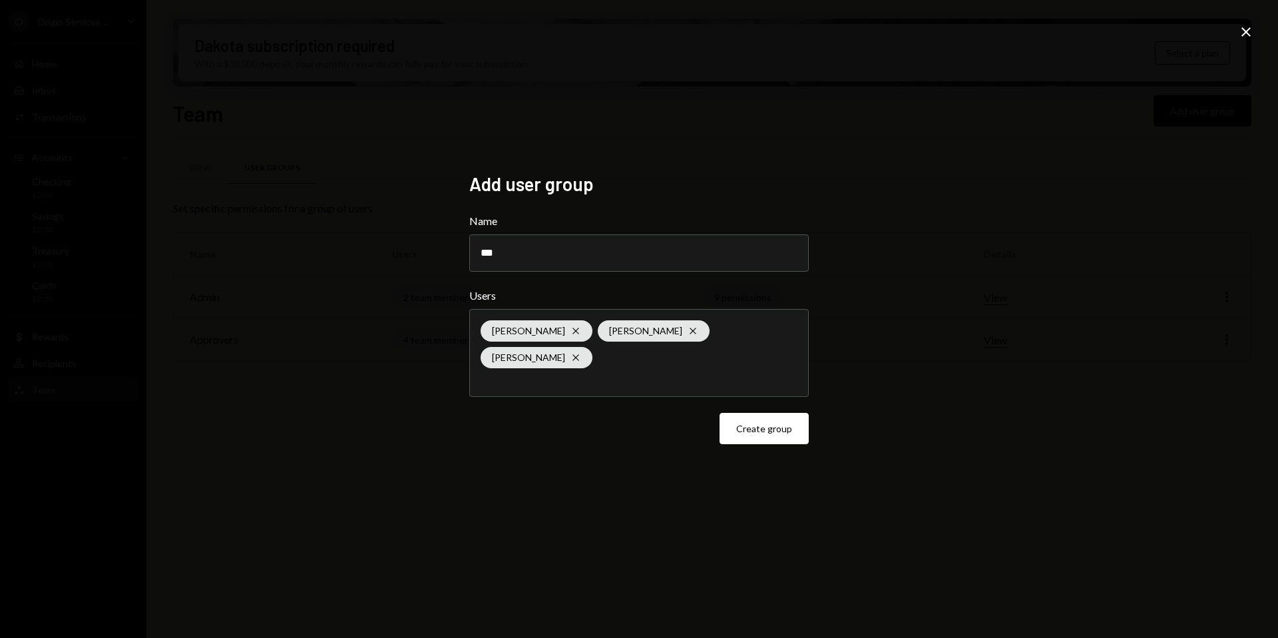
click at [523, 375] on div "Lukas Philipp Cross Petri Basson Cross Dion Roos Cross" at bounding box center [639, 353] width 317 height 87
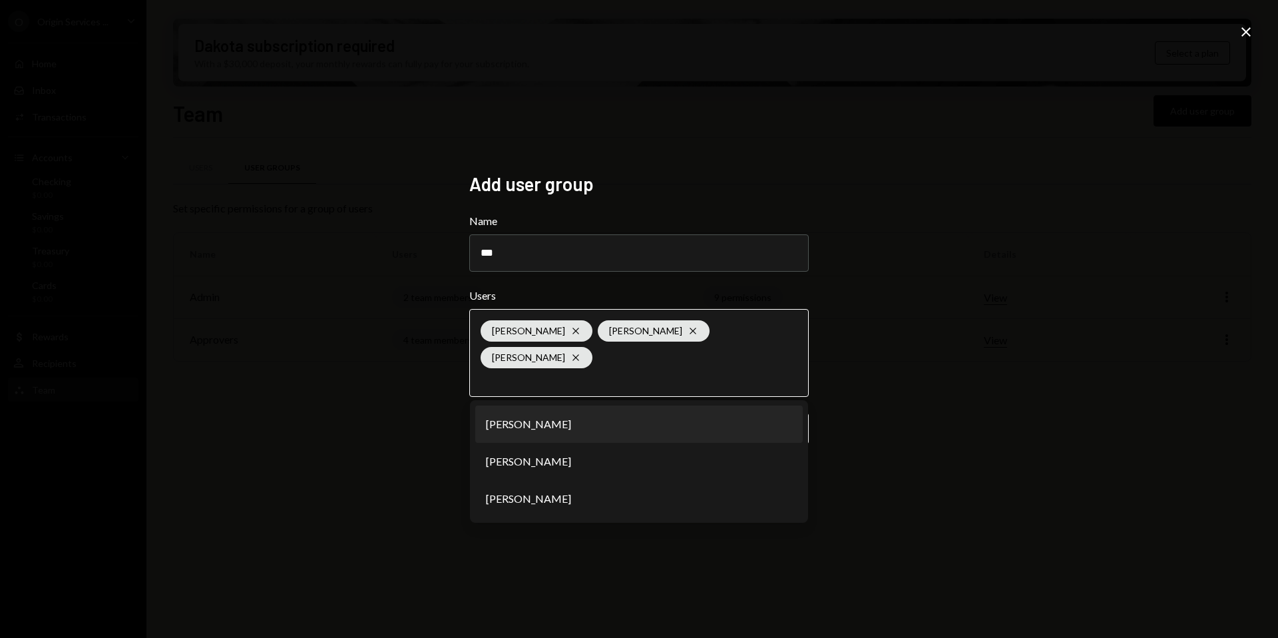
click at [523, 409] on li "[PERSON_NAME]" at bounding box center [639, 423] width 328 height 37
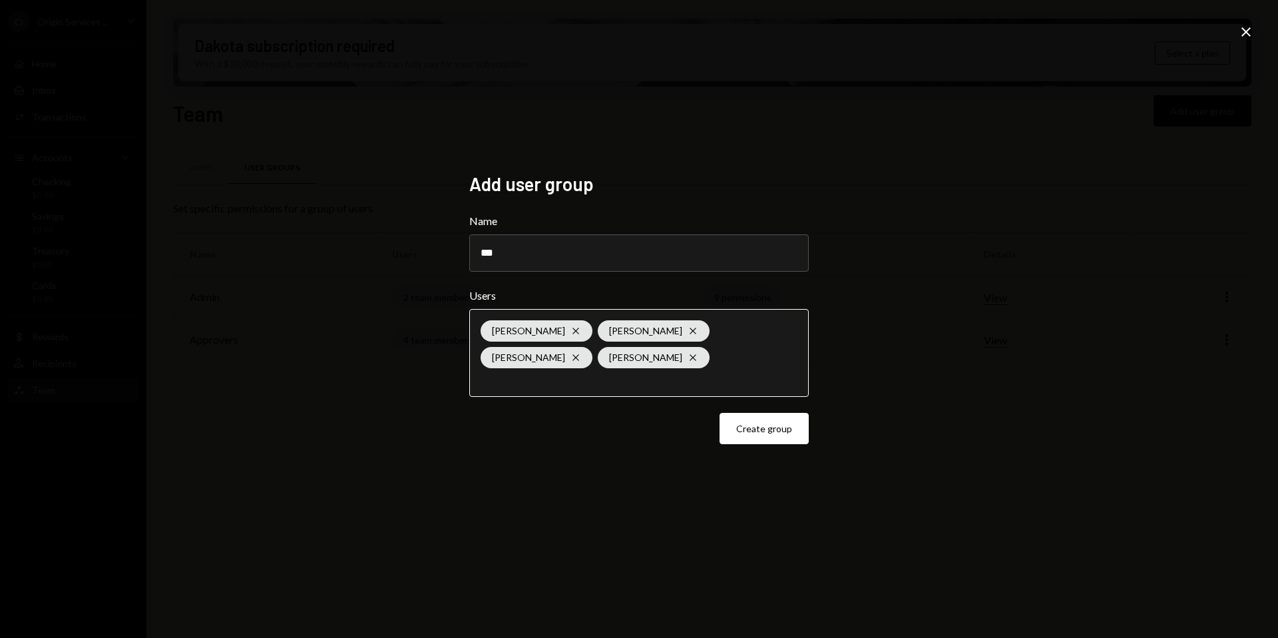
click at [525, 378] on input "text" at bounding box center [639, 379] width 317 height 12
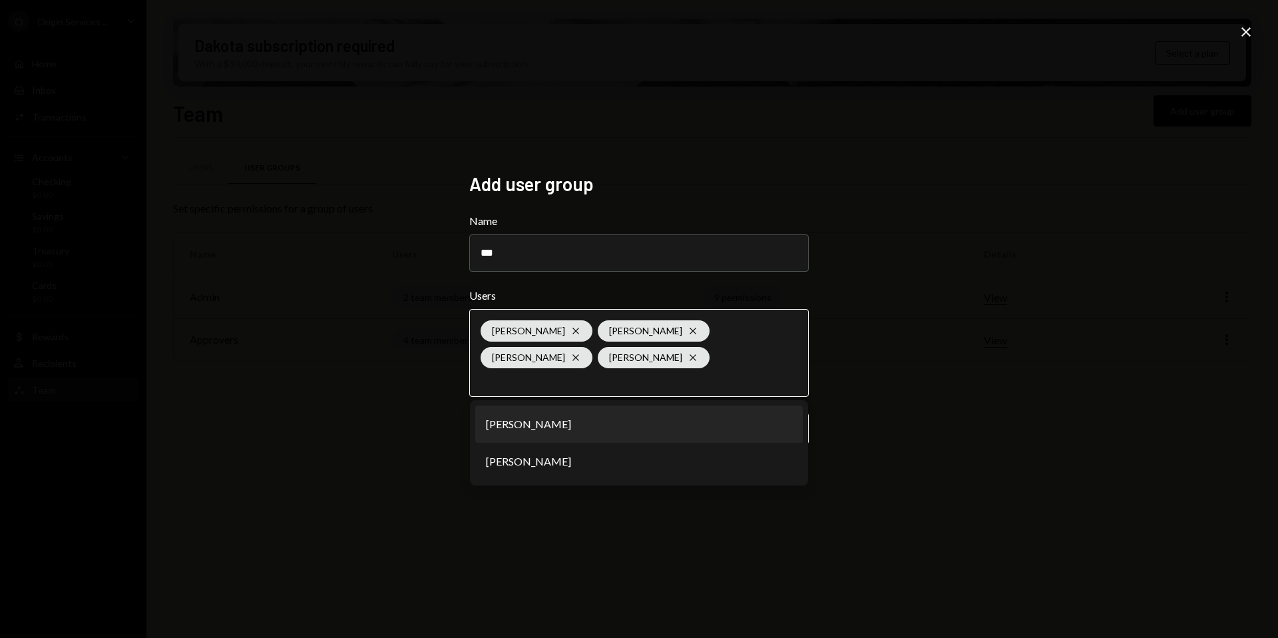
click at [527, 419] on li "[PERSON_NAME]" at bounding box center [639, 423] width 328 height 37
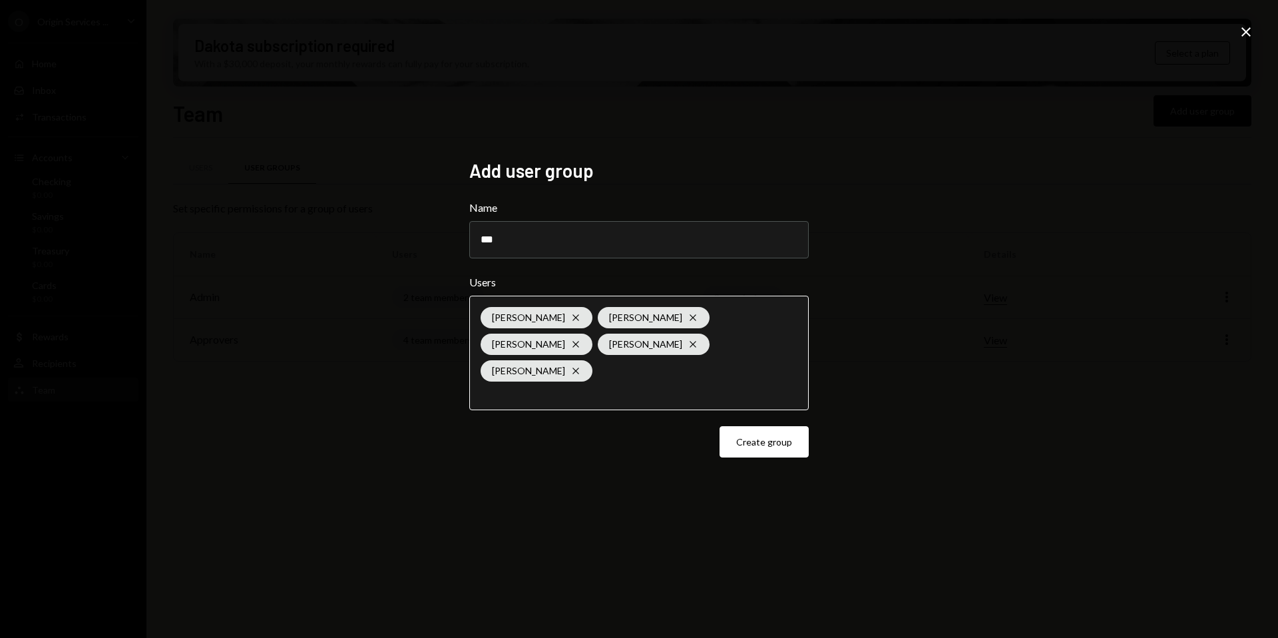
click at [525, 391] on div "Lukas Philipp Cross Petri Basson Cross Dion Roos Cross Jean Du Plessis Cross Pa…" at bounding box center [639, 352] width 317 height 113
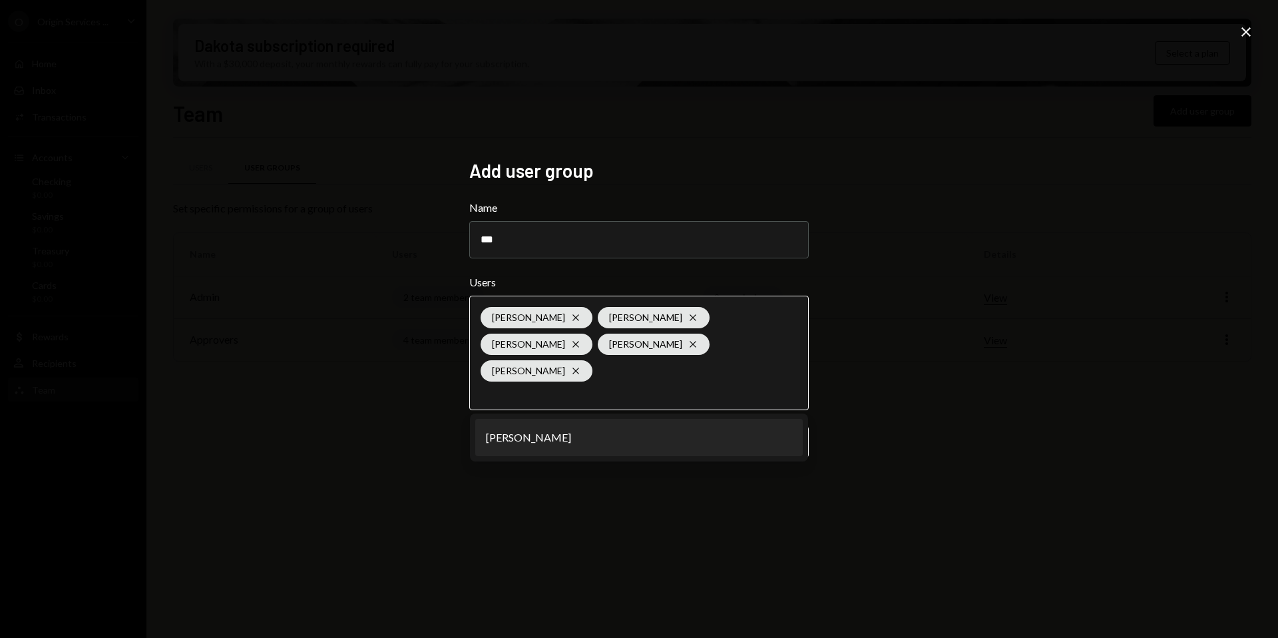
click at [541, 439] on li "[PERSON_NAME]" at bounding box center [639, 437] width 328 height 37
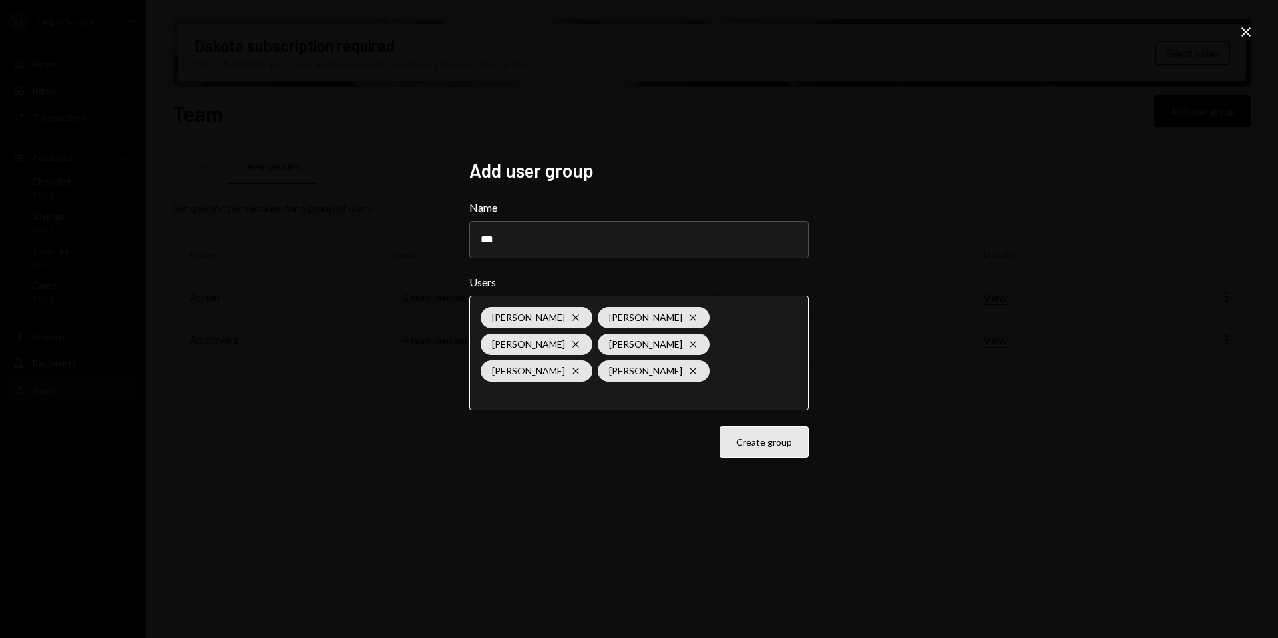
click at [740, 435] on button "Create group" at bounding box center [764, 441] width 89 height 31
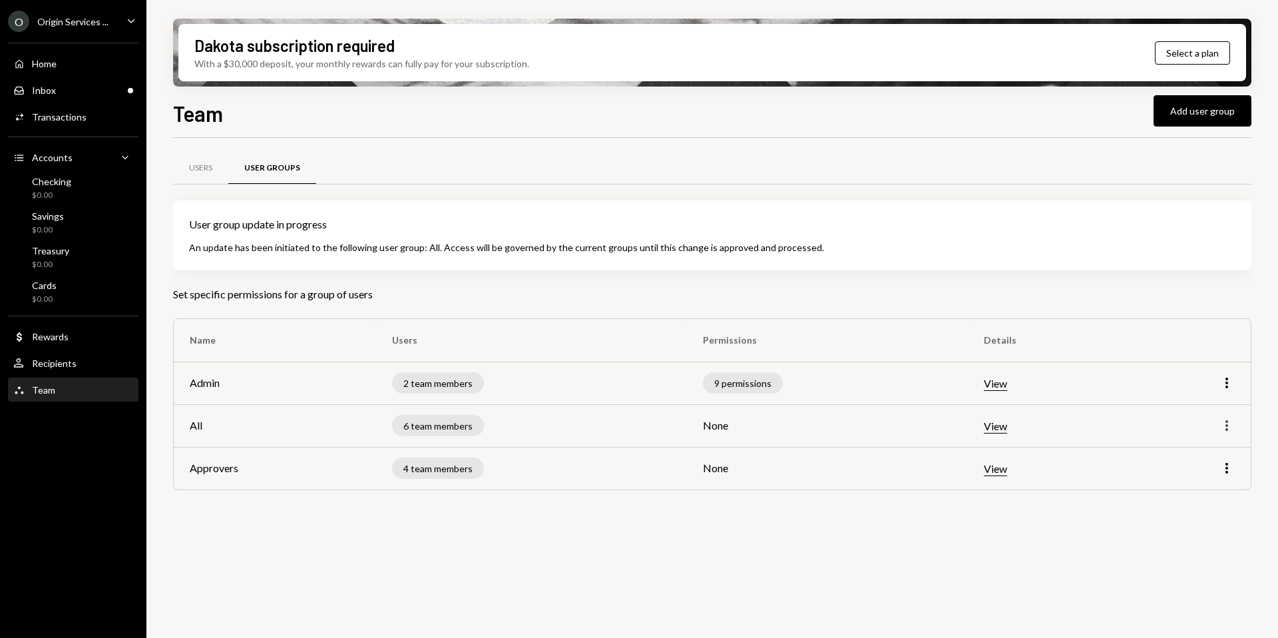
click at [1228, 430] on icon "More" at bounding box center [1227, 425] width 16 height 16
click at [1185, 450] on div "Edit" at bounding box center [1196, 453] width 67 height 23
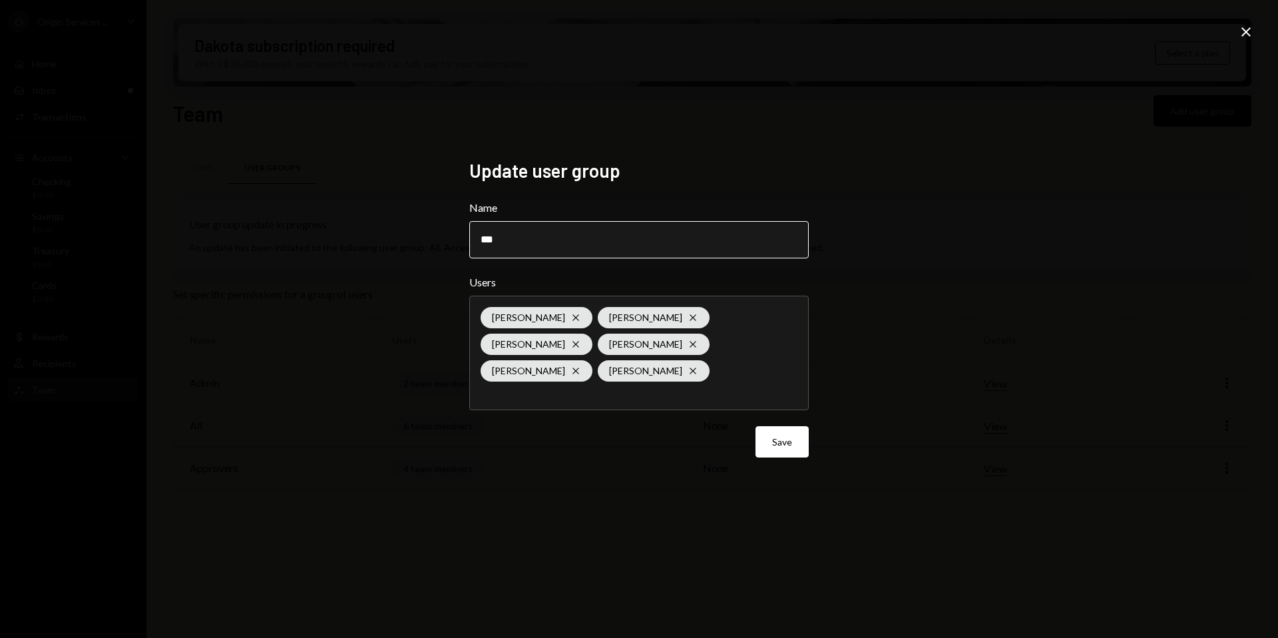
click at [572, 258] on input "***" at bounding box center [638, 239] width 339 height 37
type input "**********"
click at [800, 431] on button "Save" at bounding box center [782, 441] width 53 height 31
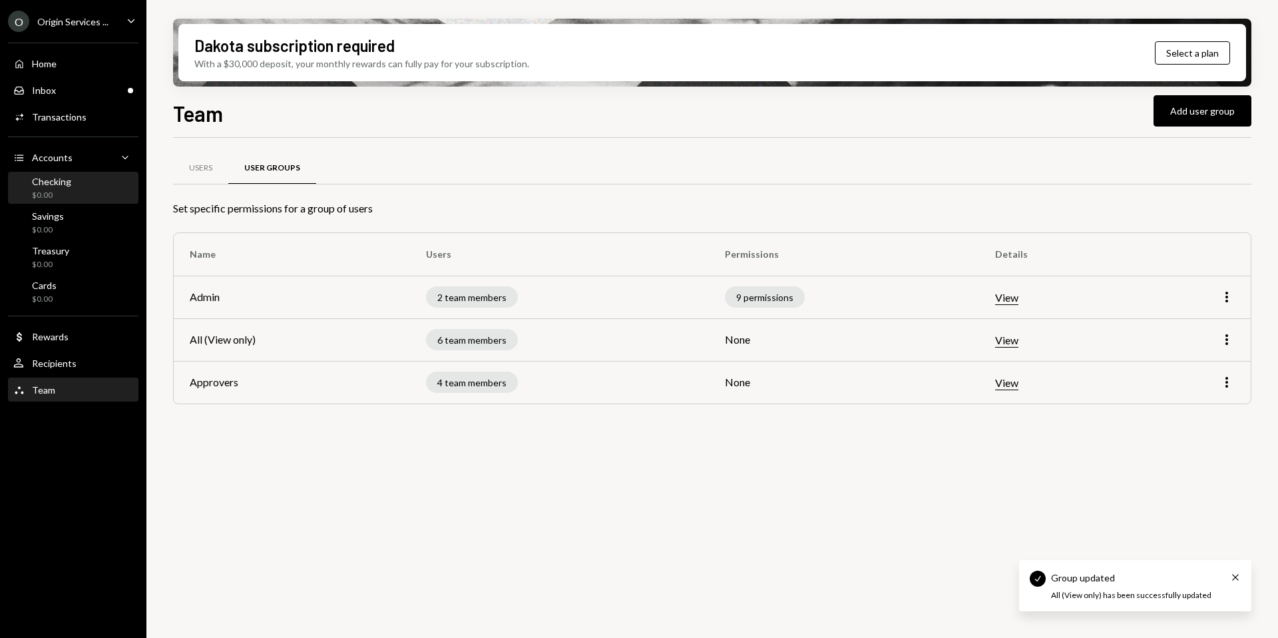
click at [67, 191] on div "$0.00" at bounding box center [51, 195] width 39 height 11
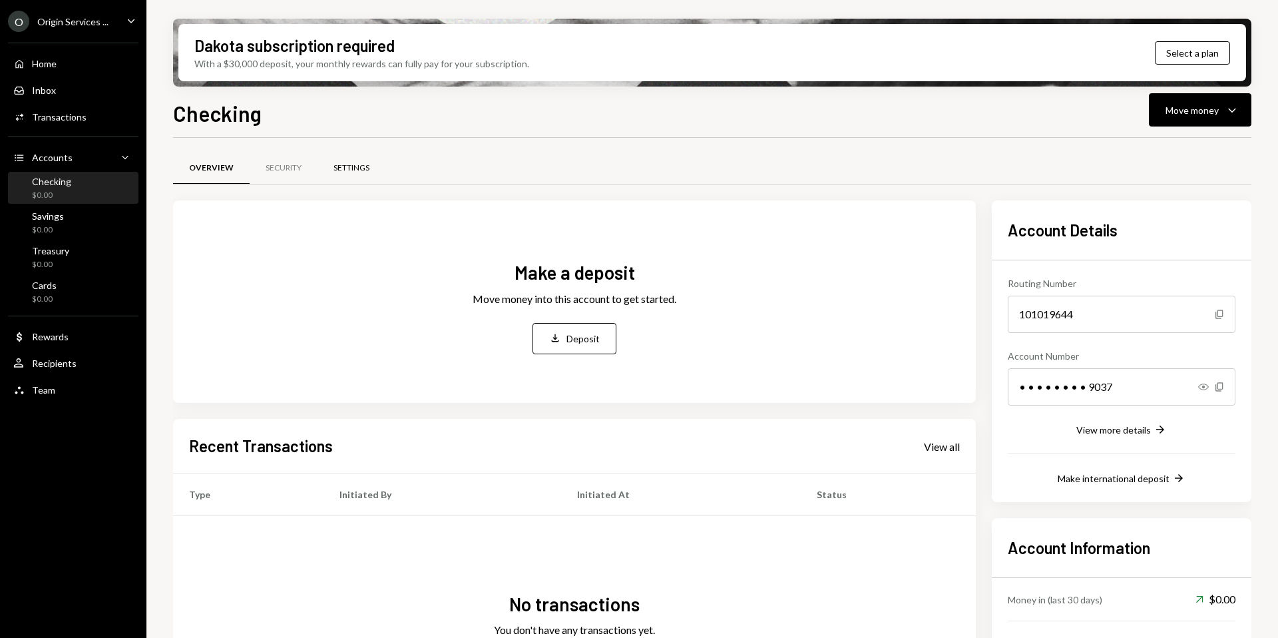
click at [351, 174] on div "Settings" at bounding box center [352, 168] width 68 height 32
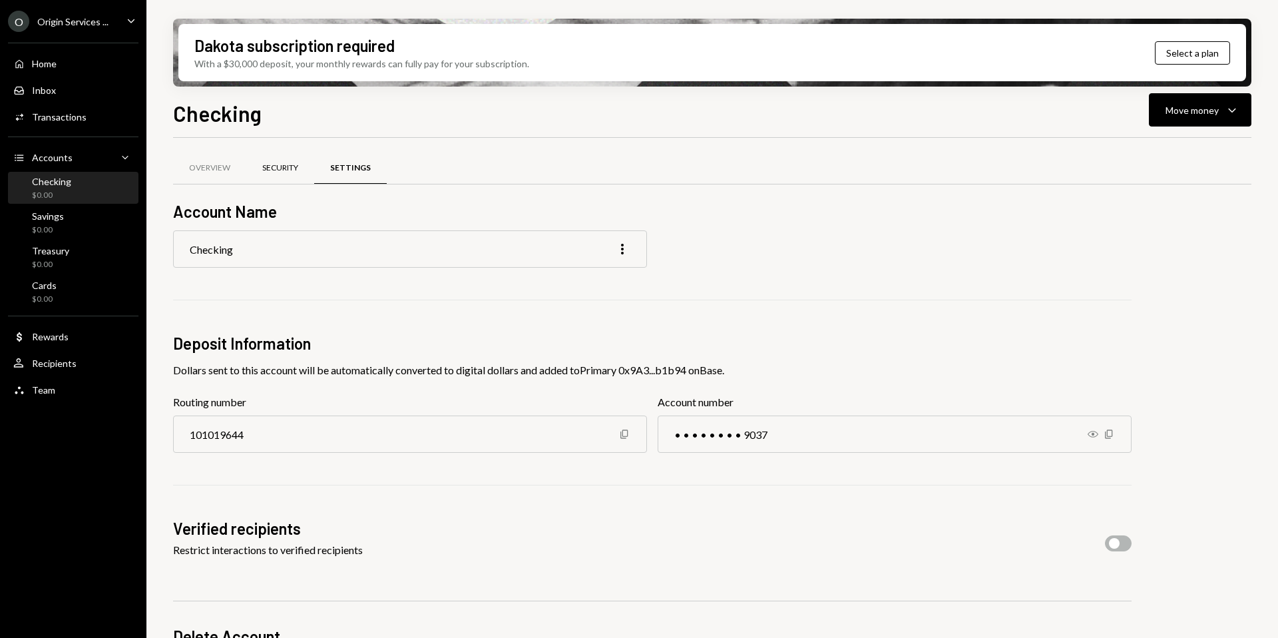
click at [264, 164] on div "Security" at bounding box center [280, 167] width 36 height 11
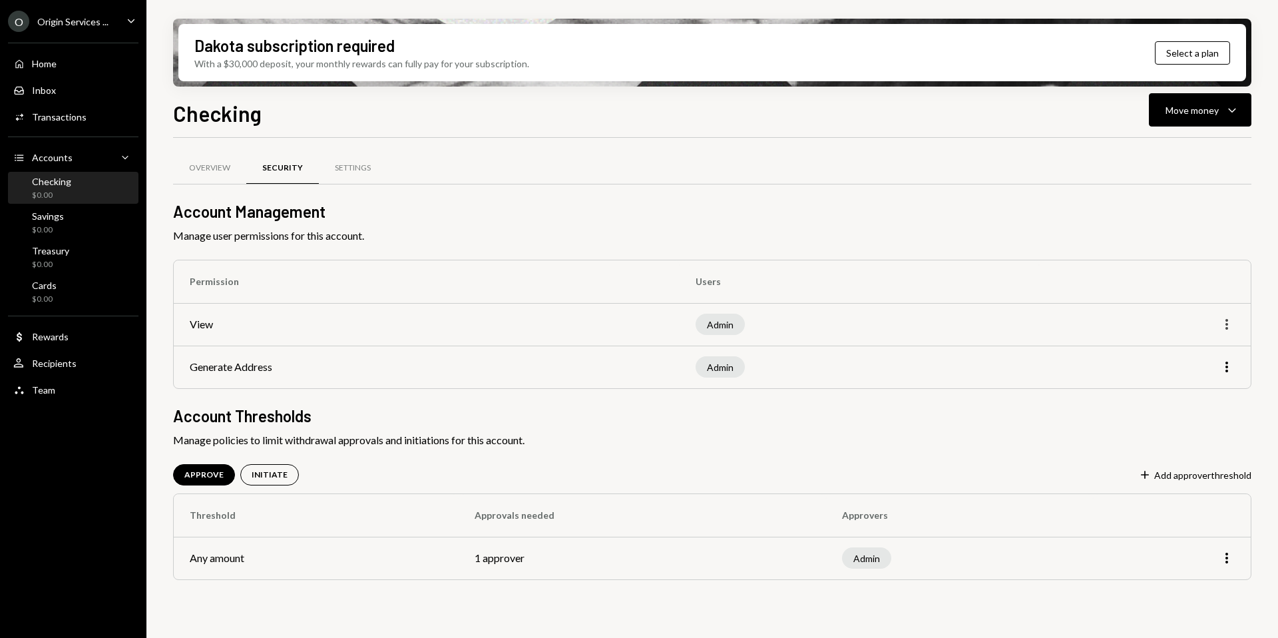
click at [1225, 318] on icon "More" at bounding box center [1227, 324] width 16 height 16
click at [1198, 350] on div "Edit" at bounding box center [1196, 352] width 67 height 23
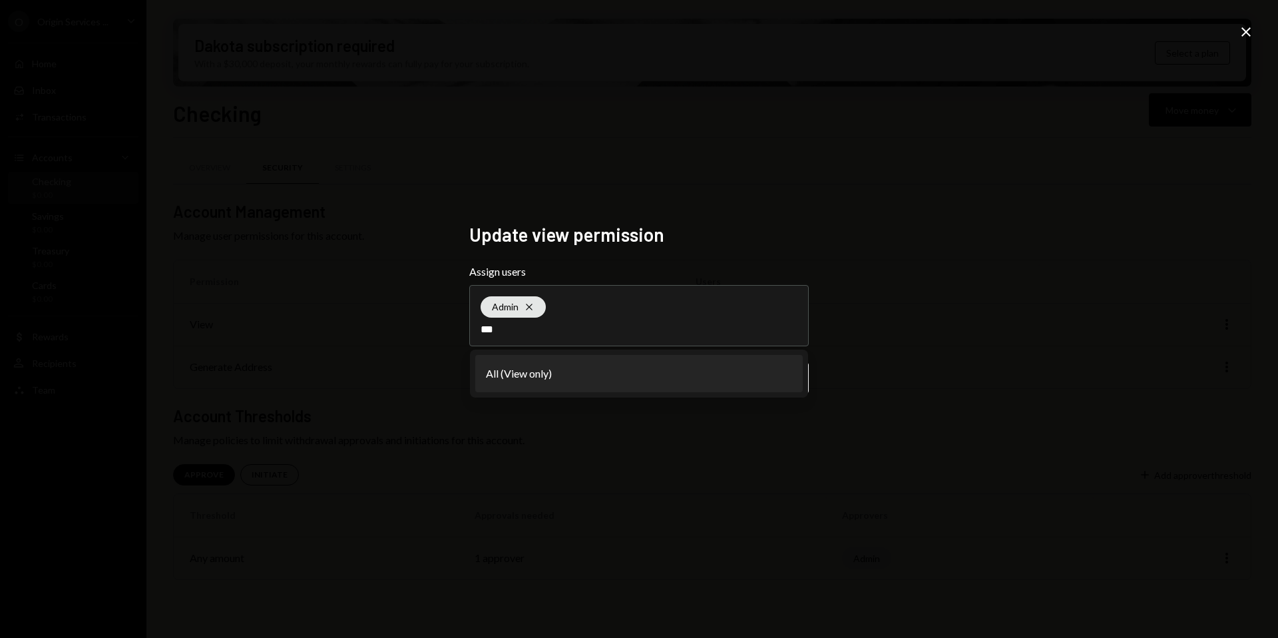
type input "***"
click at [564, 371] on li "All (View only)" at bounding box center [639, 373] width 328 height 37
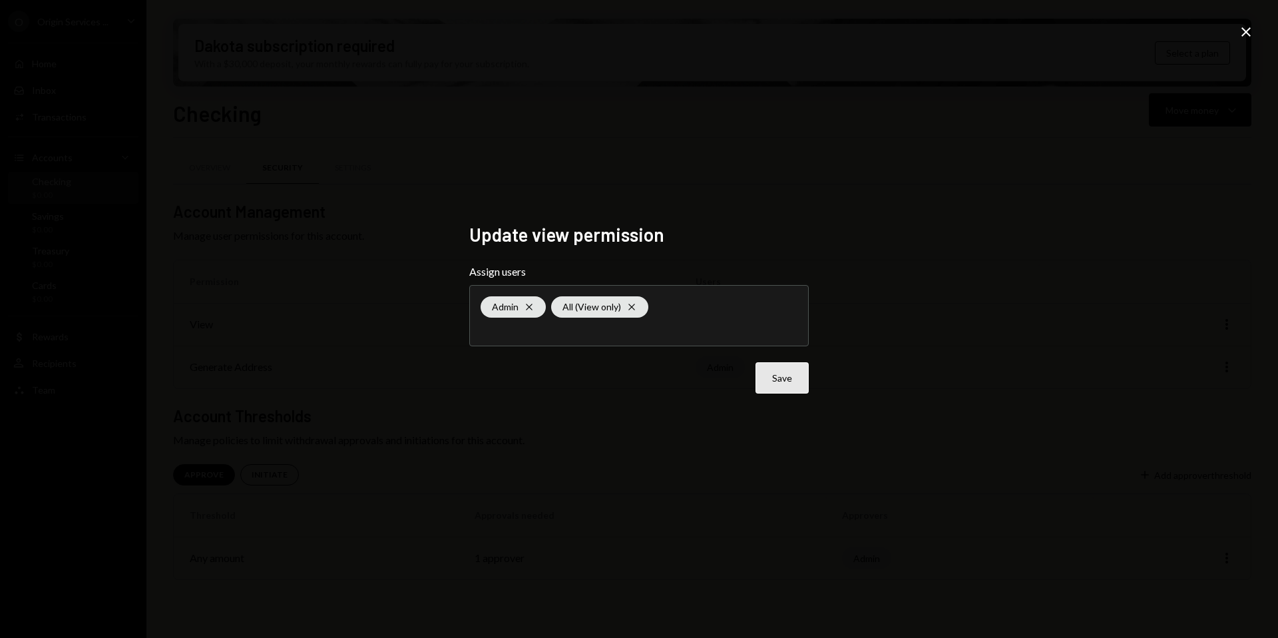
click at [784, 374] on button "Save" at bounding box center [782, 377] width 53 height 31
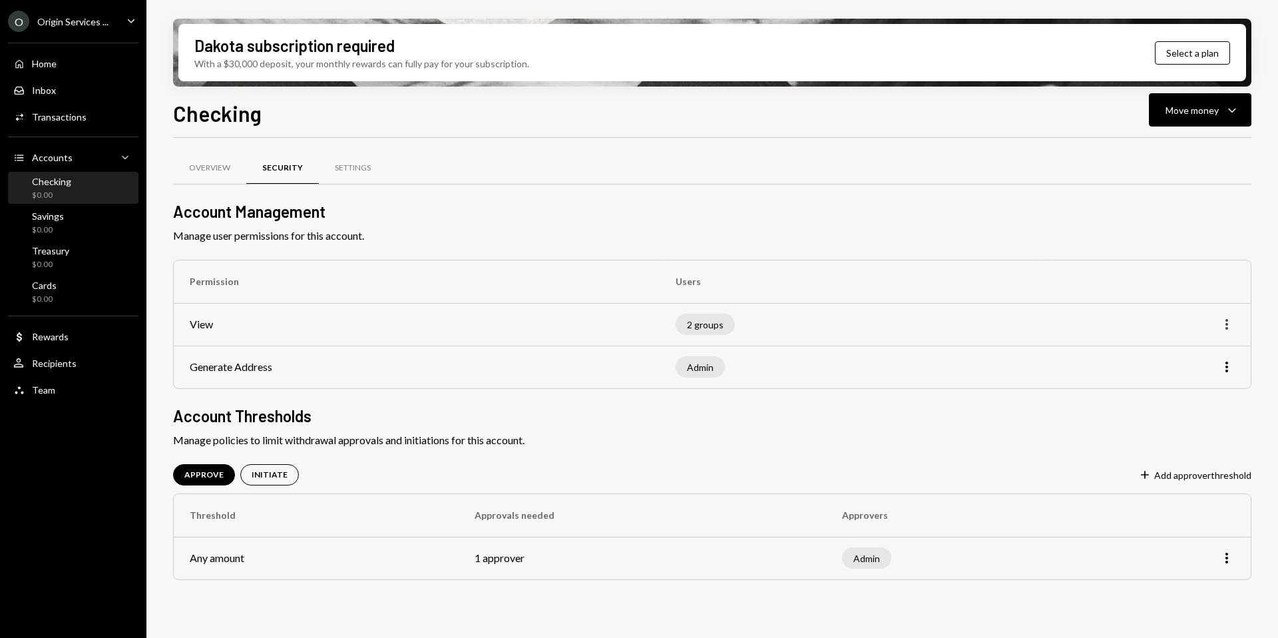
click at [1223, 321] on icon "More" at bounding box center [1227, 324] width 16 height 16
click at [1206, 343] on div "Edit" at bounding box center [1196, 352] width 67 height 23
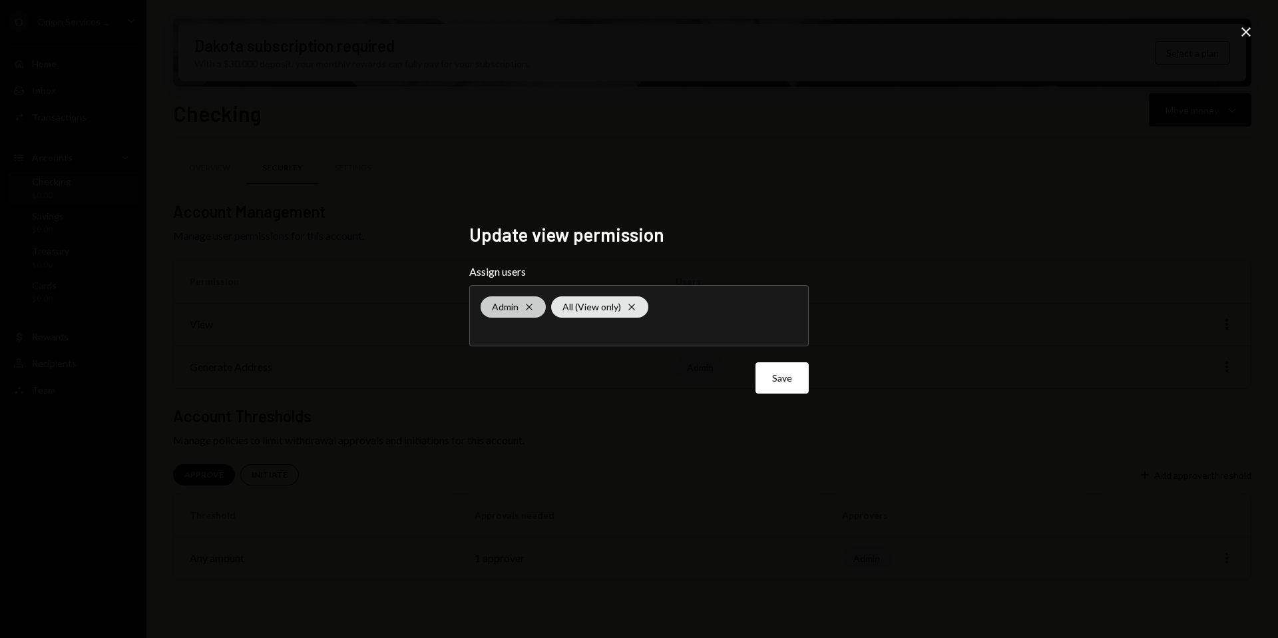
click at [529, 306] on icon at bounding box center [529, 307] width 6 height 6
click at [921, 331] on div "Update view permission Assign users All (View only) Cross Save Close" at bounding box center [639, 319] width 1278 height 638
click at [775, 378] on button "Save" at bounding box center [782, 377] width 53 height 31
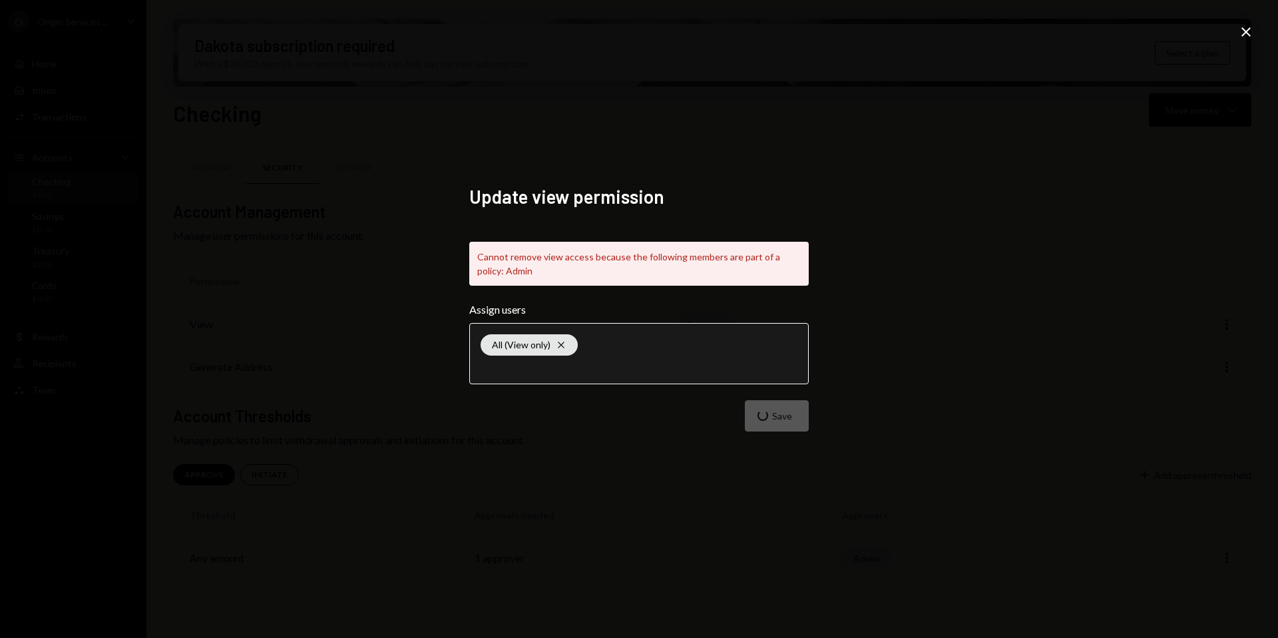
click at [677, 361] on input "text" at bounding box center [639, 367] width 317 height 12
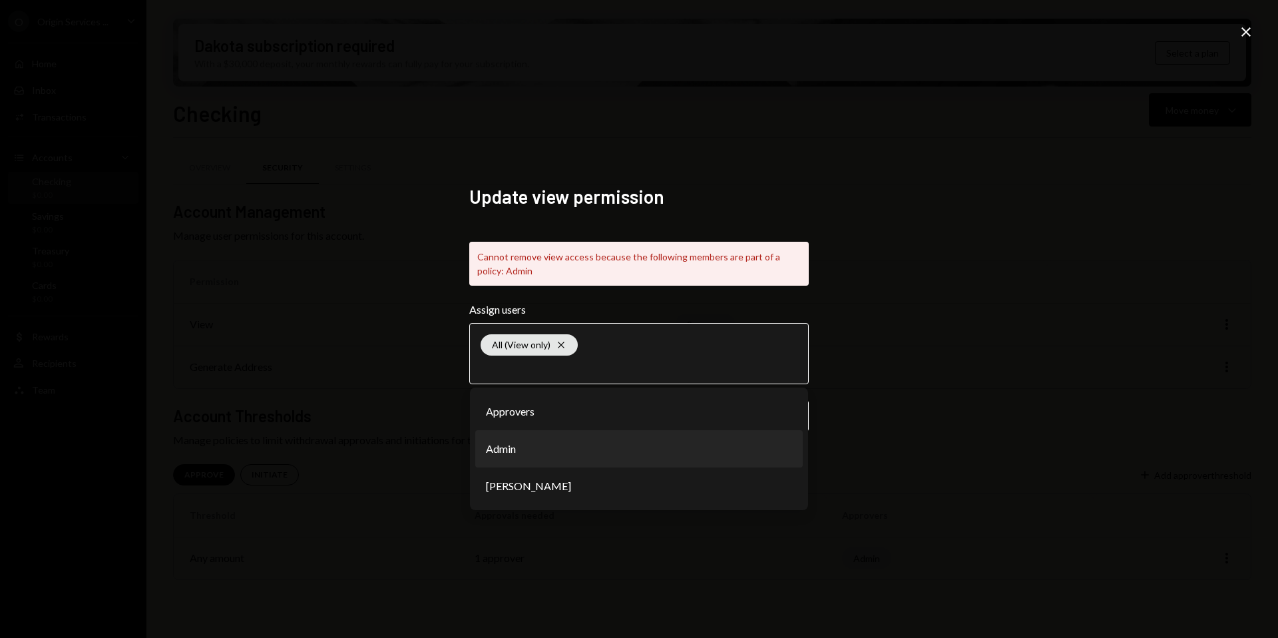
click at [535, 441] on li "Admin" at bounding box center [639, 448] width 328 height 37
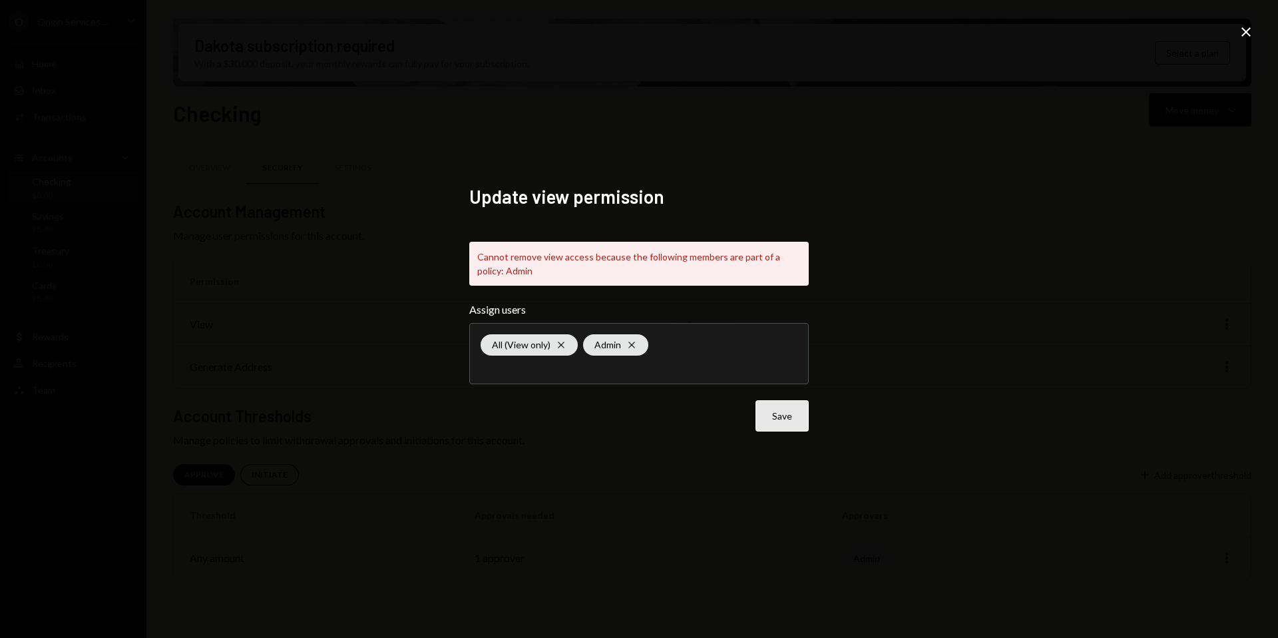
click at [781, 417] on button "Save" at bounding box center [782, 415] width 53 height 31
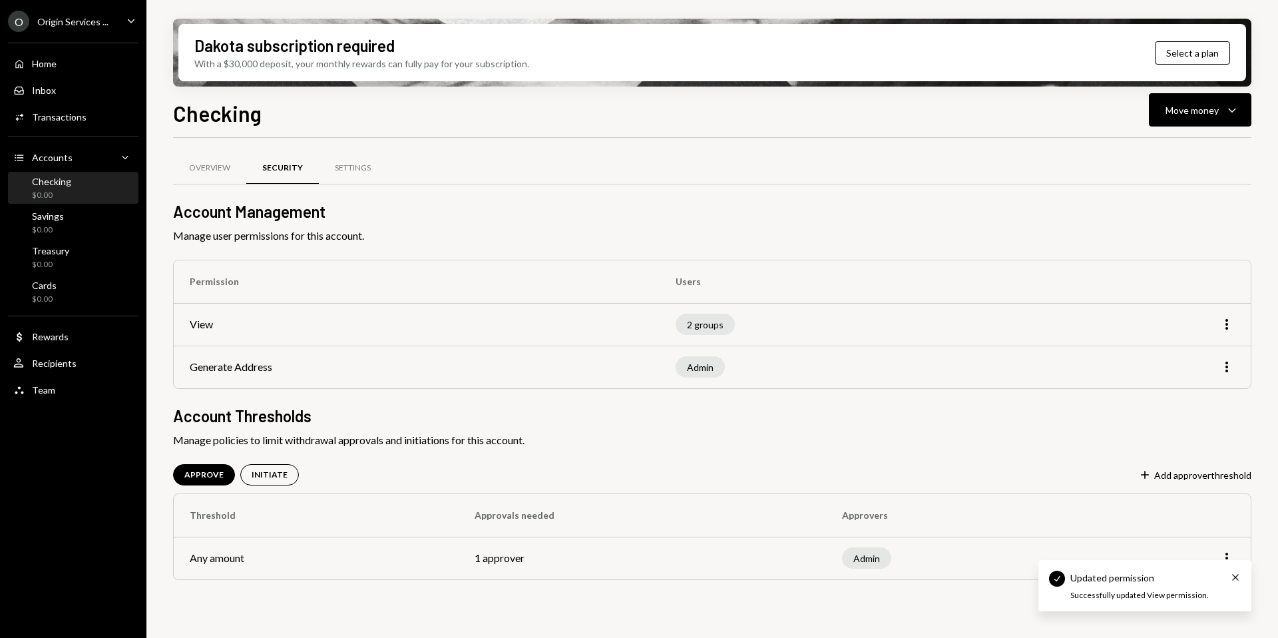
click at [702, 366] on div "Admin" at bounding box center [700, 366] width 49 height 21
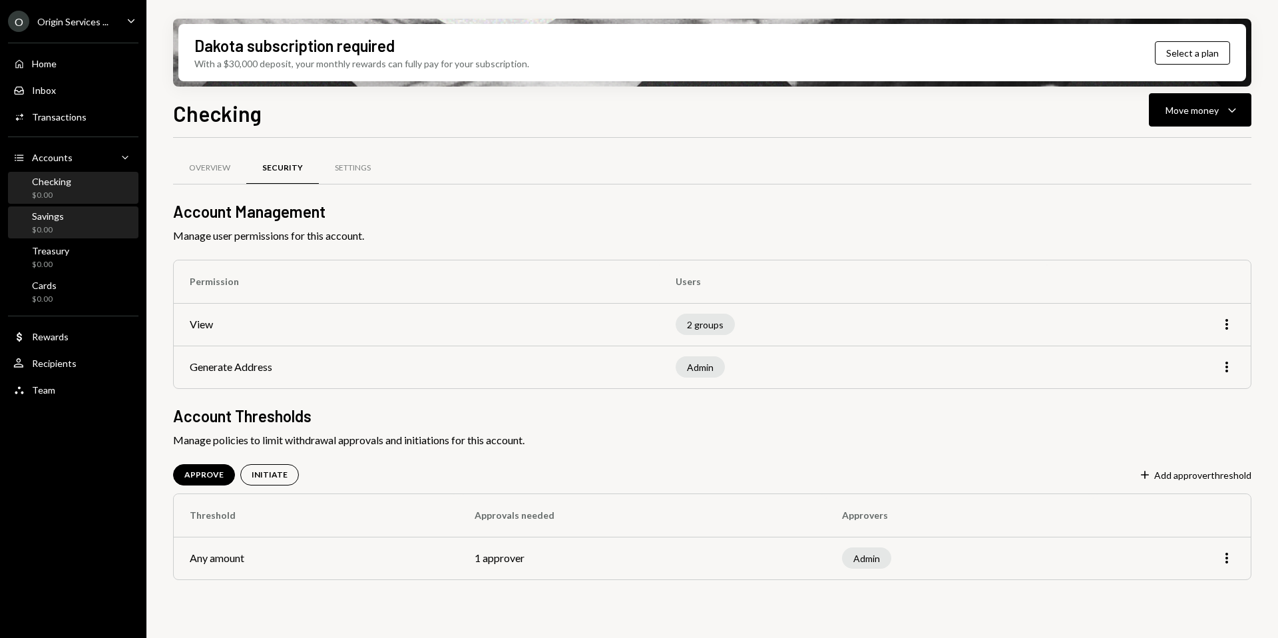
click at [92, 220] on div "Savings $0.00" at bounding box center [73, 222] width 120 height 25
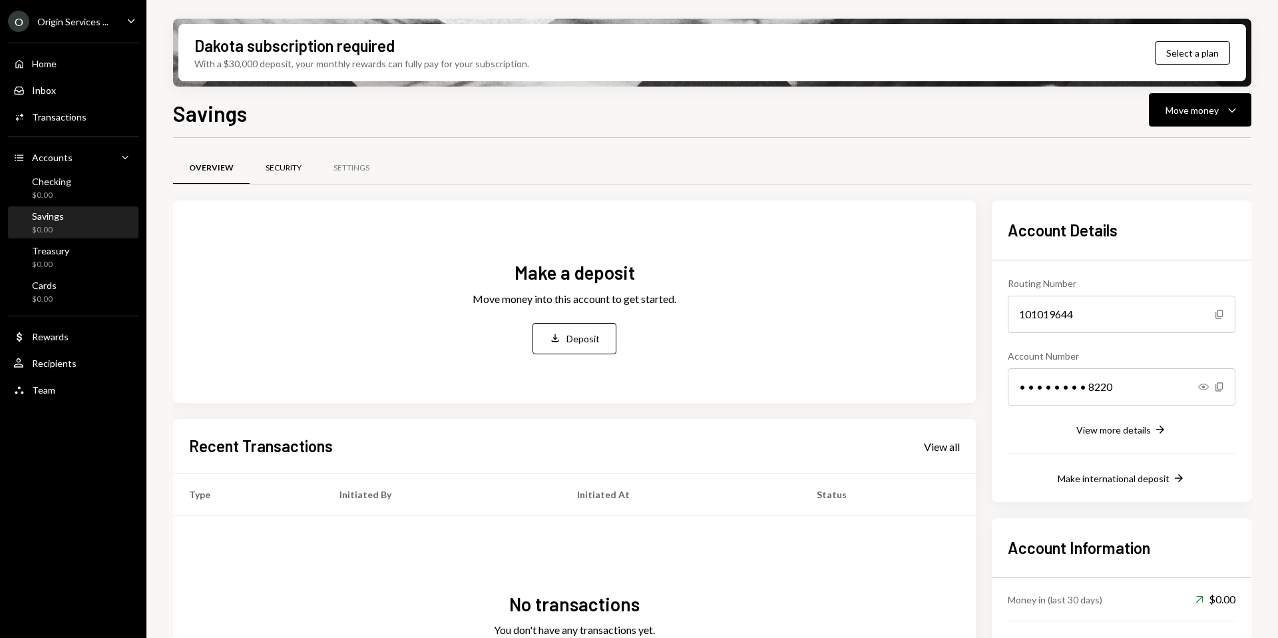
click at [290, 178] on div "Security" at bounding box center [284, 168] width 68 height 32
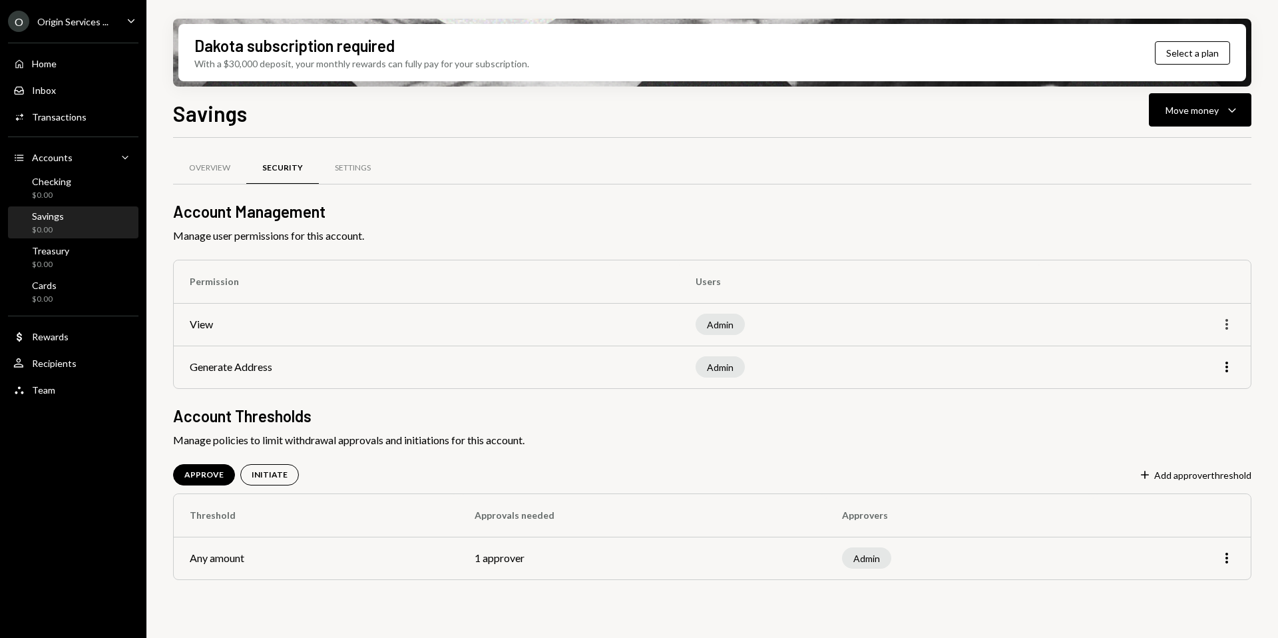
click at [1230, 326] on icon "More" at bounding box center [1227, 324] width 16 height 16
click at [1204, 347] on div "Edit" at bounding box center [1196, 352] width 67 height 23
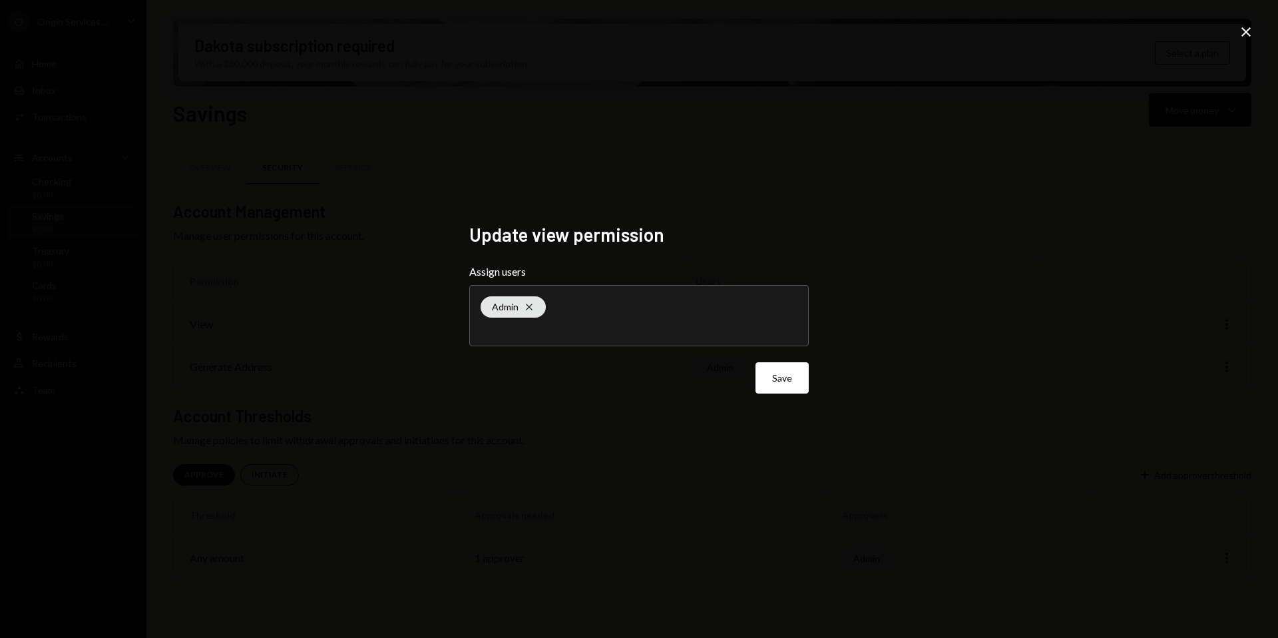
click at [613, 325] on input "text" at bounding box center [639, 329] width 317 height 12
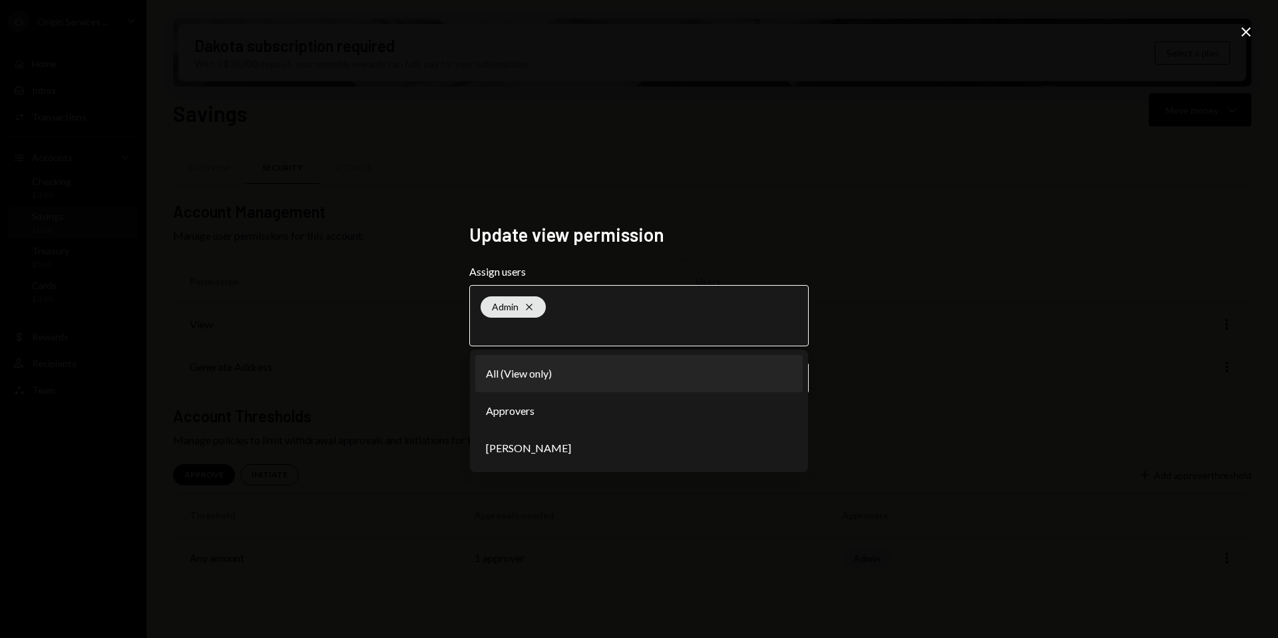
click at [538, 373] on li "All (View only)" at bounding box center [639, 373] width 328 height 37
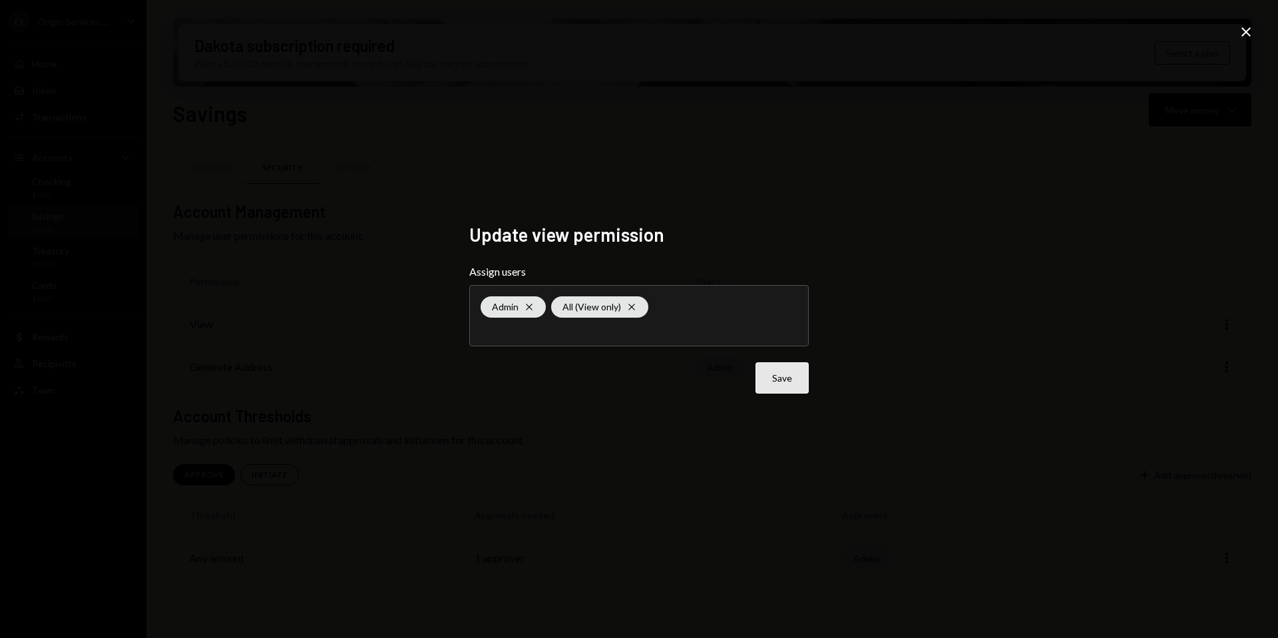
click at [781, 376] on button "Save" at bounding box center [782, 377] width 53 height 31
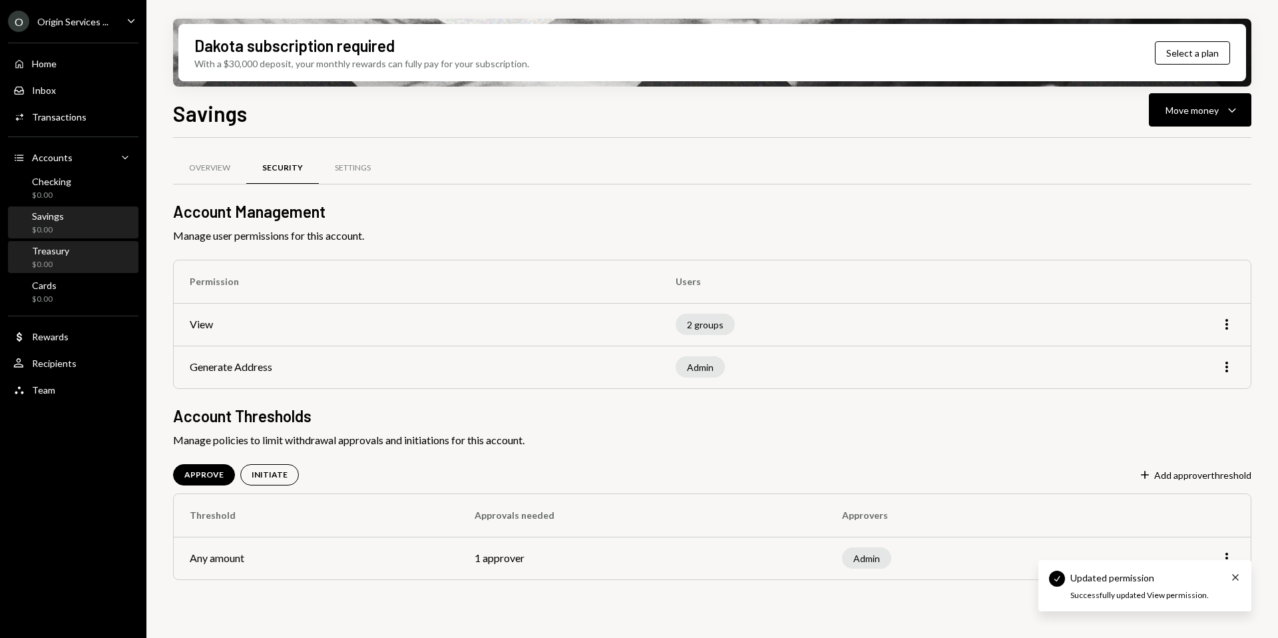
click at [73, 264] on div "Treasury $0.00" at bounding box center [73, 257] width 120 height 25
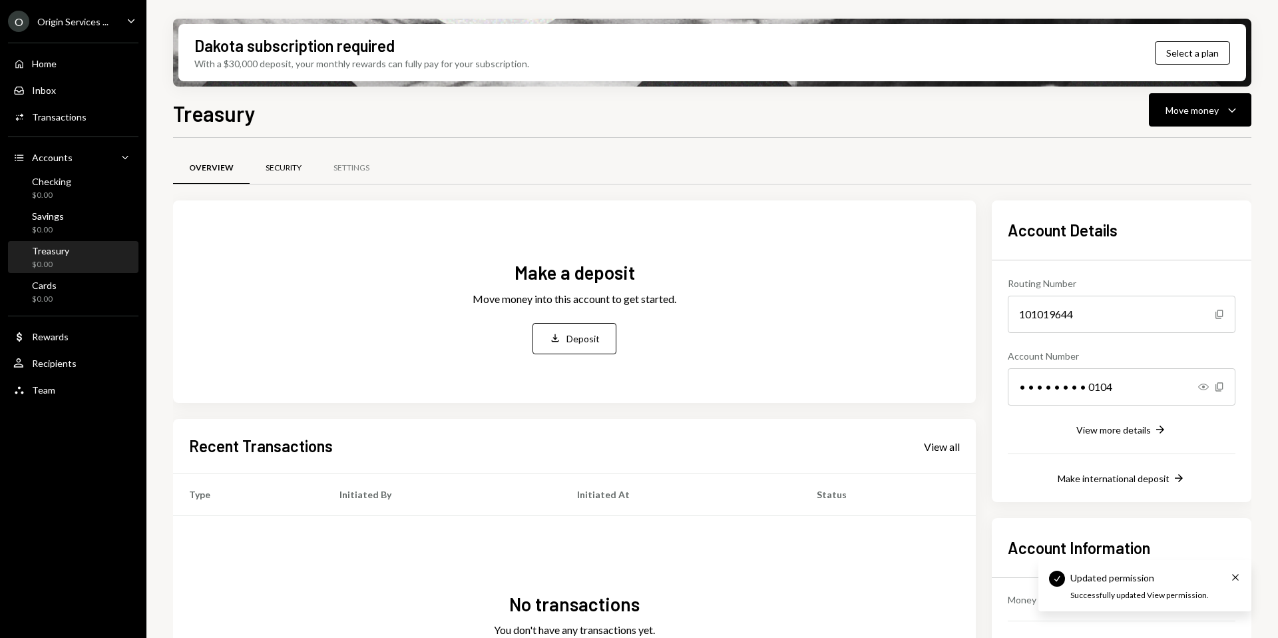
click at [282, 172] on div "Security" at bounding box center [284, 167] width 36 height 11
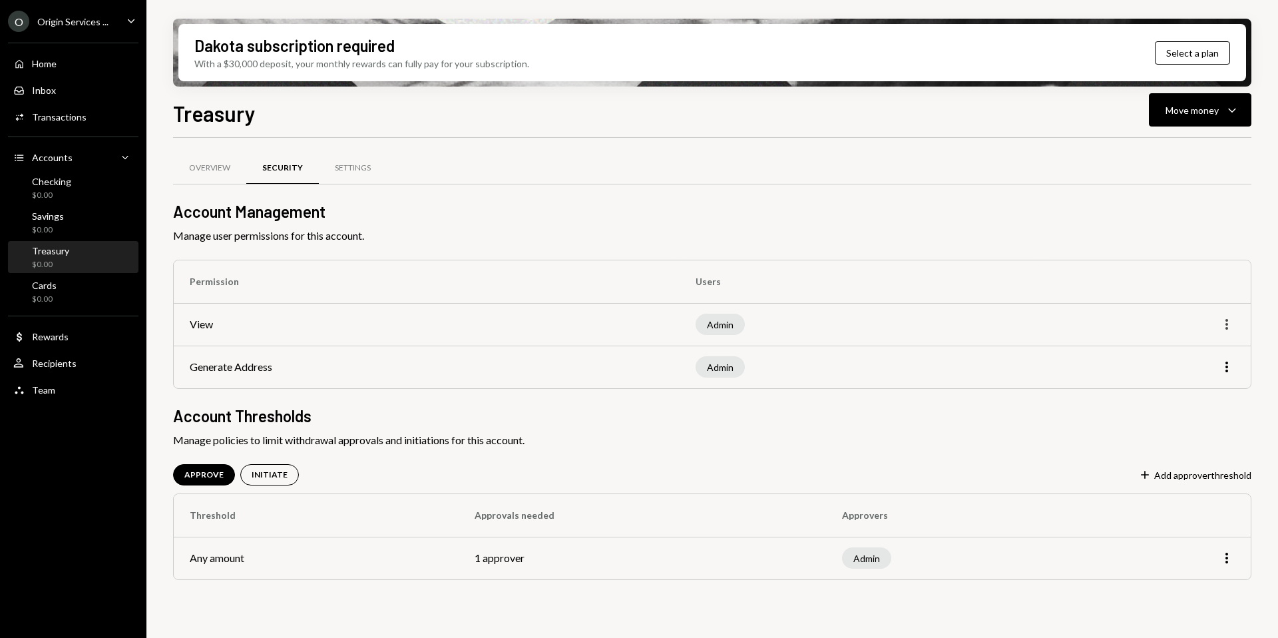
click at [1231, 328] on icon "More" at bounding box center [1227, 324] width 16 height 16
click at [1203, 349] on div "Edit" at bounding box center [1196, 352] width 67 height 23
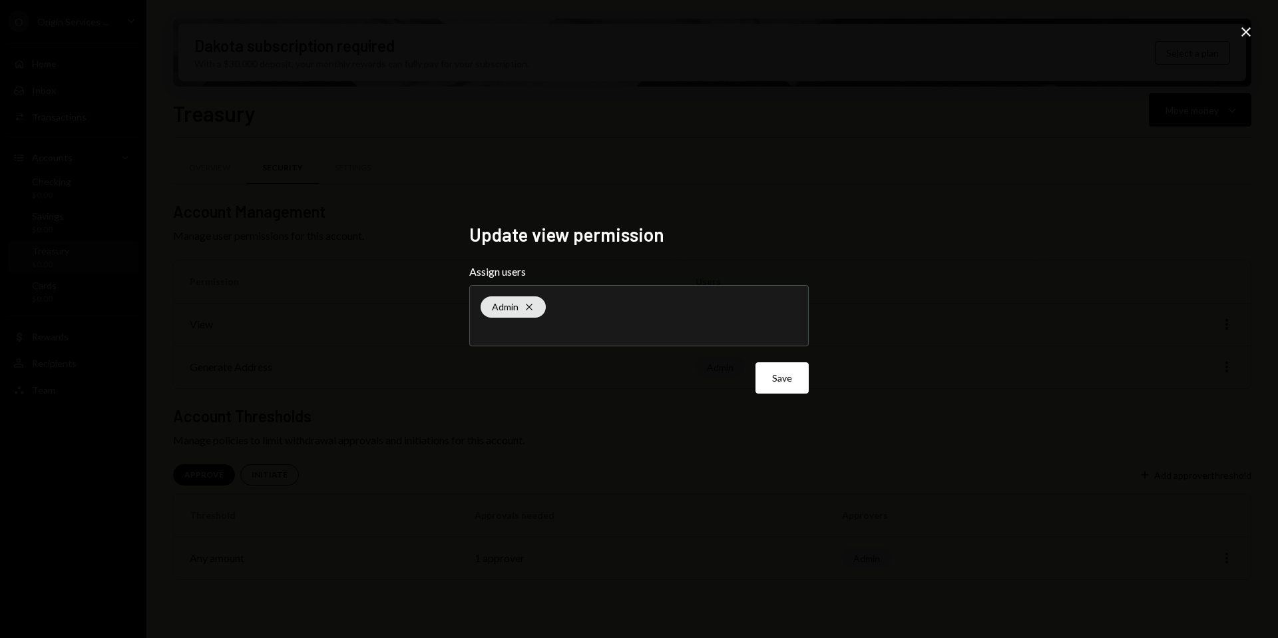
click at [644, 330] on input "text" at bounding box center [639, 329] width 317 height 12
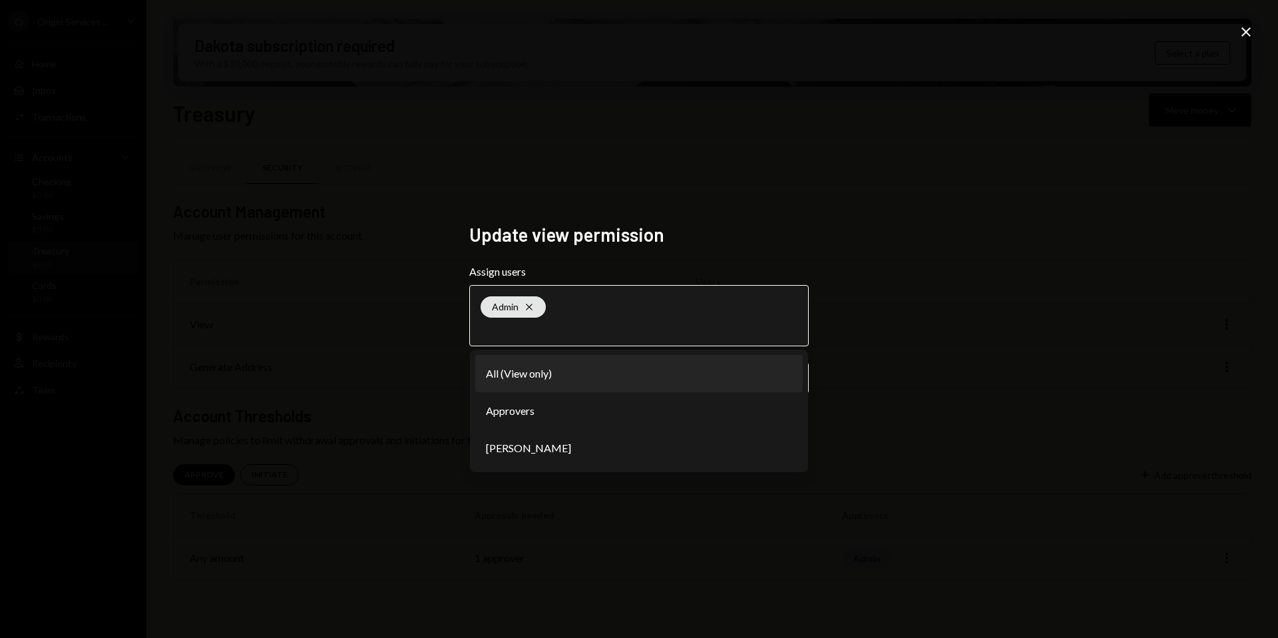
drag, startPoint x: 545, startPoint y: 371, endPoint x: 610, endPoint y: 379, distance: 65.7
click at [545, 371] on li "All (View only)" at bounding box center [639, 373] width 328 height 37
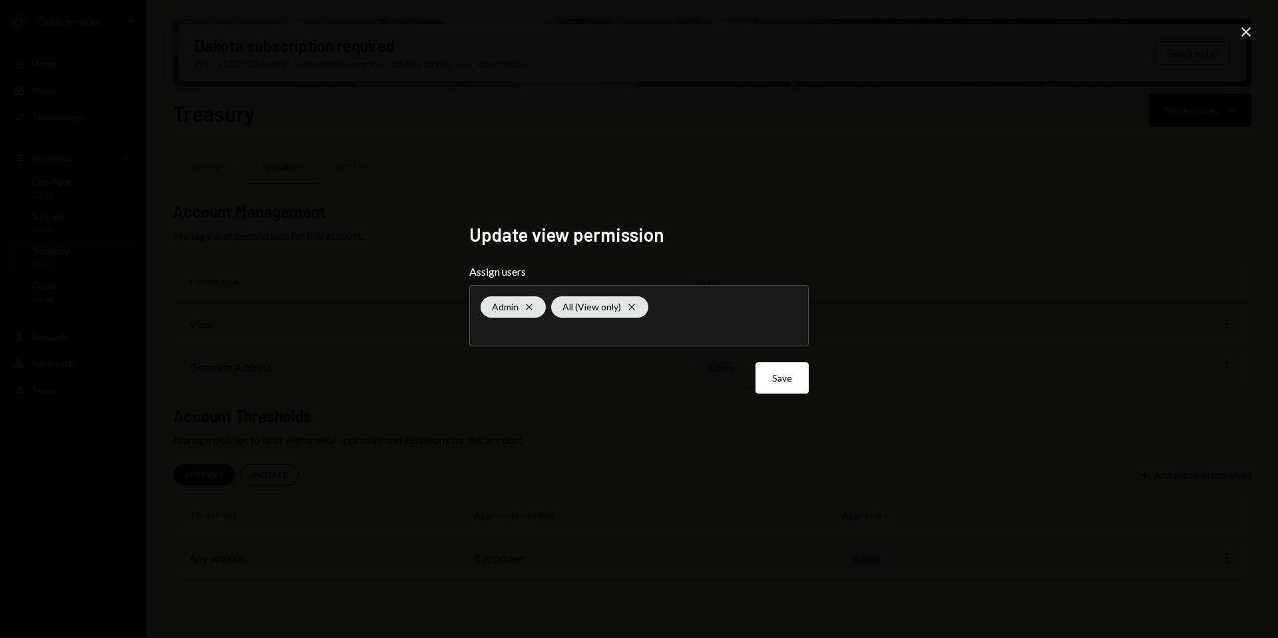
click at [754, 375] on div "Save" at bounding box center [638, 377] width 339 height 31
click at [780, 375] on button "Save" at bounding box center [782, 377] width 53 height 31
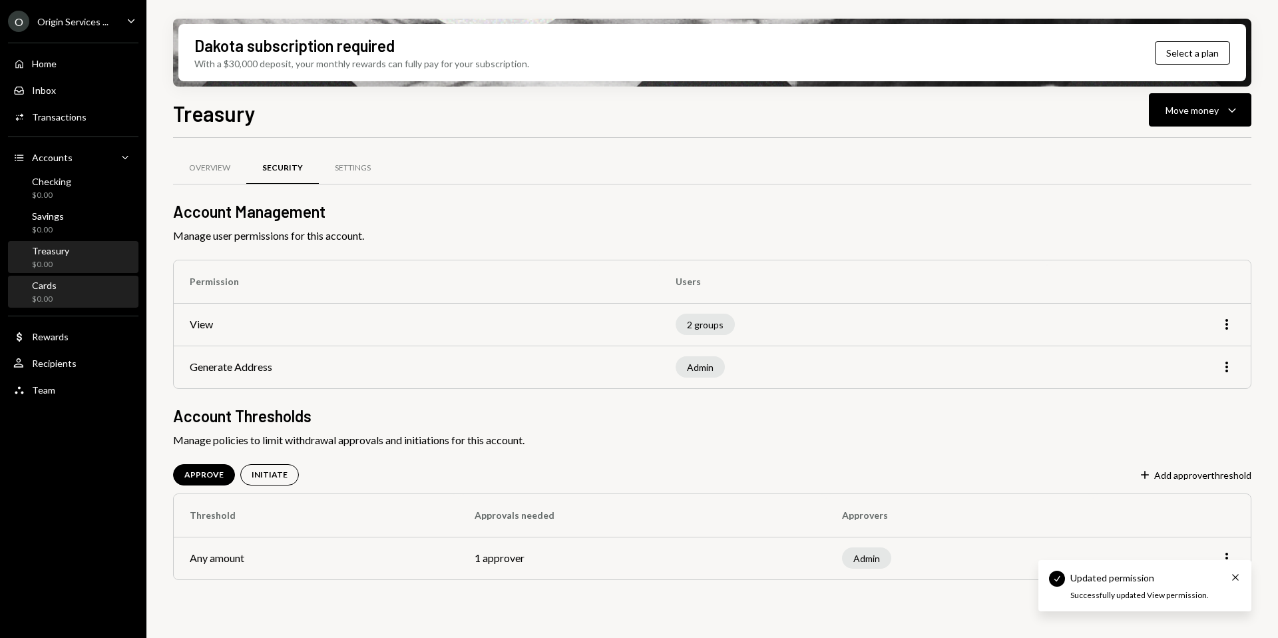
click at [75, 289] on div "Cards $0.00" at bounding box center [73, 292] width 120 height 25
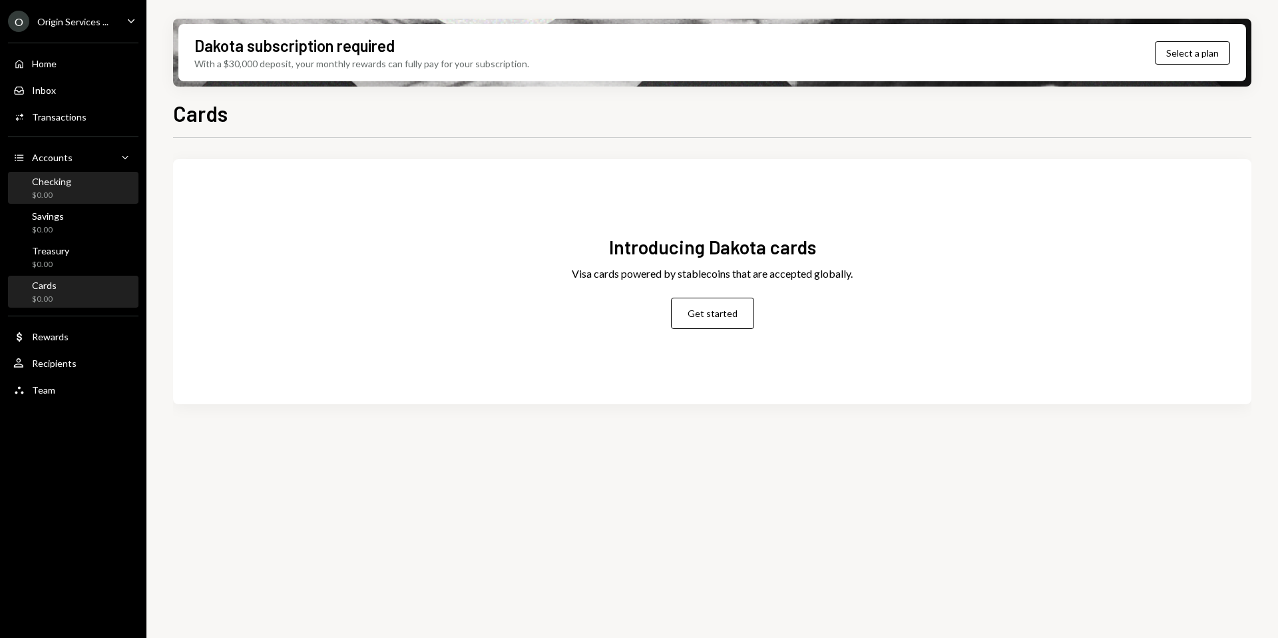
click at [71, 191] on div "Checking $0.00" at bounding box center [73, 188] width 120 height 25
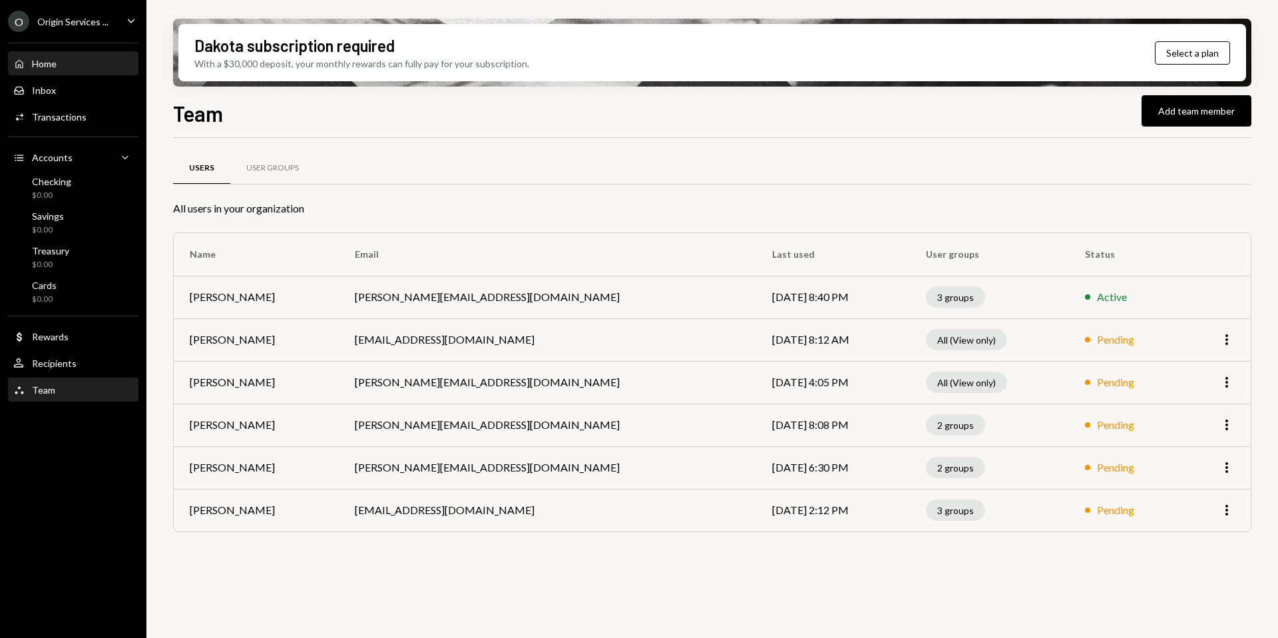
click at [67, 59] on div "Home Home" at bounding box center [73, 64] width 120 height 12
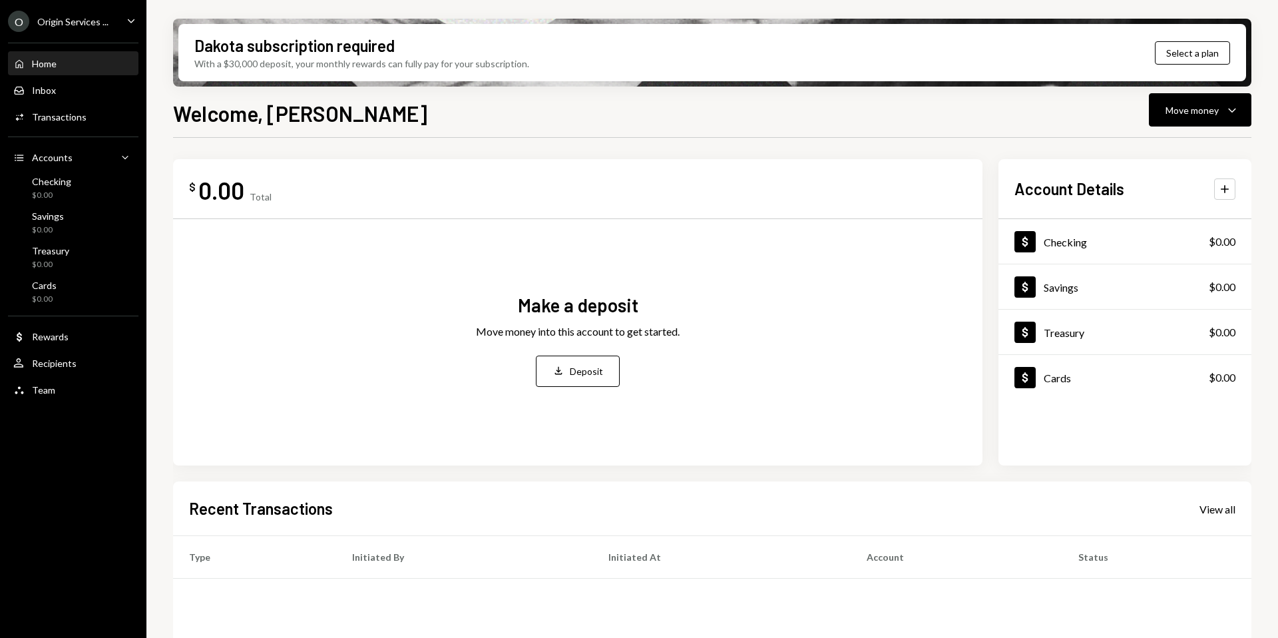
click at [26, 17] on div "O" at bounding box center [18, 21] width 21 height 21
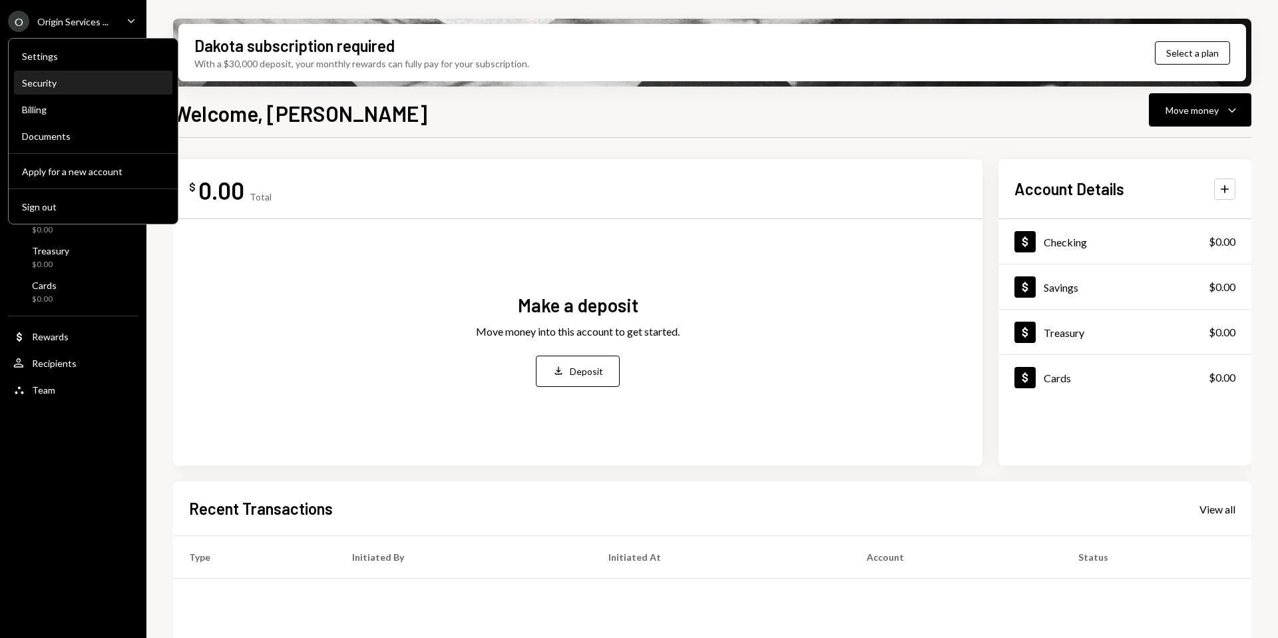
click at [63, 93] on div "Security" at bounding box center [93, 83] width 142 height 23
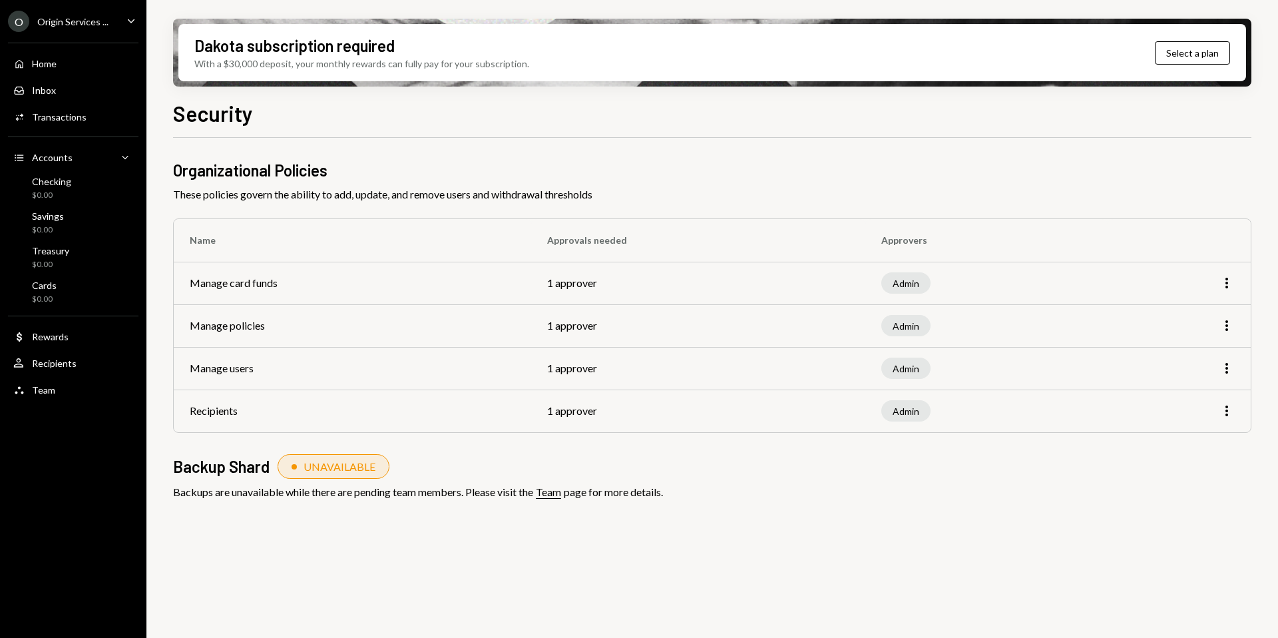
click at [17, 17] on div "O" at bounding box center [18, 21] width 21 height 21
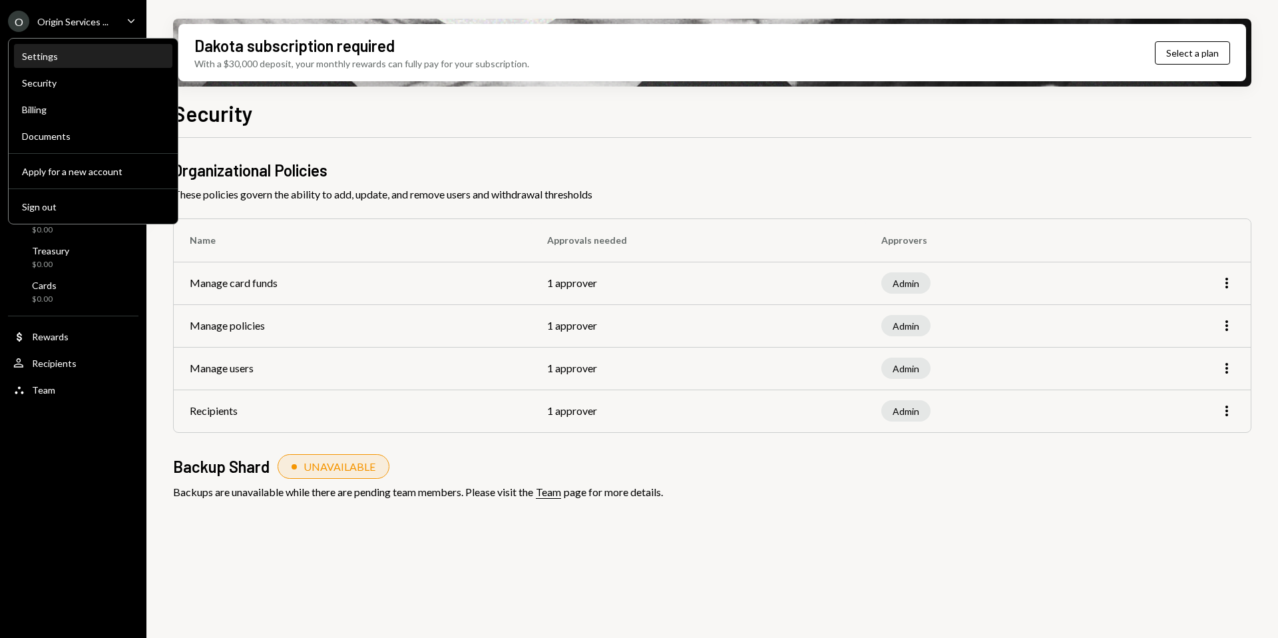
click at [37, 53] on div "Settings" at bounding box center [93, 56] width 142 height 11
